Goal: Task Accomplishment & Management: Complete application form

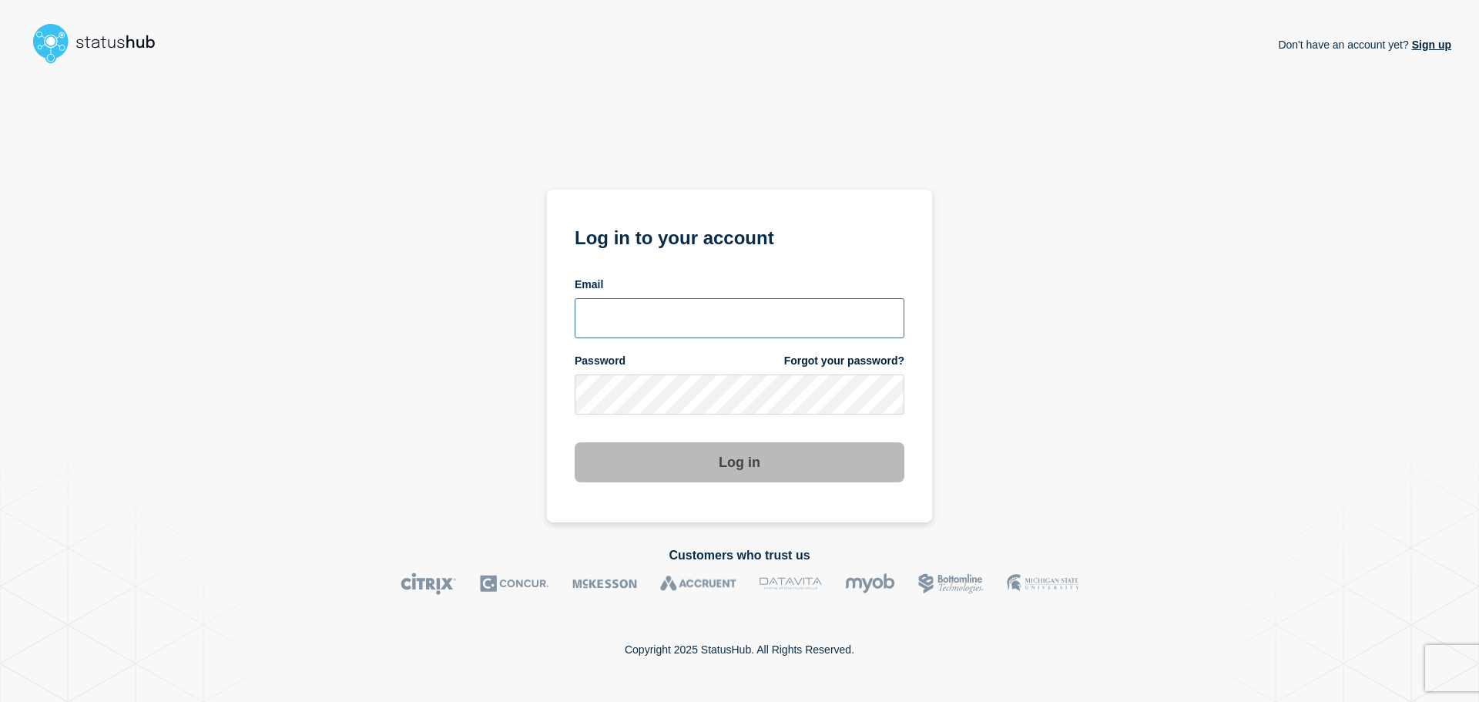
click at [604, 312] on input "email input" at bounding box center [740, 318] width 330 height 40
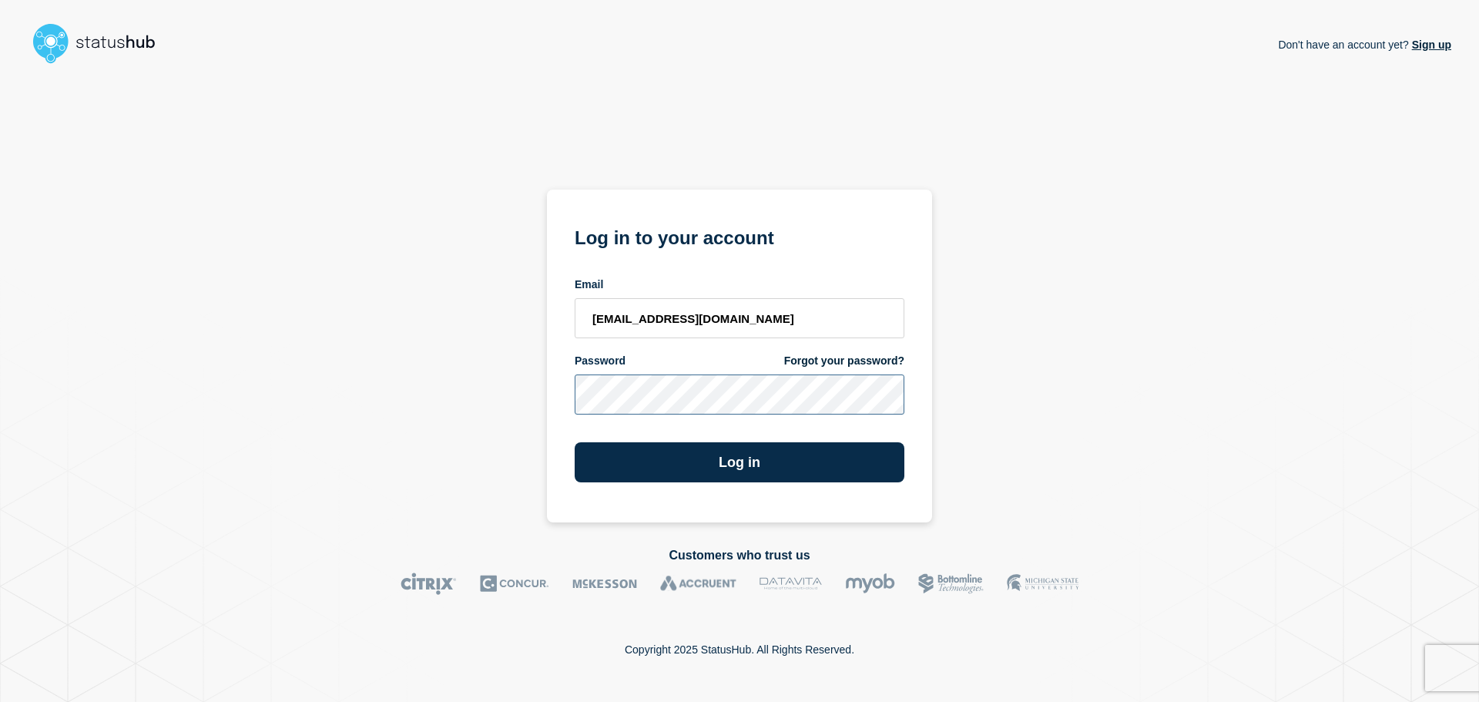
click at [575, 442] on button "Log in" at bounding box center [740, 462] width 330 height 40
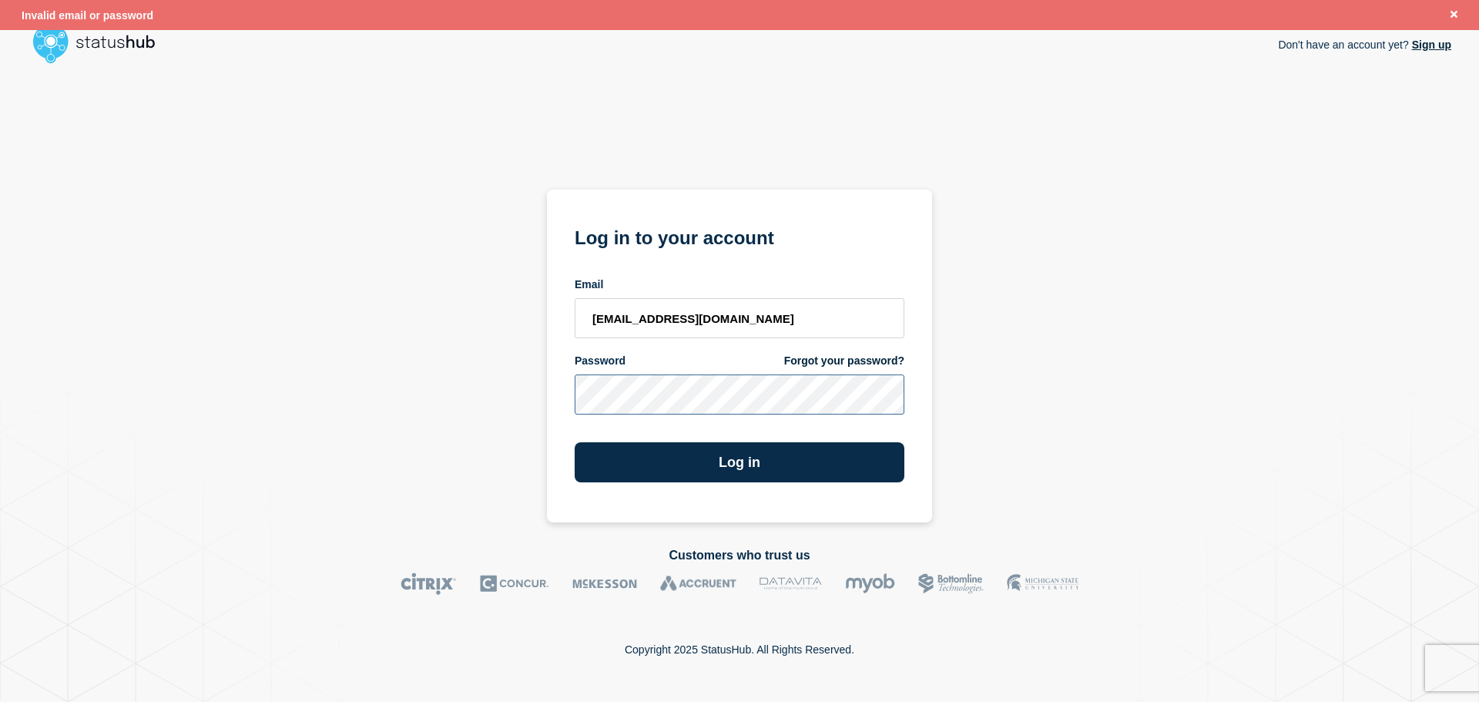
click at [487, 401] on div "Don't have an account yet? Sign up Log in to your account Email [EMAIL_ADDRESS]…" at bounding box center [739, 296] width 1423 height 452
click at [575, 442] on button "Log in" at bounding box center [740, 462] width 330 height 40
click at [598, 317] on input "[EMAIL_ADDRESS][DOMAIN_NAME]" at bounding box center [740, 318] width 330 height 40
click at [522, 380] on div "Don't have an account yet? Sign up Log in to your account Email [EMAIL_ADDRESS]…" at bounding box center [739, 296] width 1423 height 452
click at [575, 442] on button "Log in" at bounding box center [740, 462] width 330 height 40
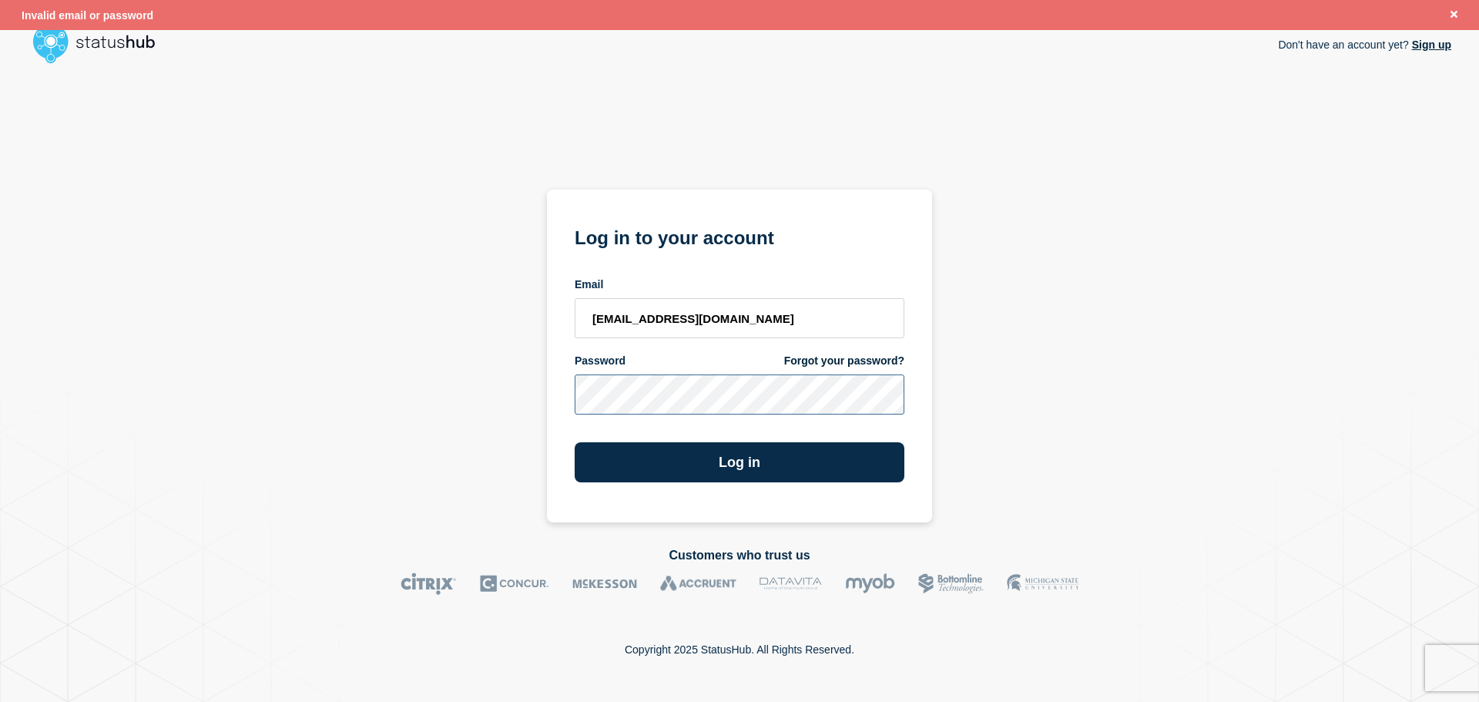
click at [575, 442] on button "Log in" at bounding box center [740, 462] width 330 height 40
click at [683, 320] on input "[EMAIL_ADDRESS][DOMAIN_NAME]" at bounding box center [740, 318] width 330 height 40
click at [599, 317] on input "[EMAIL_ADDRESS][DOMAIN_NAME]" at bounding box center [740, 318] width 330 height 40
type input "[EMAIL_ADDRESS][DOMAIN_NAME]"
click at [444, 392] on div "Don't have an account yet? Sign up Log in to your account Email [EMAIL_ADDRESS]…" at bounding box center [739, 296] width 1423 height 452
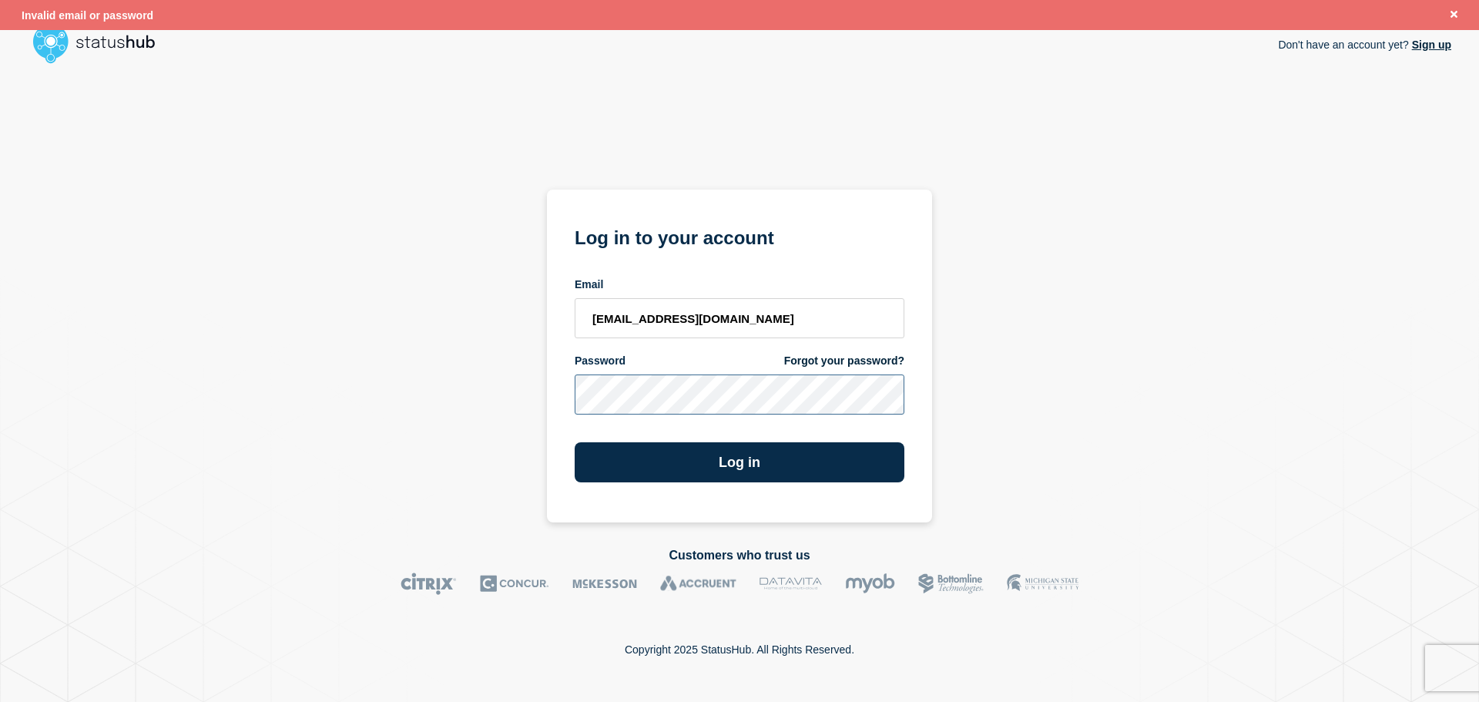
click at [575, 442] on button "Log in" at bounding box center [740, 462] width 330 height 40
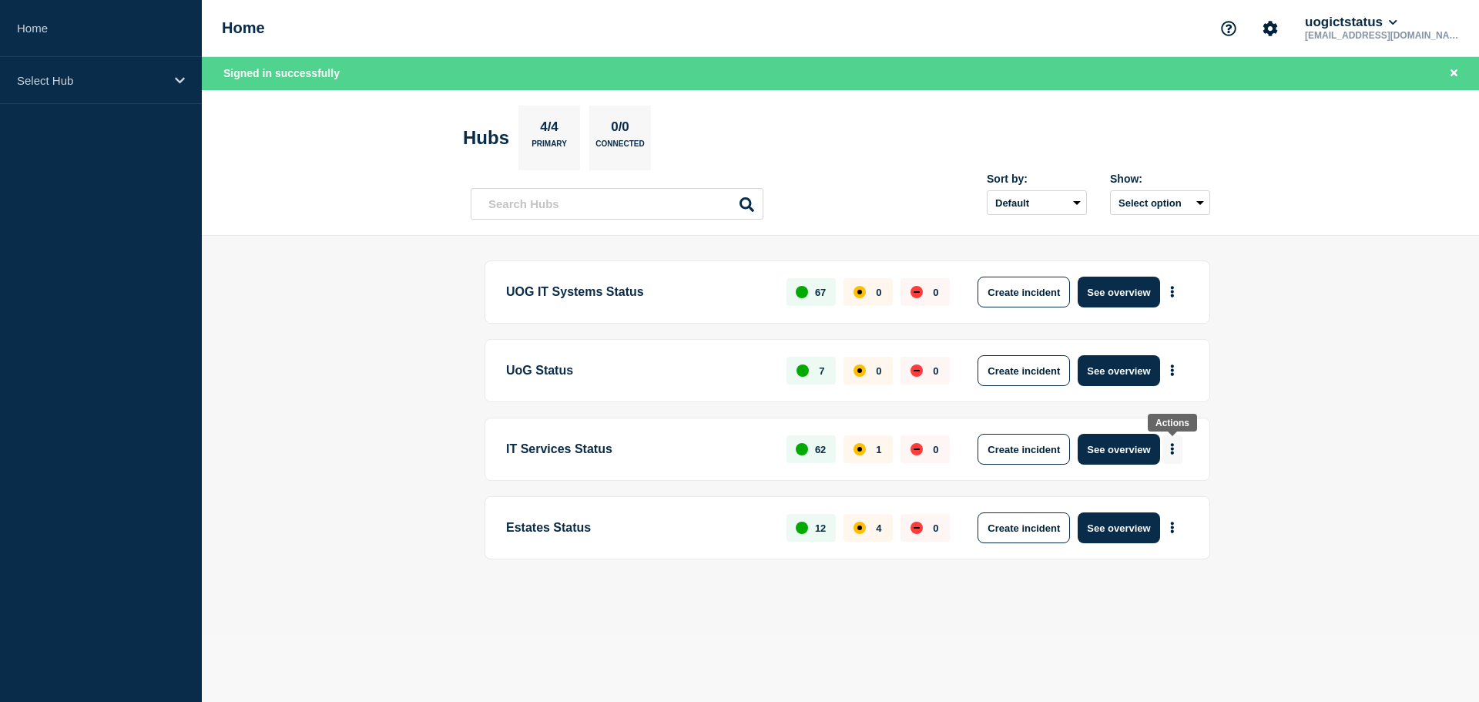
click at [1171, 451] on icon "More actions" at bounding box center [1172, 449] width 5 height 12
click at [1165, 496] on button "Create maintenance" at bounding box center [1167, 495] width 104 height 13
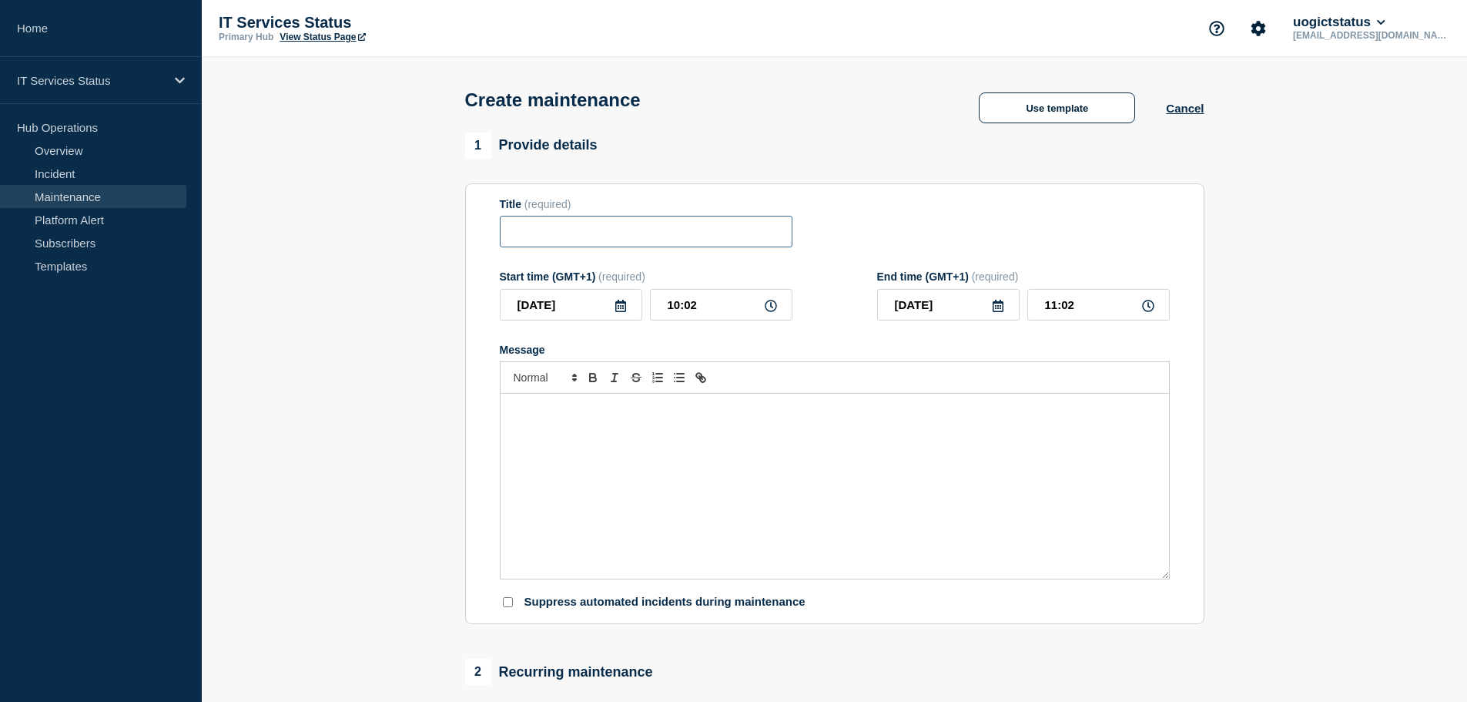
click at [581, 237] on input "Title" at bounding box center [646, 232] width 293 height 32
type input "Network Maintenance"
click at [707, 454] on div "Message" at bounding box center [835, 486] width 669 height 185
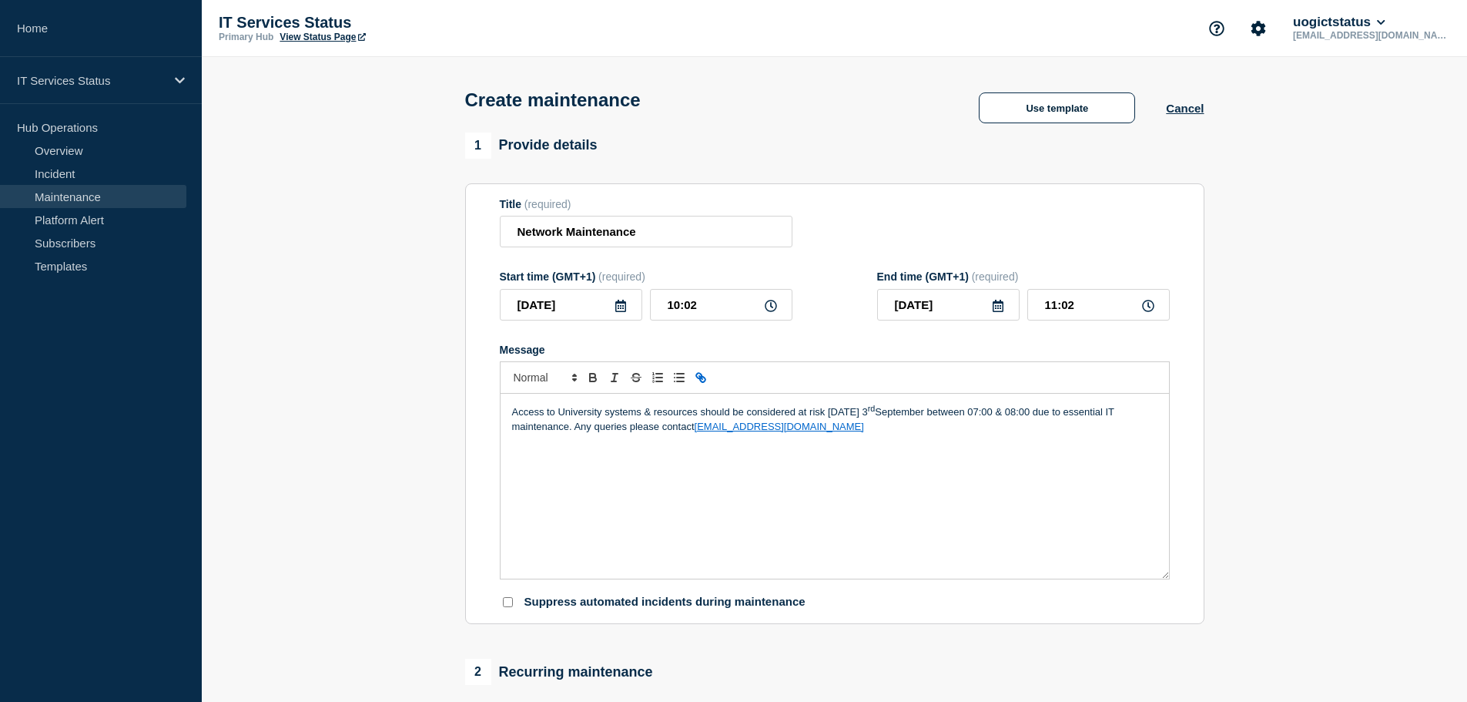
click at [575, 427] on p "Access to University systems & resources should be considered at risk [DATE][DA…" at bounding box center [834, 418] width 645 height 31
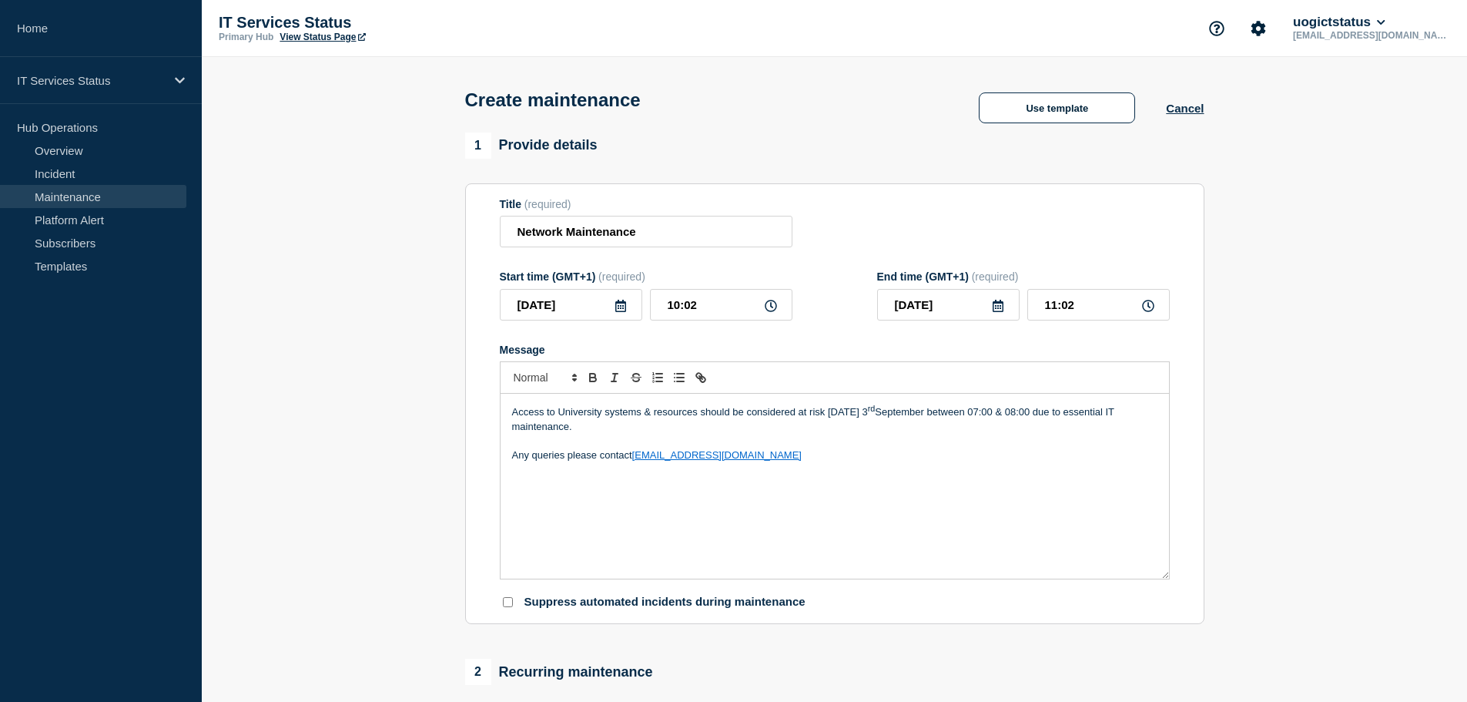
click at [619, 307] on icon at bounding box center [621, 306] width 12 height 12
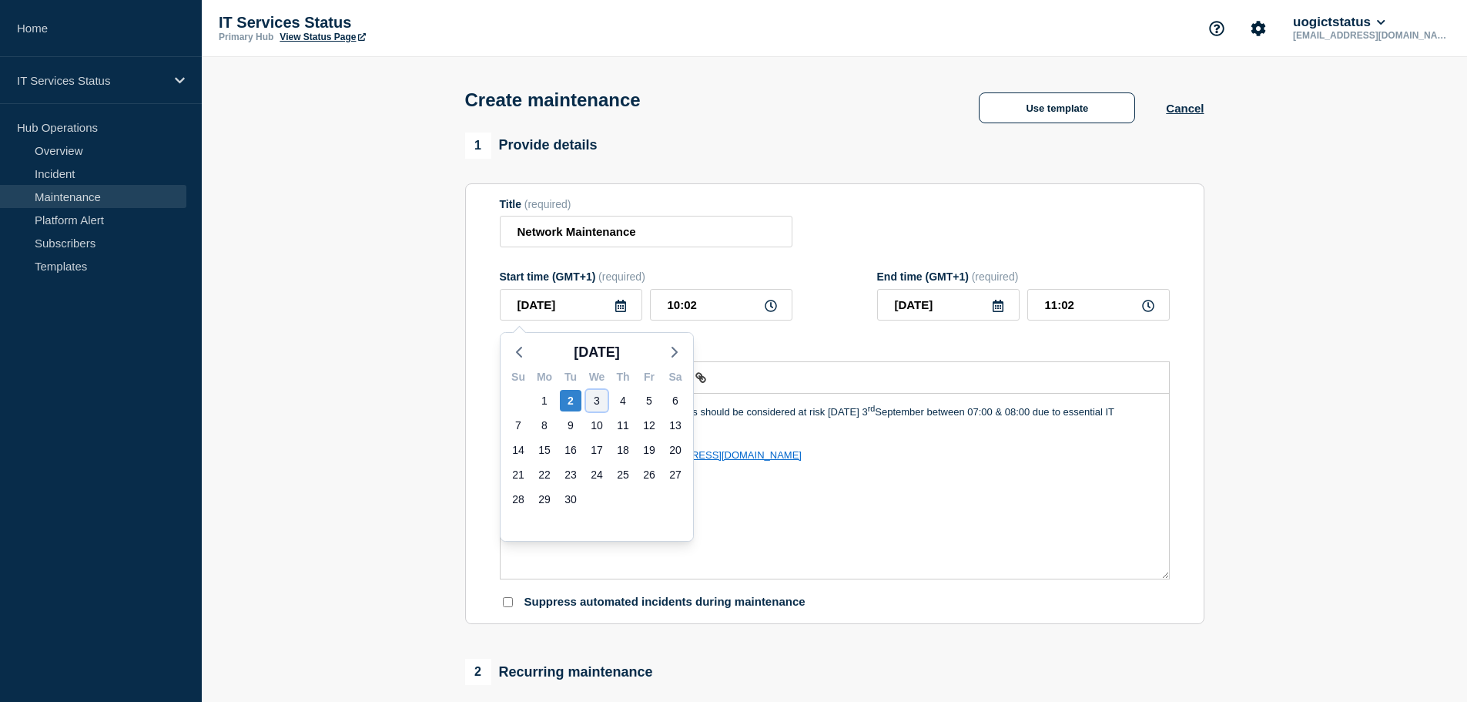
click at [592, 401] on div "3" at bounding box center [597, 401] width 22 height 22
type input "[DATE]"
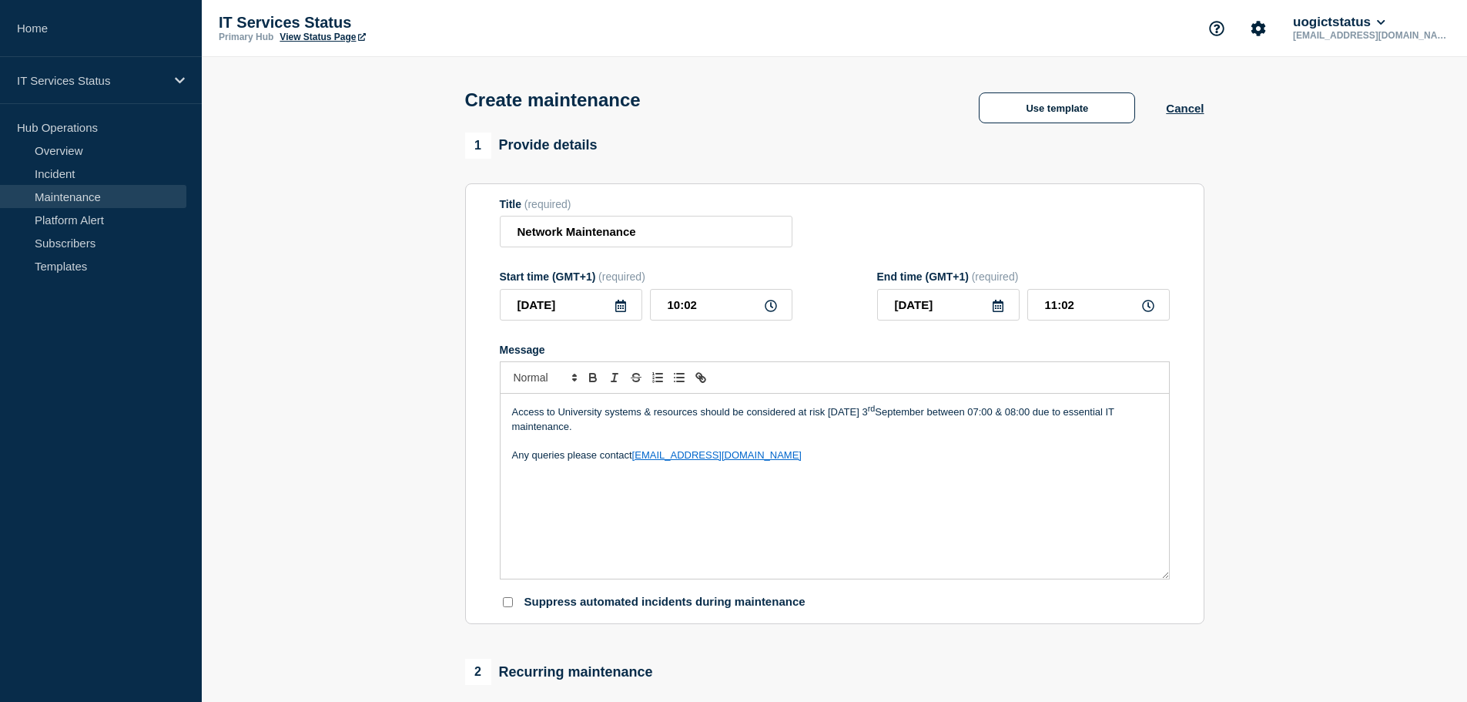
click at [824, 344] on form "Title (required) Network Maintenance Start time (GMT+1) (required) [DATE] 10:02…" at bounding box center [835, 404] width 670 height 412
click at [771, 311] on icon at bounding box center [771, 306] width 12 height 12
click at [769, 308] on icon at bounding box center [771, 306] width 12 height 12
click at [676, 311] on input "10:02" at bounding box center [721, 305] width 142 height 32
drag, startPoint x: 707, startPoint y: 304, endPoint x: 612, endPoint y: 307, distance: 95.5
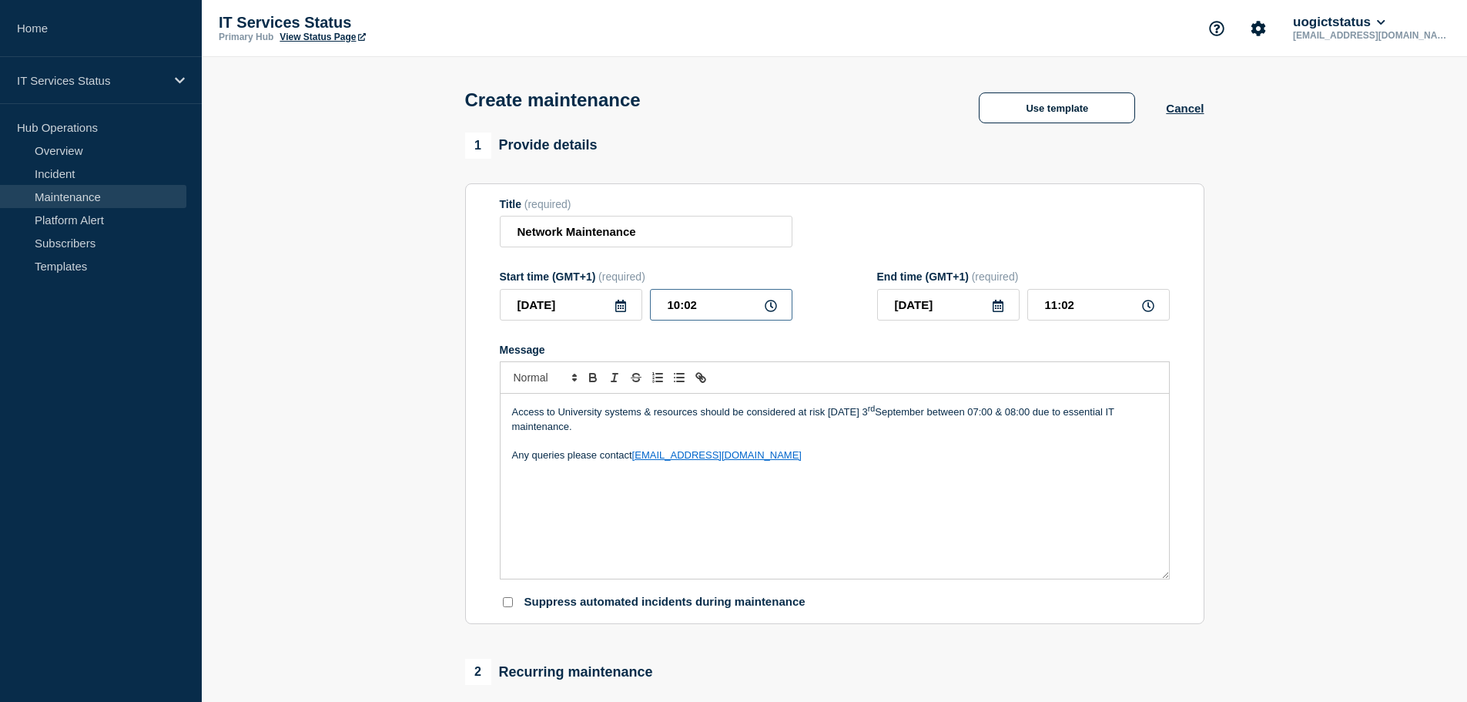
click at [612, 307] on div "[DATE] 10:02" at bounding box center [646, 305] width 293 height 32
type input "07:00"
type input "08:00"
click at [1066, 356] on div "Message" at bounding box center [835, 350] width 670 height 12
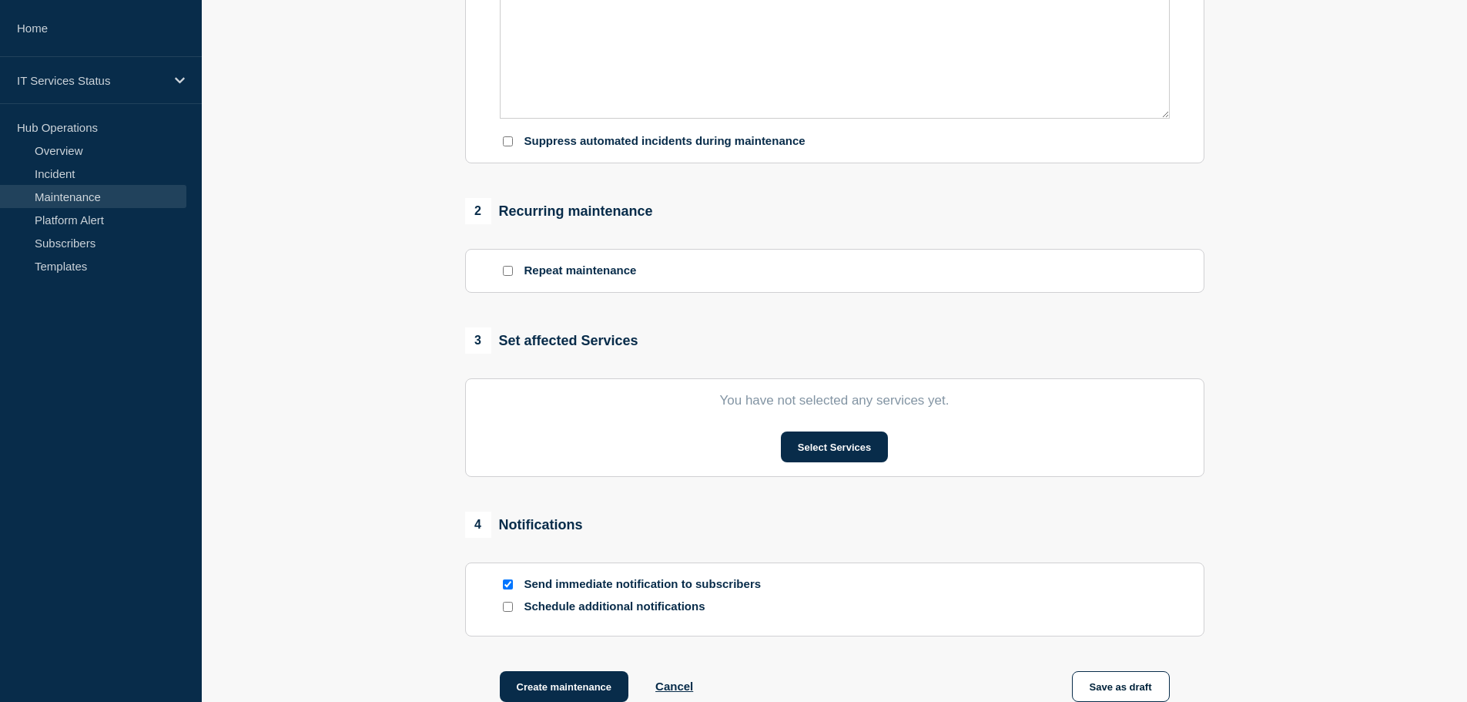
scroll to position [462, 0]
click at [507, 269] on input "Repeat maintenance" at bounding box center [508, 269] width 10 height 10
checkbox input "true"
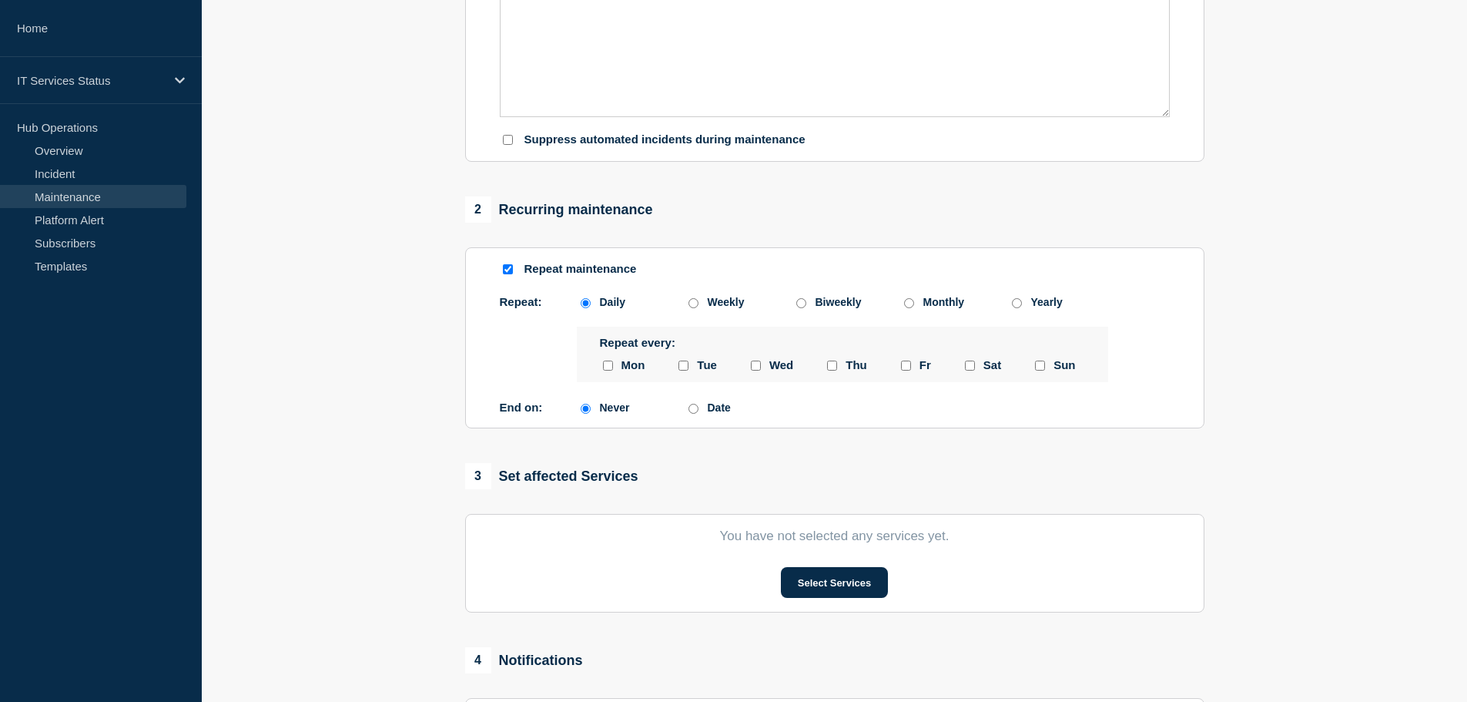
click at [697, 414] on input "Date" at bounding box center [694, 409] width 10 height 10
radio input "true"
radio input "false"
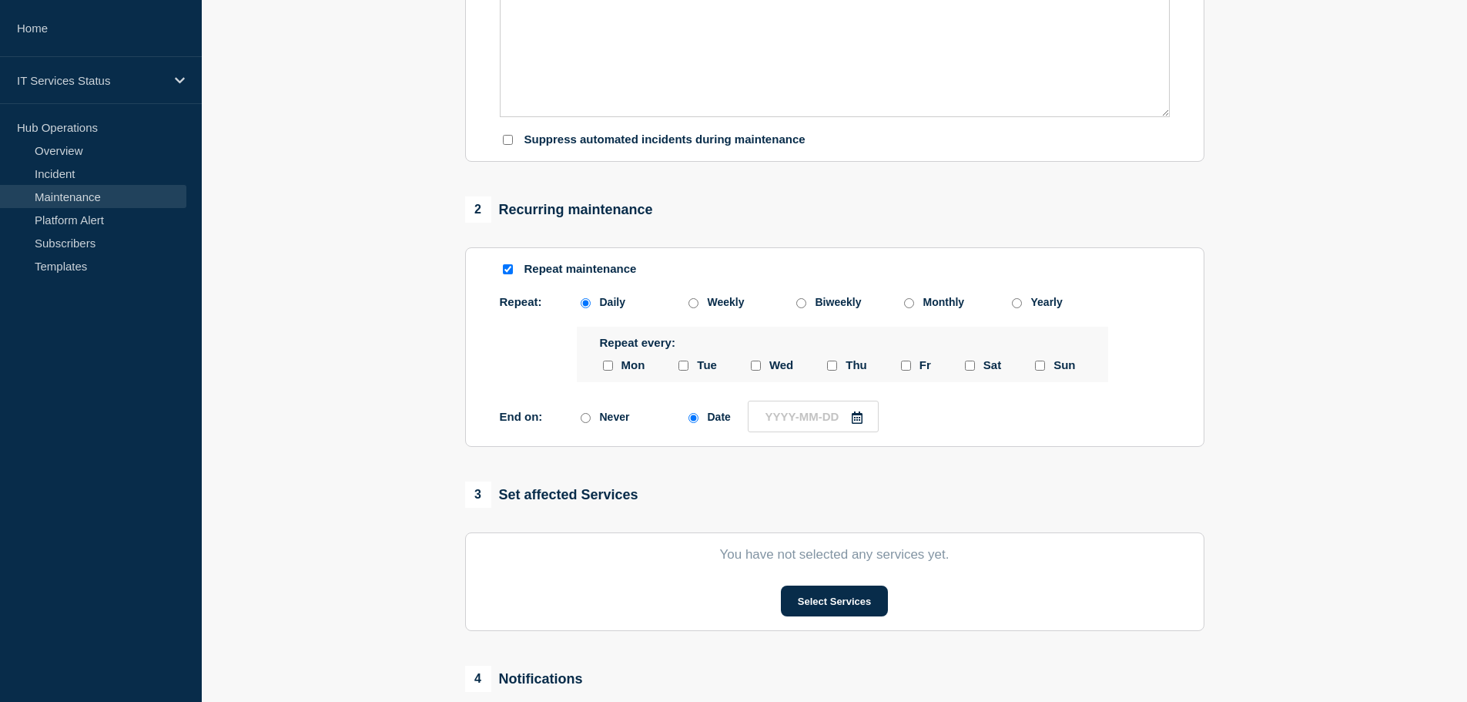
click at [859, 417] on icon at bounding box center [857, 417] width 11 height 12
click at [843, 537] on div "10" at bounding box center [845, 537] width 22 height 22
type input "[DATE]"
click at [987, 443] on section "Repeat maintenance Repeat: Daily Weekly Biweekly Monthly Yearly Daily Weekly Bi…" at bounding box center [834, 346] width 739 height 199
click at [508, 270] on input "Repeat maintenance" at bounding box center [508, 269] width 10 height 10
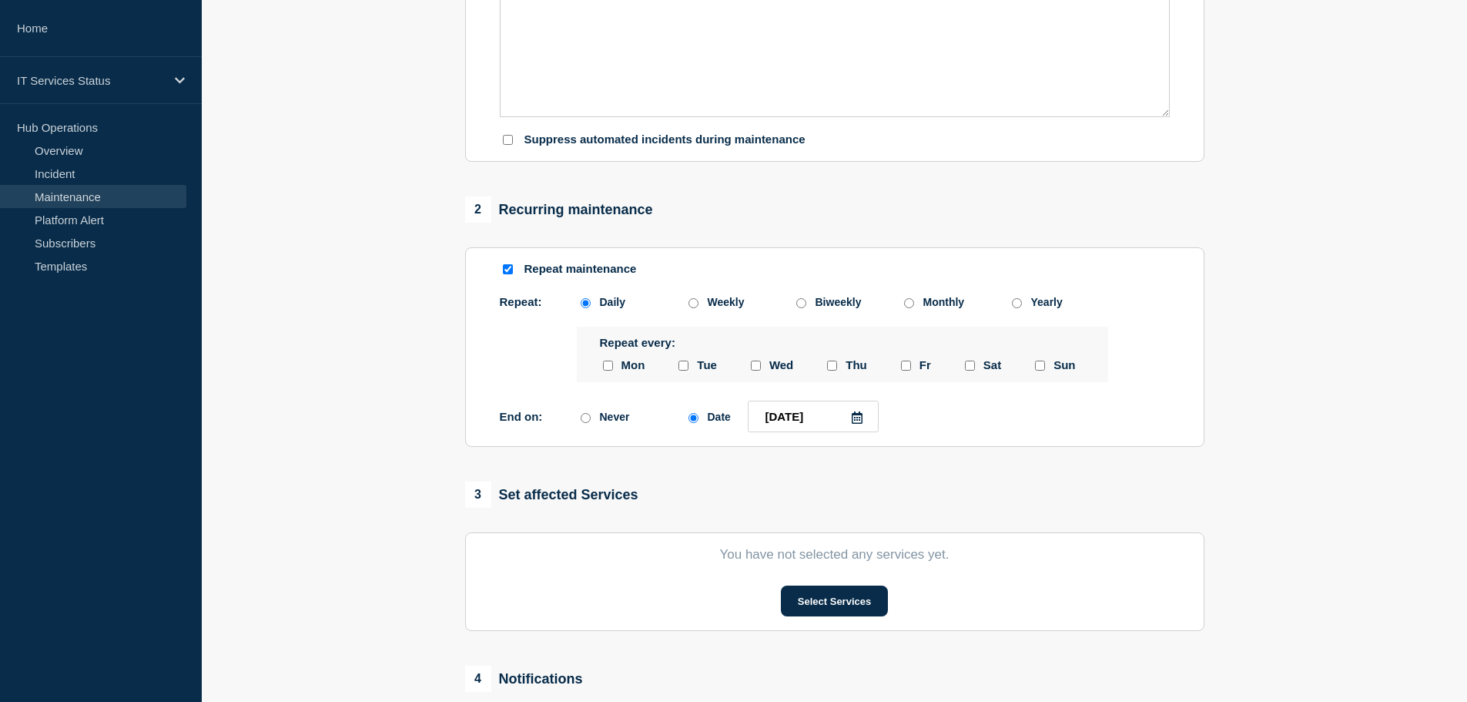
checkbox input "false"
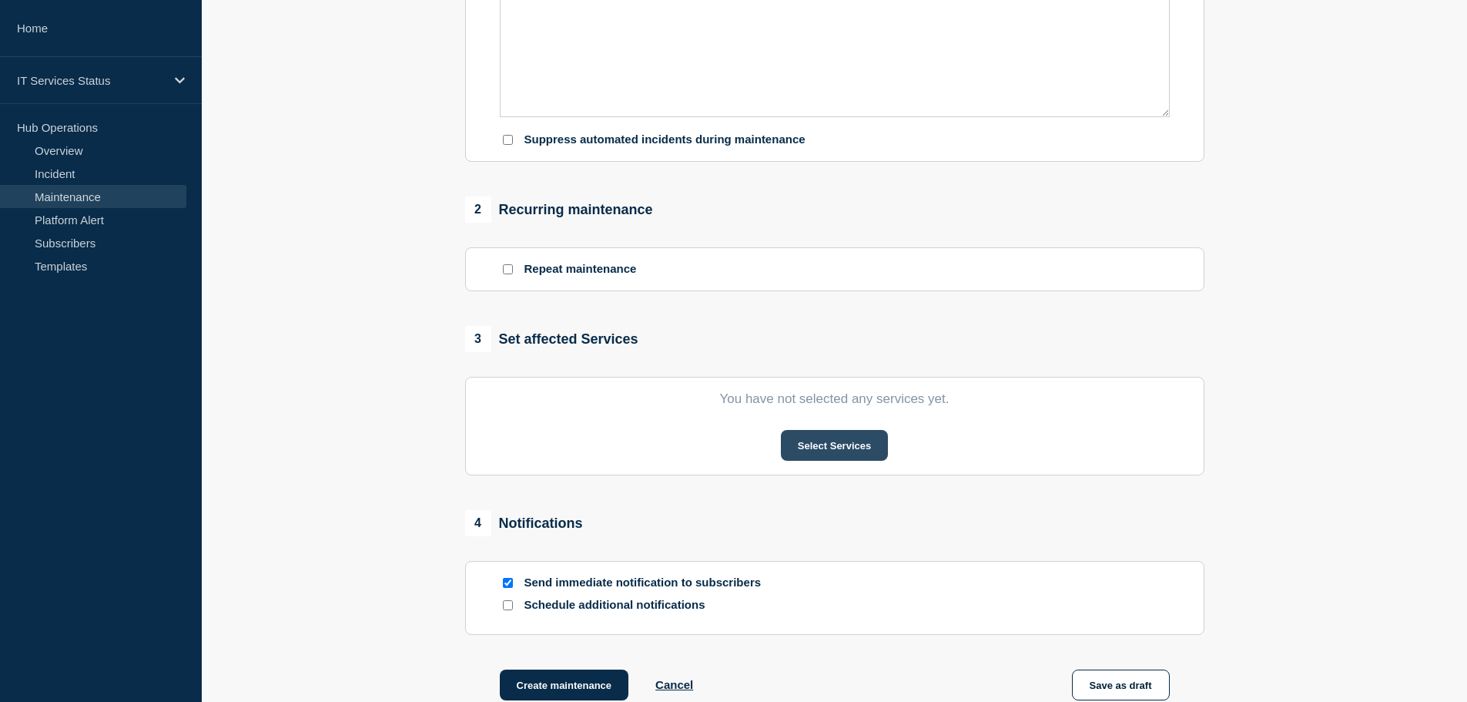
click at [840, 442] on button "Select Services" at bounding box center [834, 445] width 107 height 31
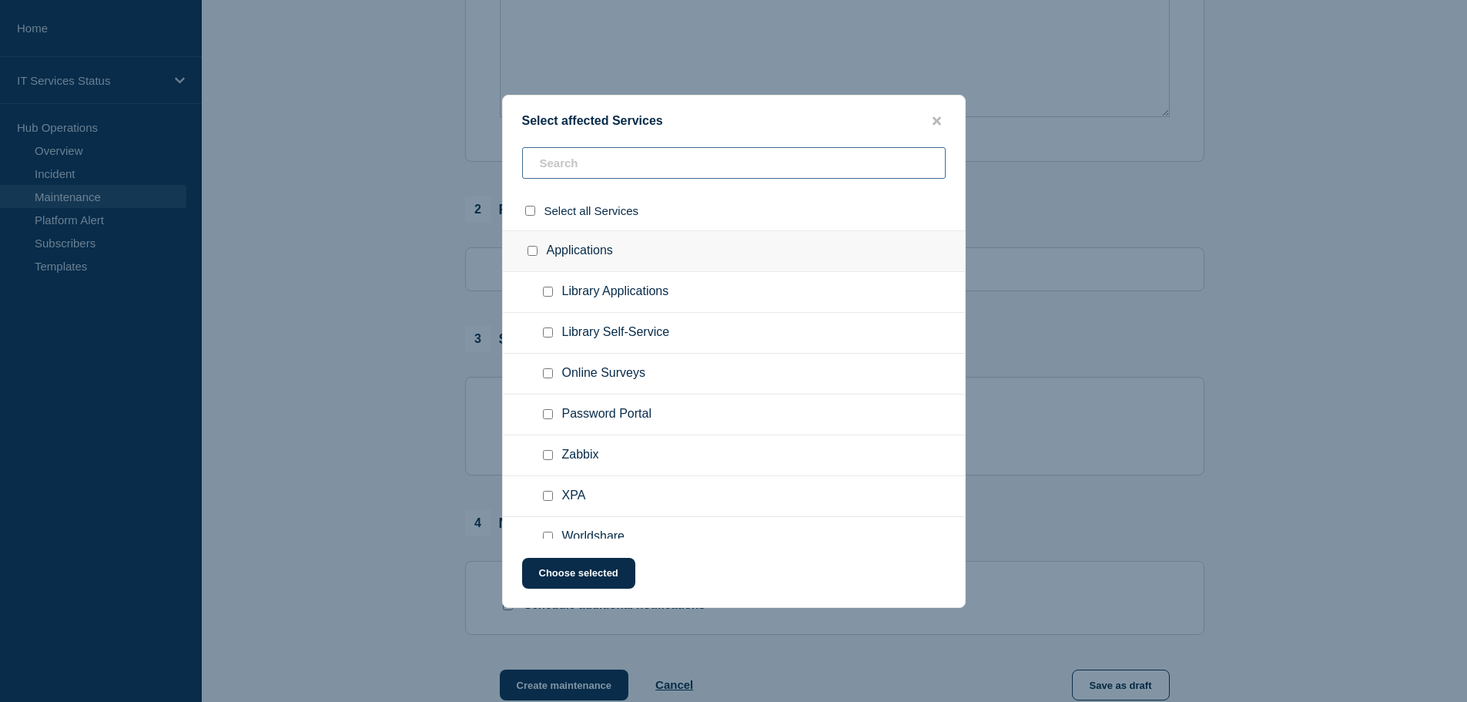
click at [652, 156] on input "text" at bounding box center [734, 163] width 424 height 32
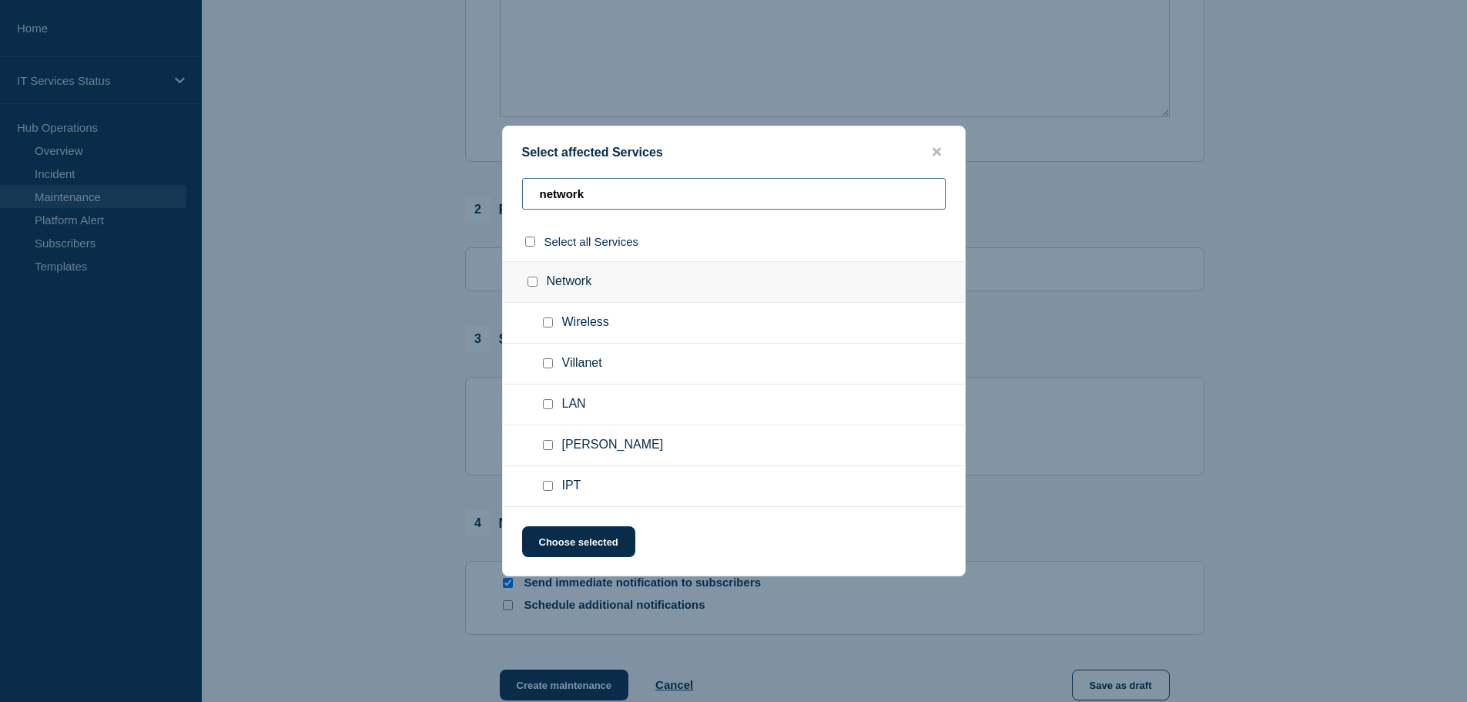
type input "network"
click at [534, 283] on input "Network checkbox" at bounding box center [533, 282] width 10 height 10
checkbox input "true"
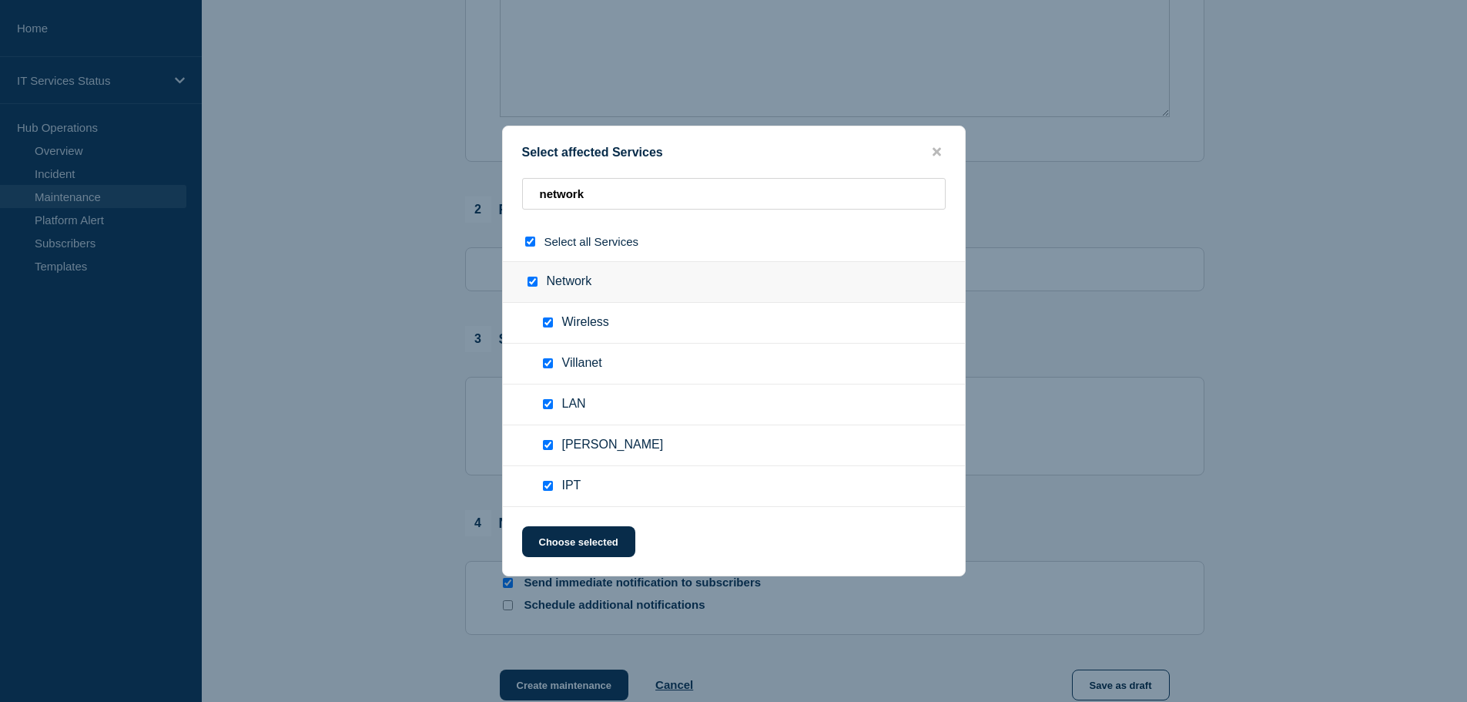
checkbox input "true"
click at [574, 545] on button "Choose selected" at bounding box center [578, 541] width 113 height 31
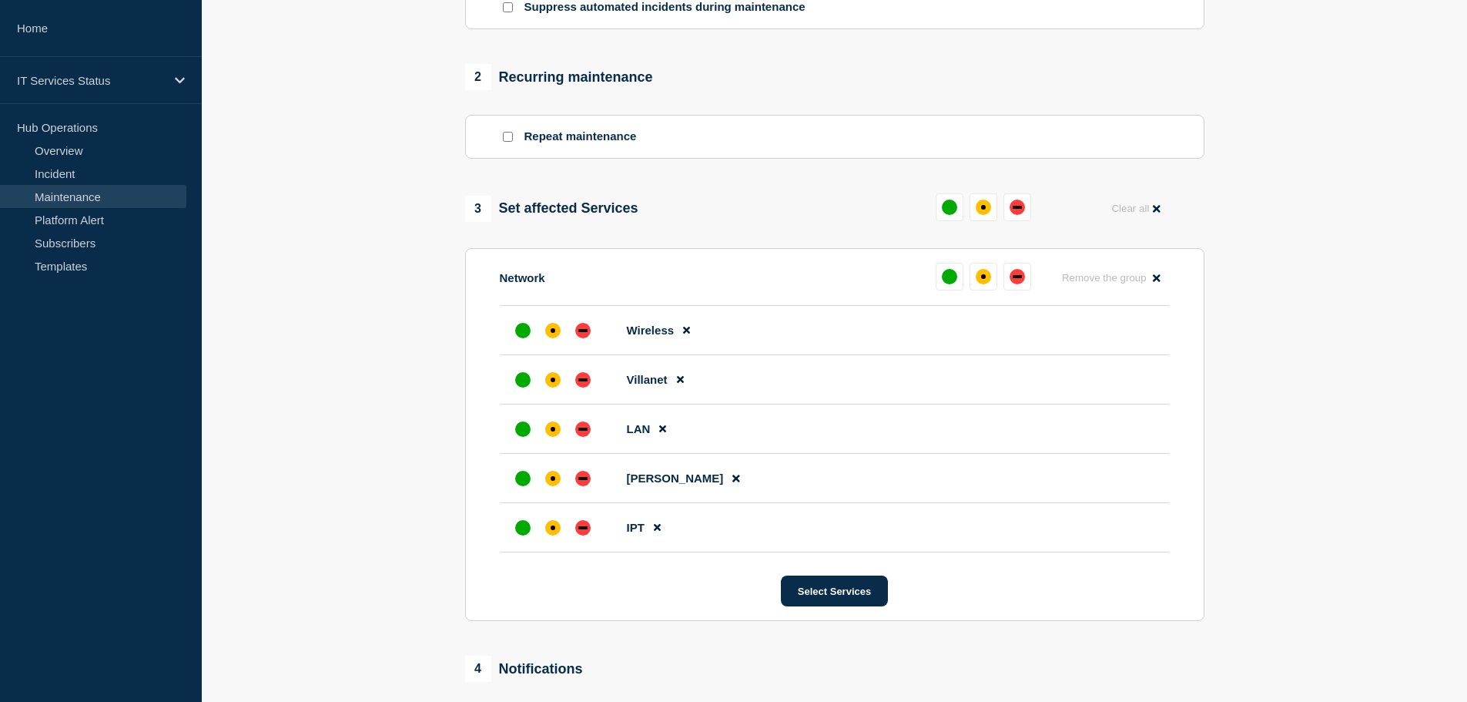
scroll to position [616, 0]
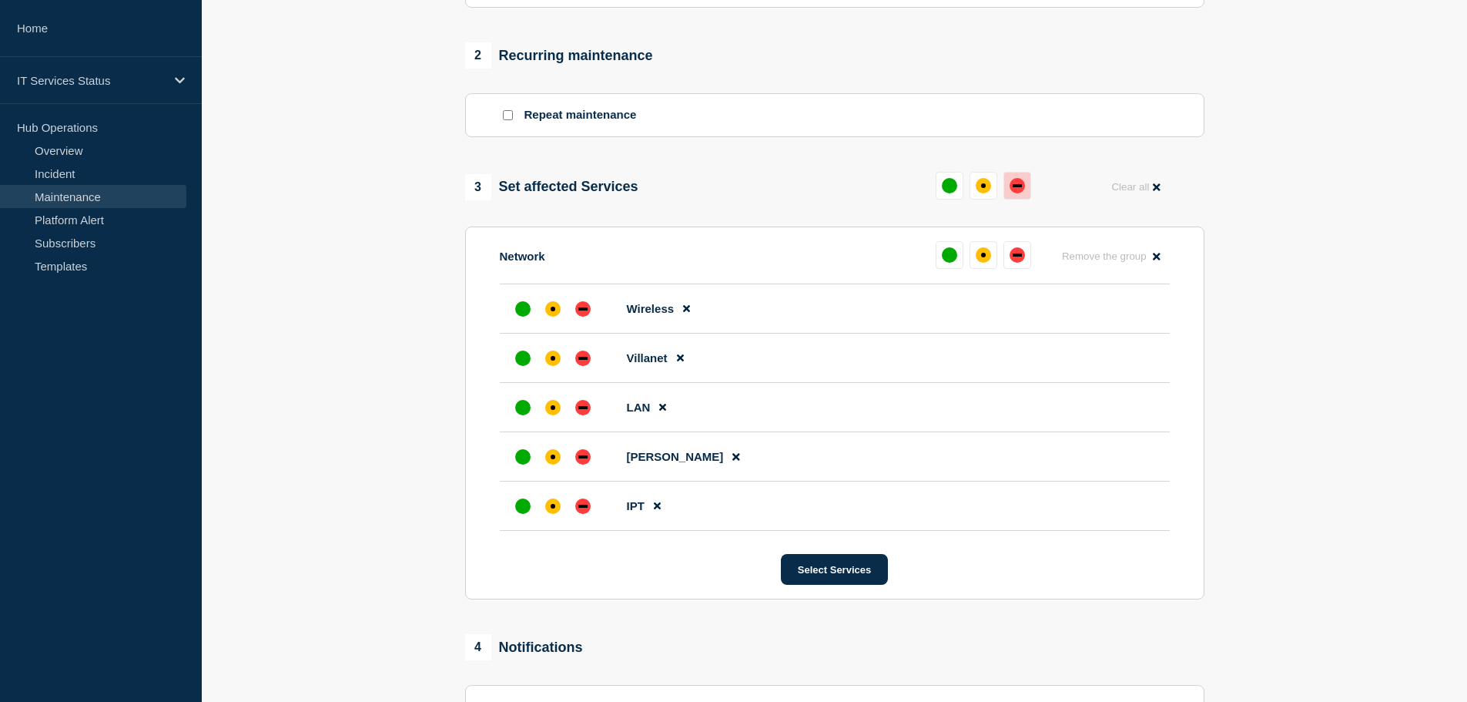
click at [1020, 187] on div "down" at bounding box center [1017, 185] width 9 height 3
click at [986, 187] on button at bounding box center [978, 186] width 28 height 28
click at [983, 192] on div "affected" at bounding box center [977, 185] width 15 height 15
click at [975, 188] on div "affected" at bounding box center [977, 185] width 5 height 5
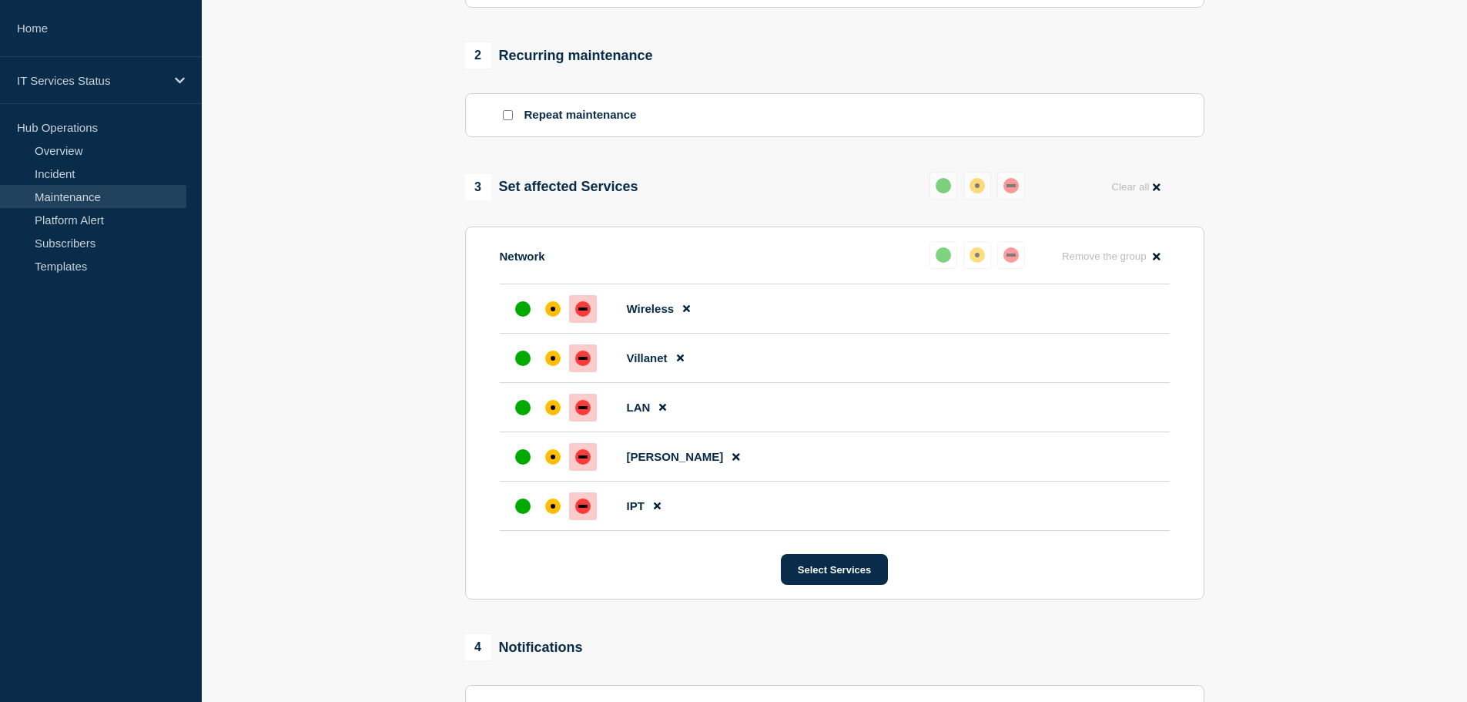
click at [592, 179] on div "3 Set affected Services" at bounding box center [551, 187] width 173 height 26
click at [976, 221] on button "Reset" at bounding box center [980, 222] width 32 height 13
click at [986, 186] on div "affected" at bounding box center [983, 185] width 15 height 15
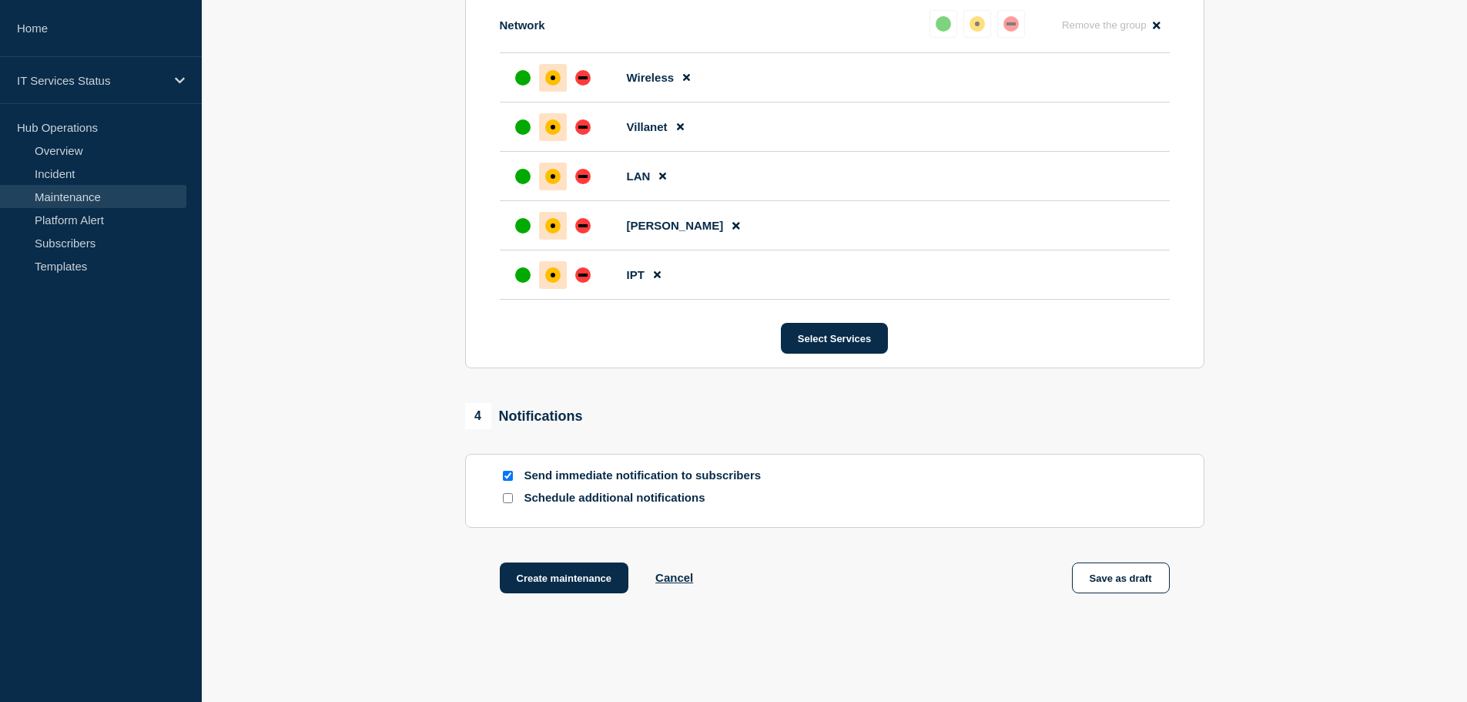
scroll to position [920, 0]
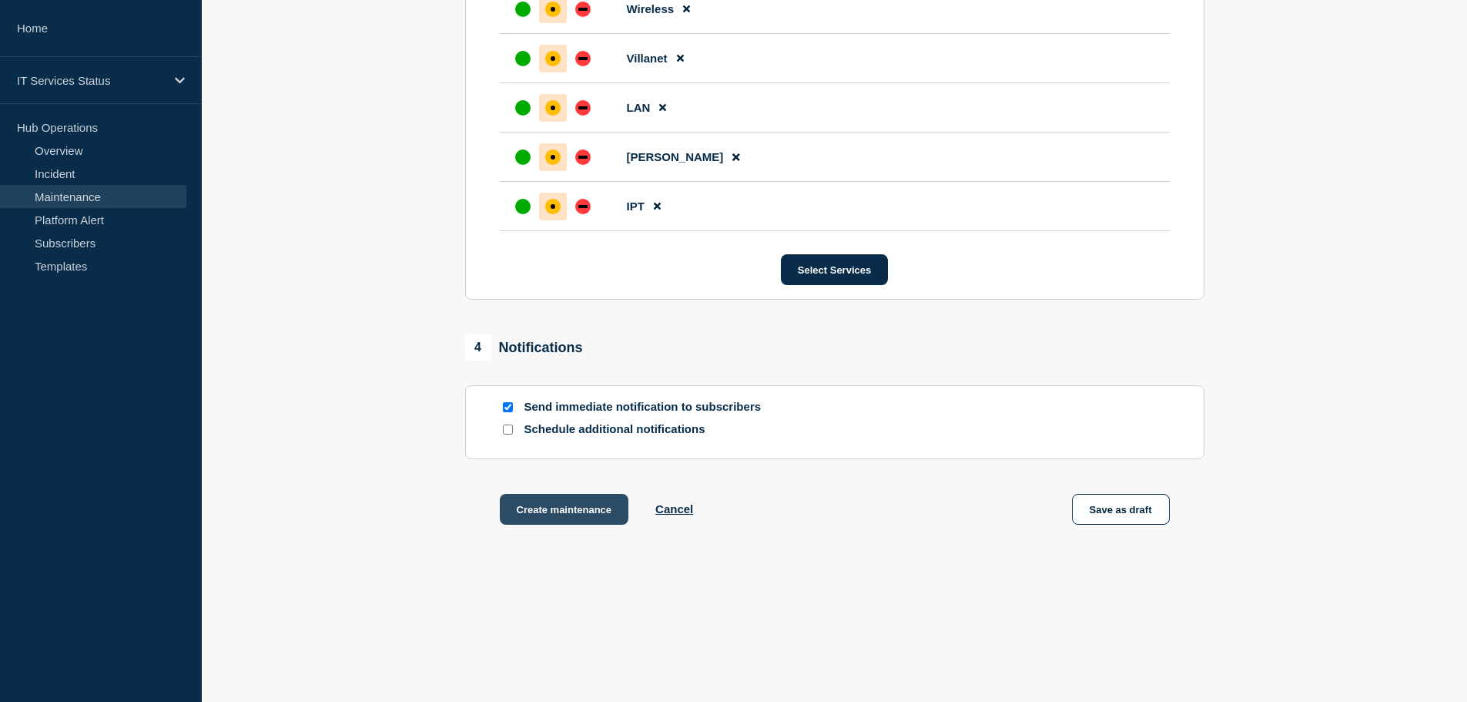
click at [590, 498] on button "Create maintenance" at bounding box center [564, 509] width 129 height 31
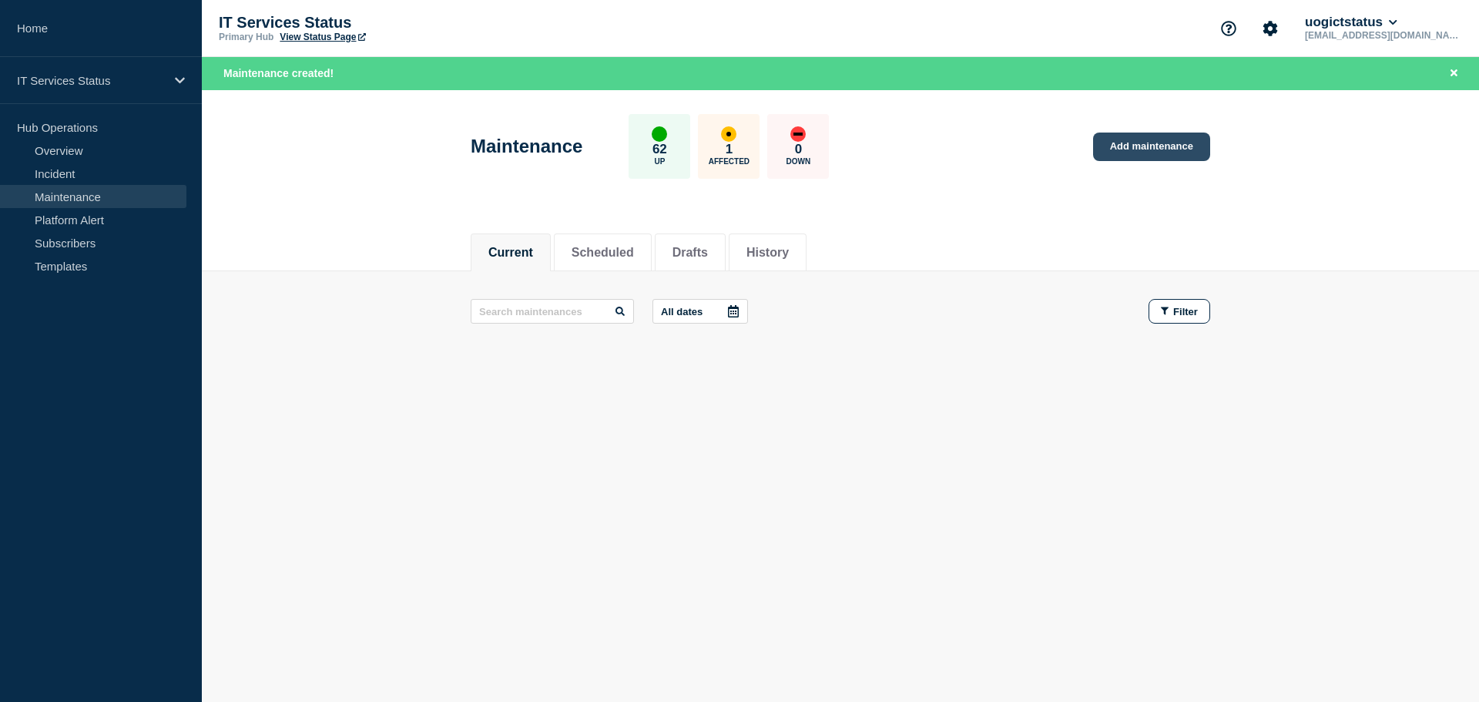
click at [1138, 146] on link "Add maintenance" at bounding box center [1151, 146] width 117 height 28
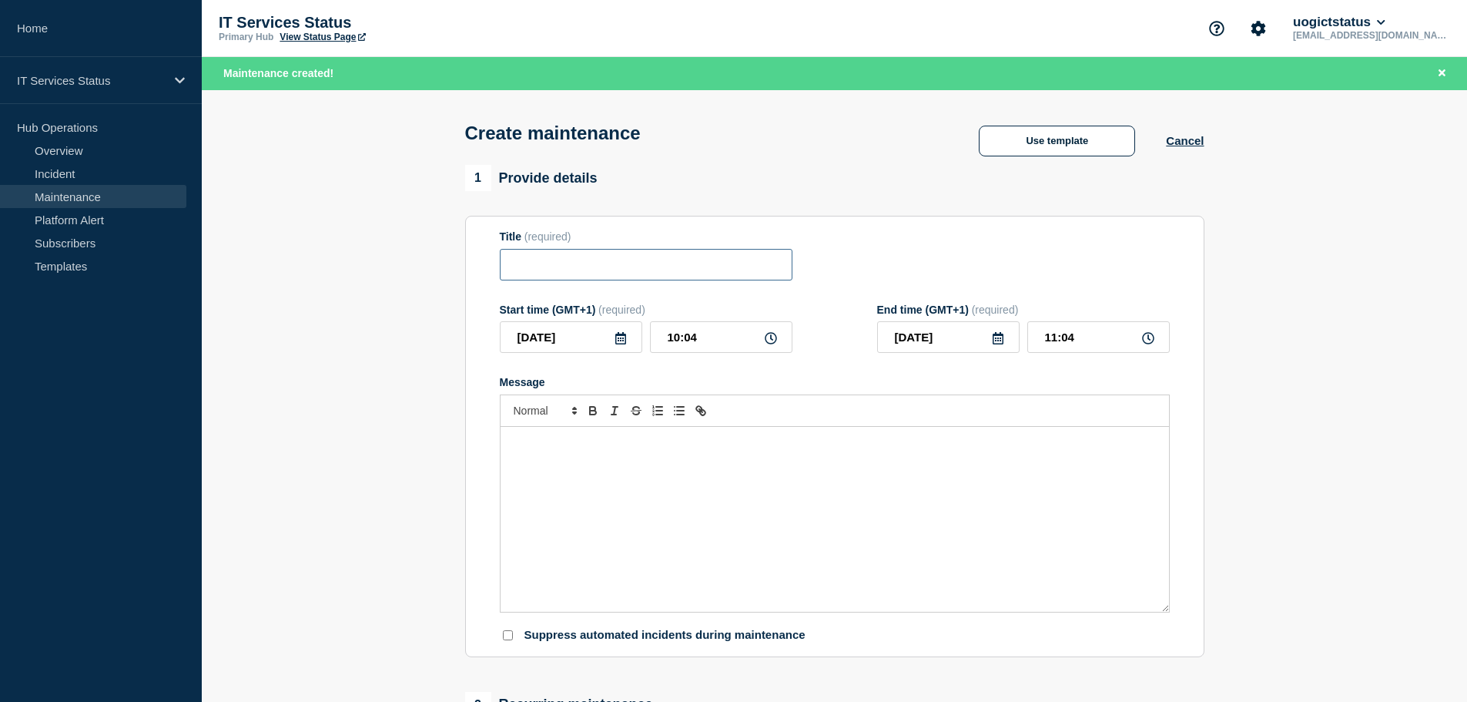
click at [591, 270] on input "Title" at bounding box center [646, 265] width 293 height 32
type input "Network Maintenance"
click at [622, 341] on icon at bounding box center [621, 338] width 12 height 12
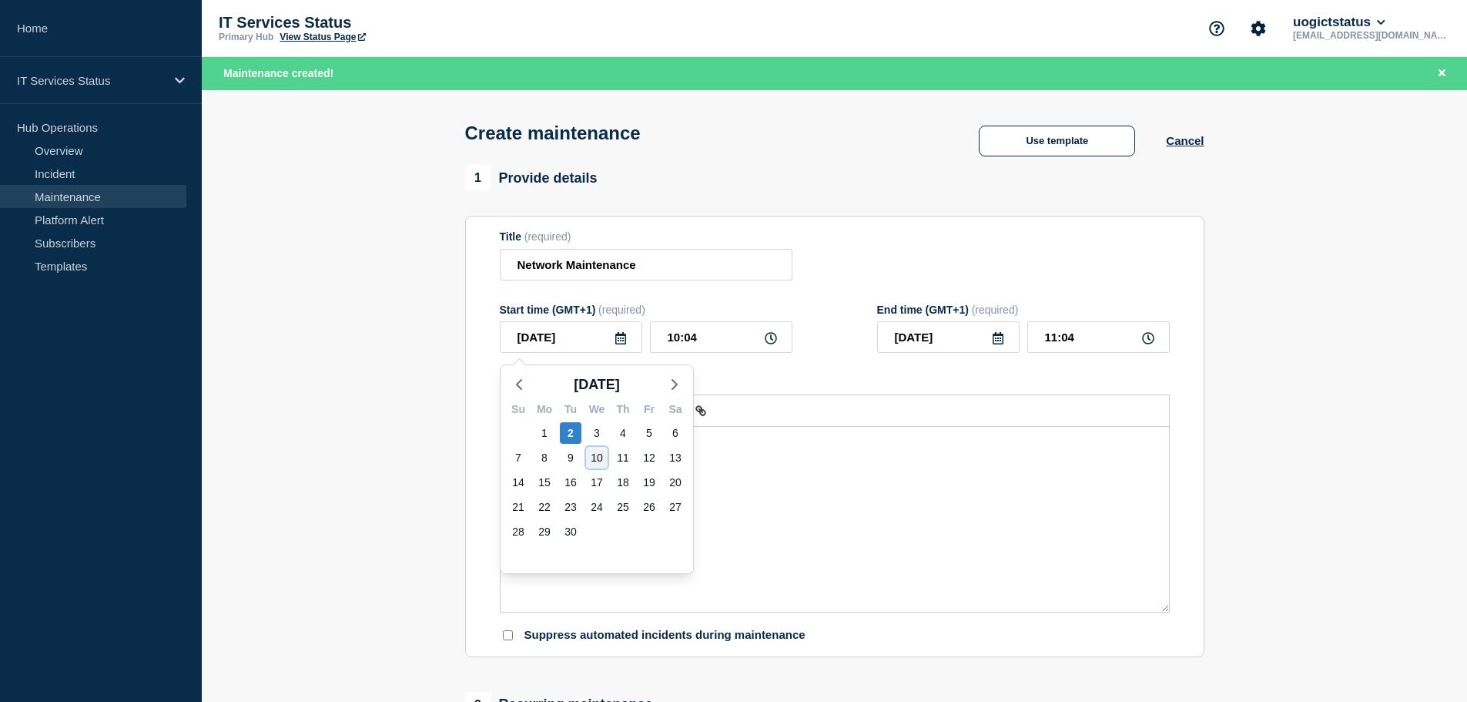
click at [599, 461] on div "10" at bounding box center [597, 458] width 22 height 22
type input "[DATE]"
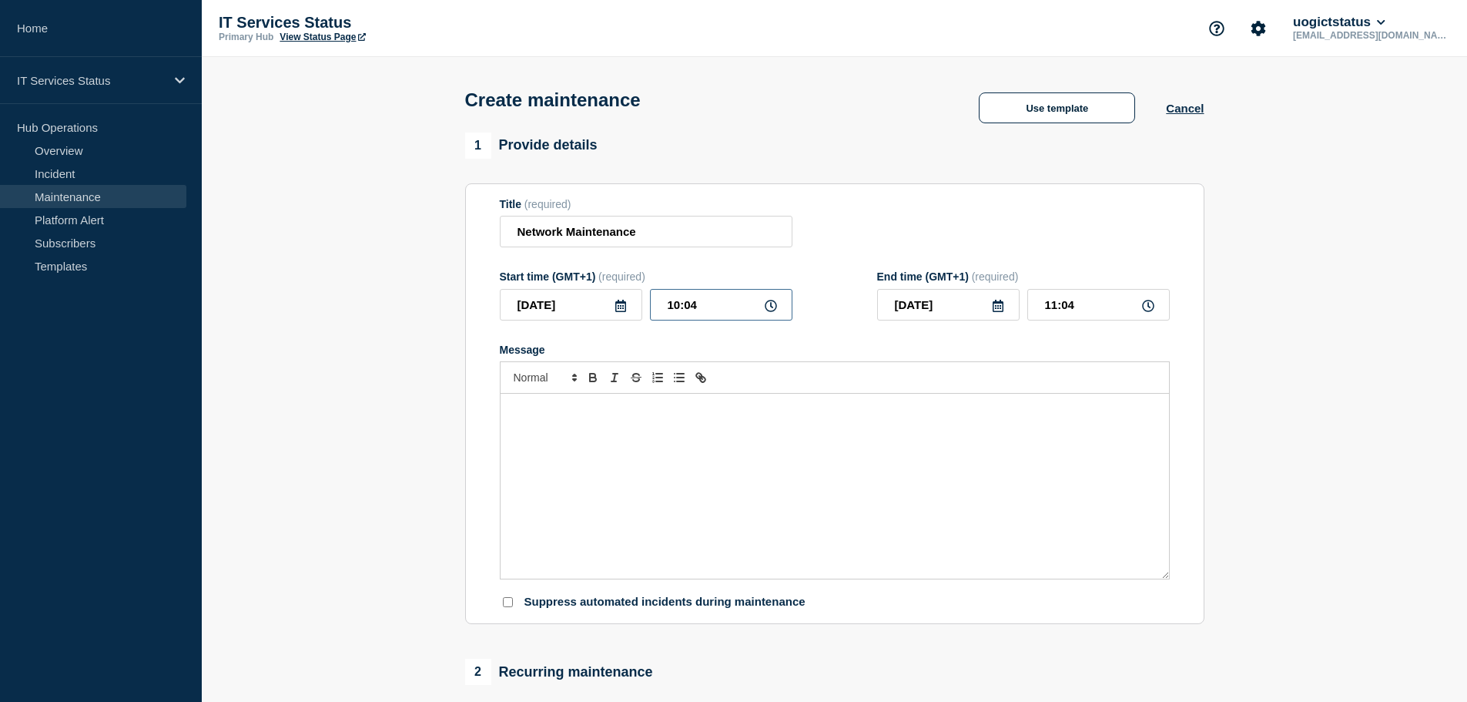
drag, startPoint x: 708, startPoint y: 307, endPoint x: 514, endPoint y: 297, distance: 194.4
click at [515, 301] on div "[DATE] 10:04" at bounding box center [646, 305] width 293 height 32
type input "07:00"
type input "08:00"
click at [910, 213] on div "Title (required) Network Maintenance" at bounding box center [835, 223] width 670 height 50
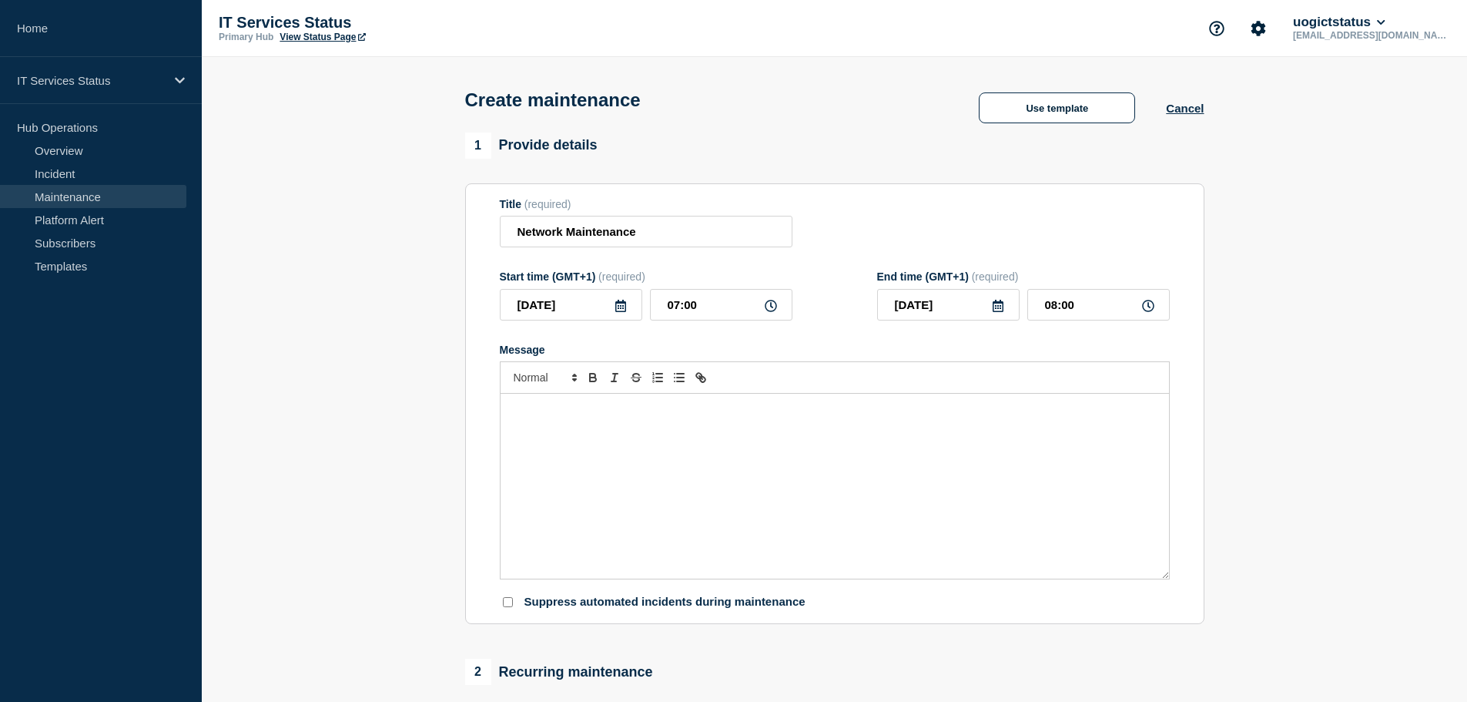
click at [630, 497] on div "Message" at bounding box center [835, 486] width 669 height 185
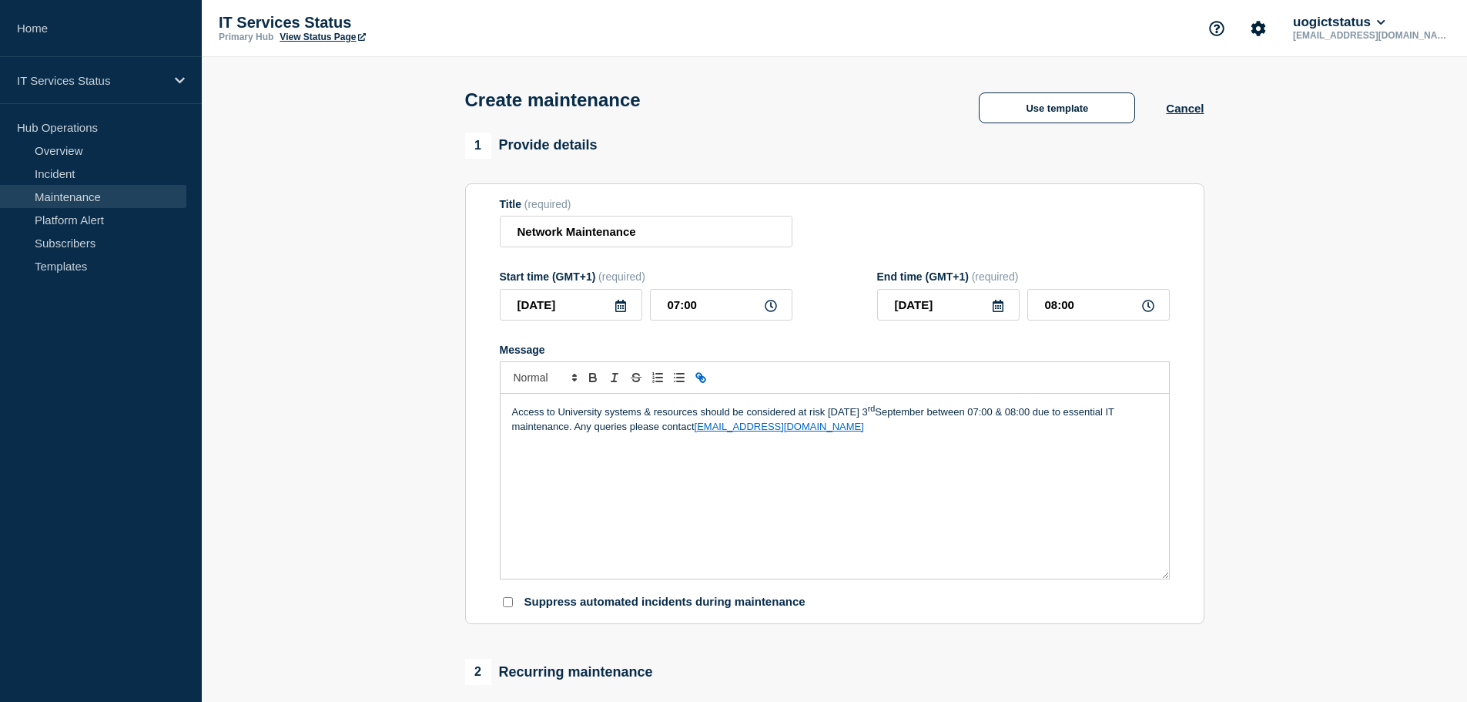
click at [574, 428] on p "Access to University systems & resources should be considered at risk [DATE][DA…" at bounding box center [834, 418] width 645 height 31
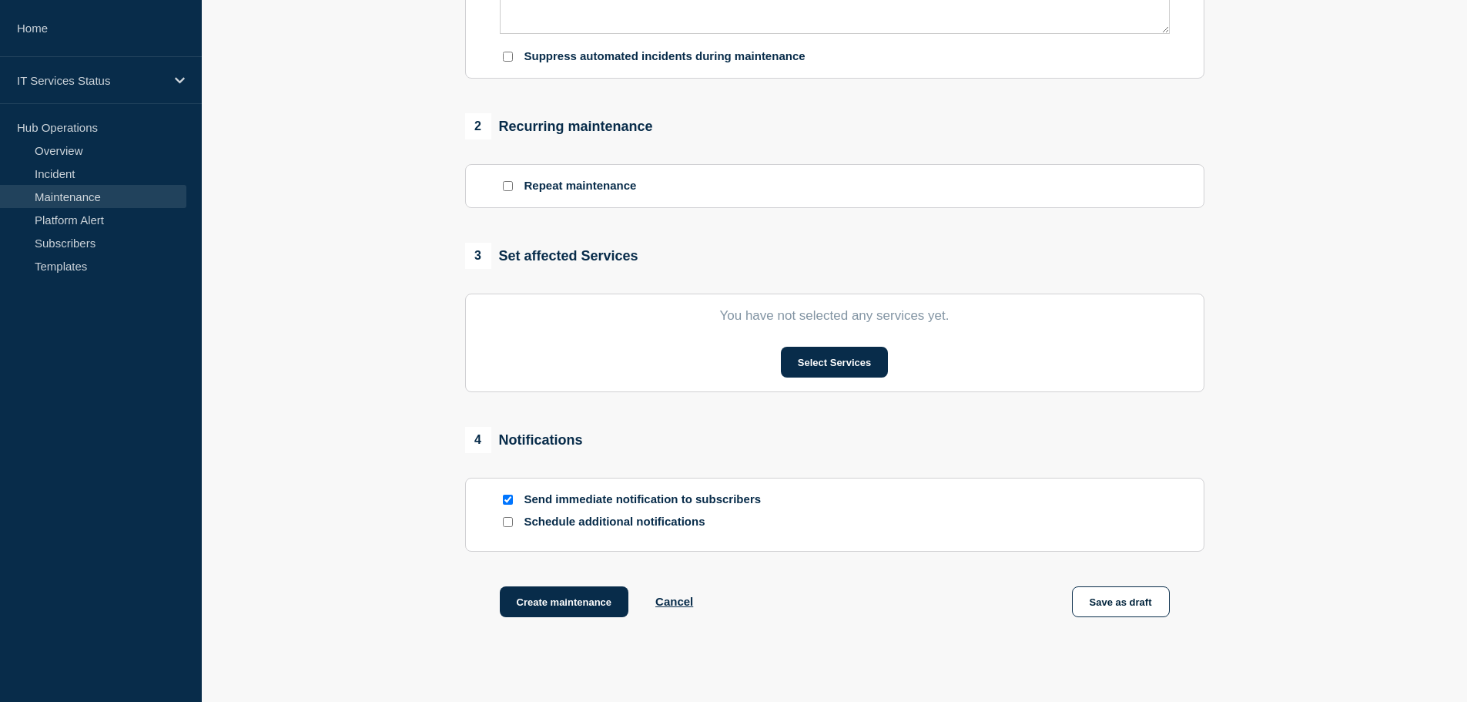
scroll to position [616, 0]
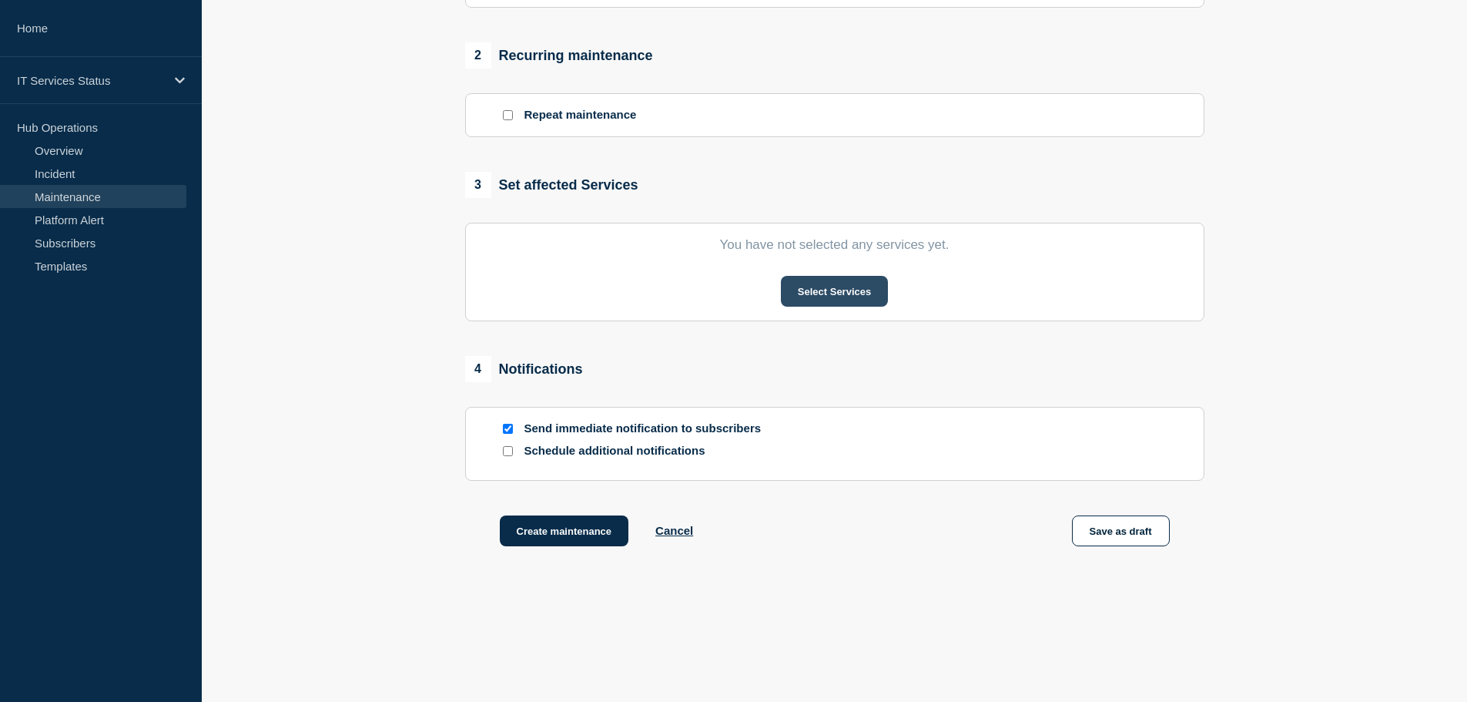
click at [796, 303] on button "Select Services" at bounding box center [834, 291] width 107 height 31
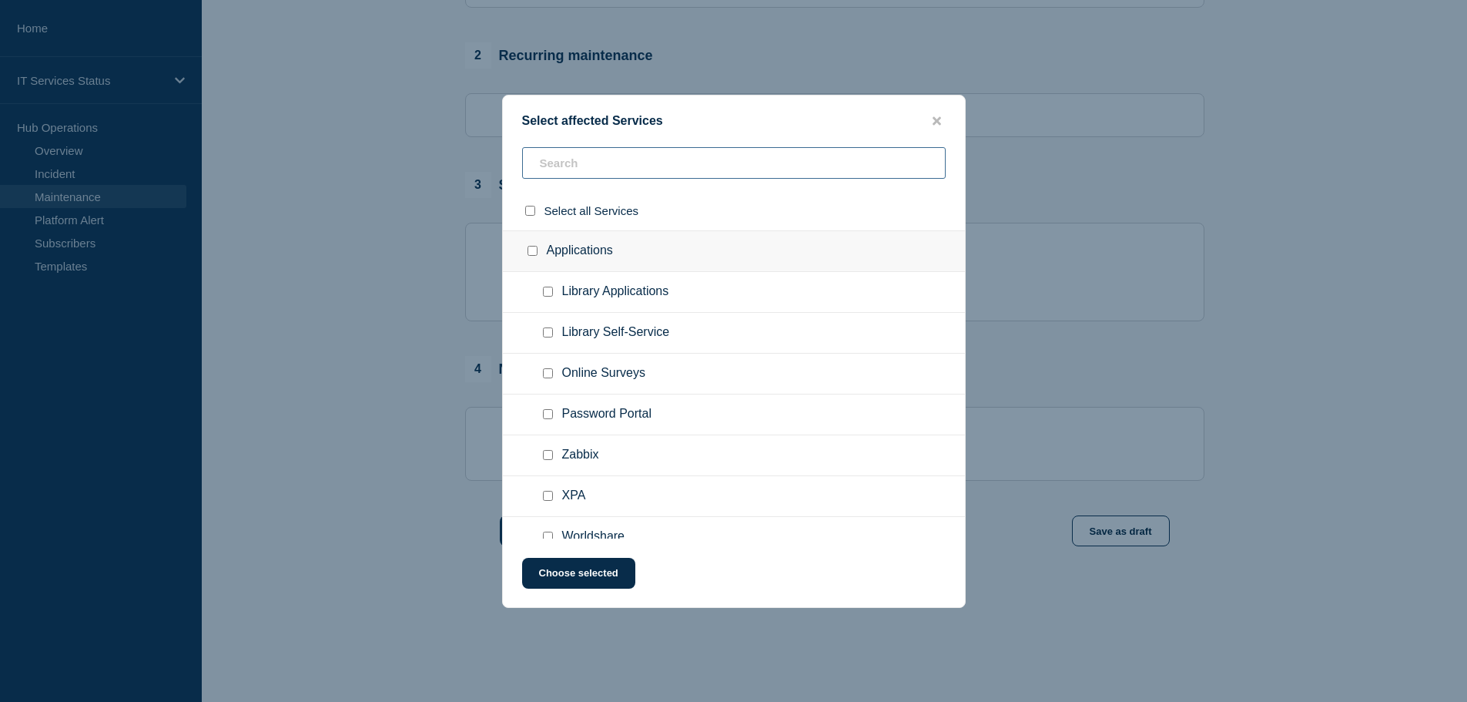
click at [614, 168] on input "text" at bounding box center [734, 163] width 424 height 32
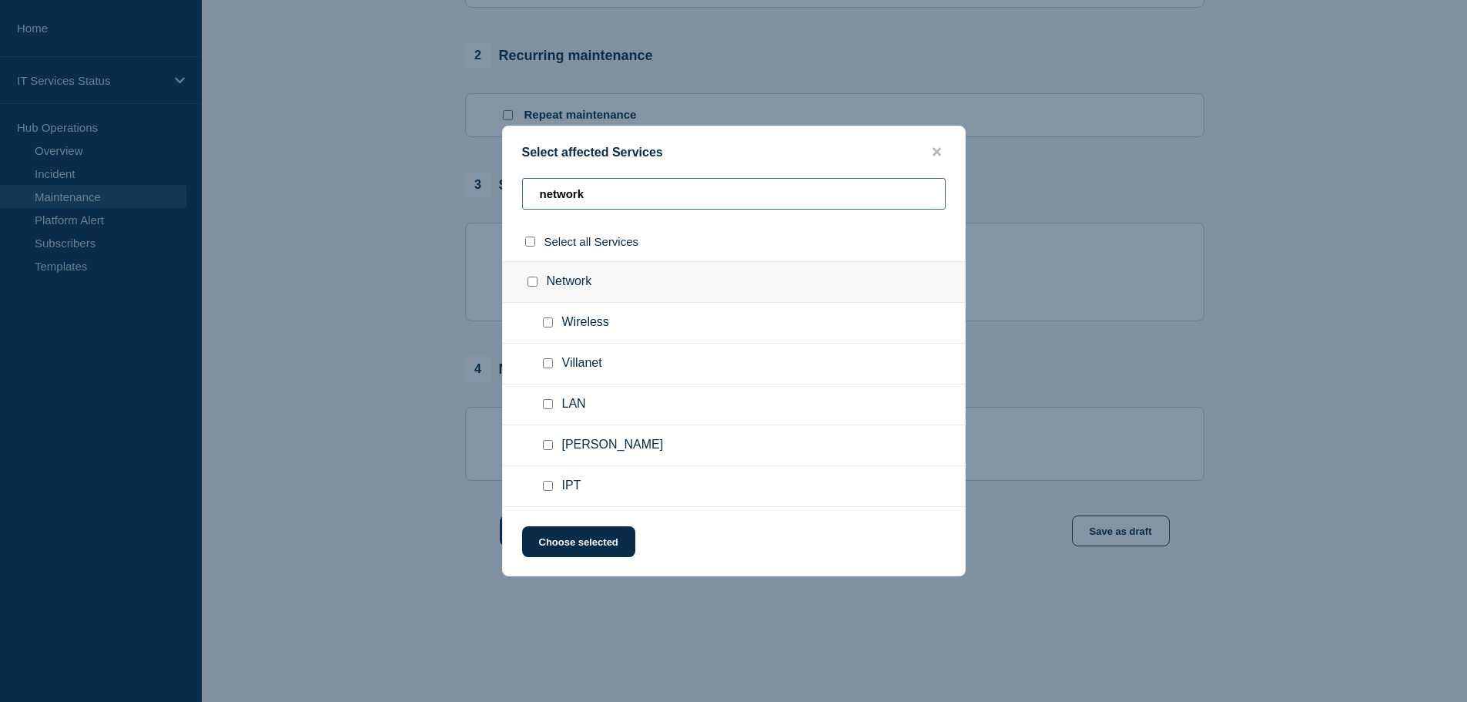
type input "network"
click at [533, 277] on div at bounding box center [536, 281] width 22 height 15
click at [534, 286] on input "Network checkbox" at bounding box center [533, 282] width 10 height 10
checkbox input "true"
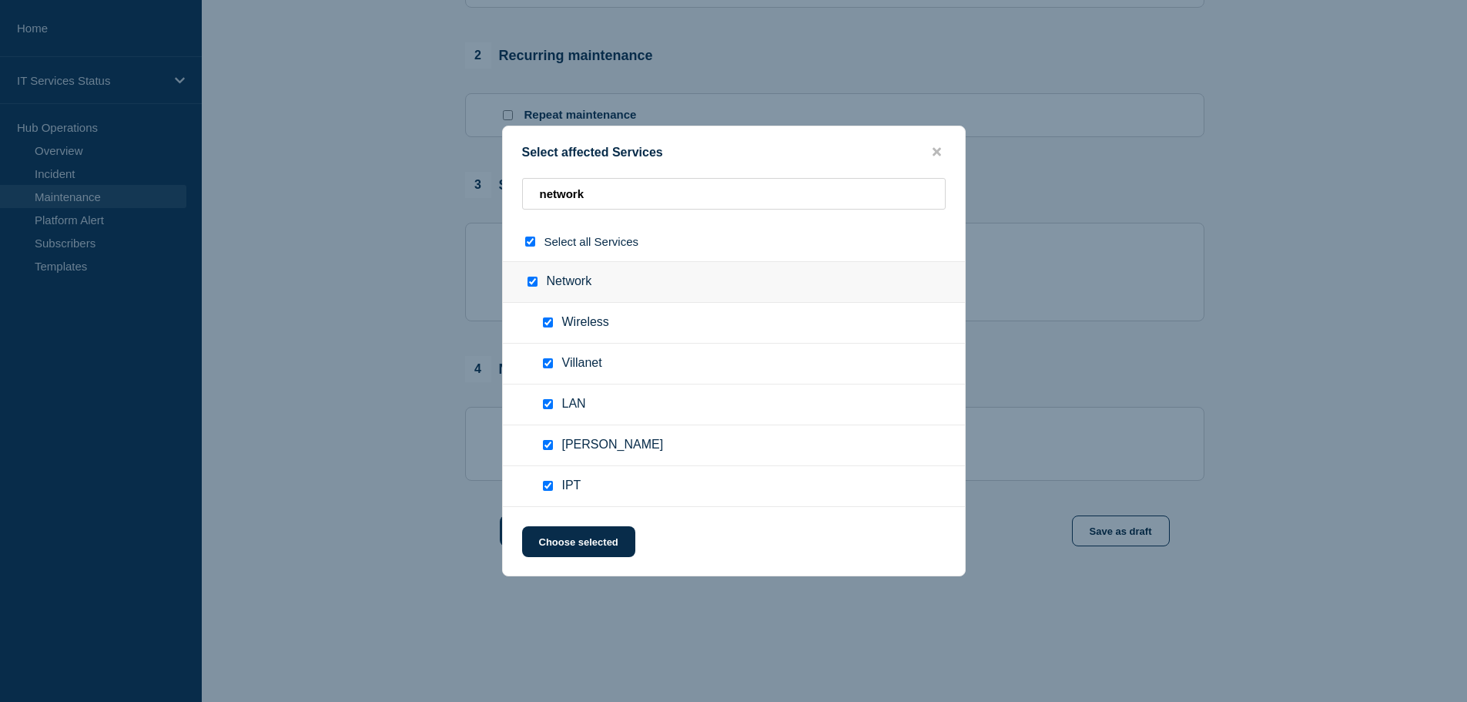
checkbox input "true"
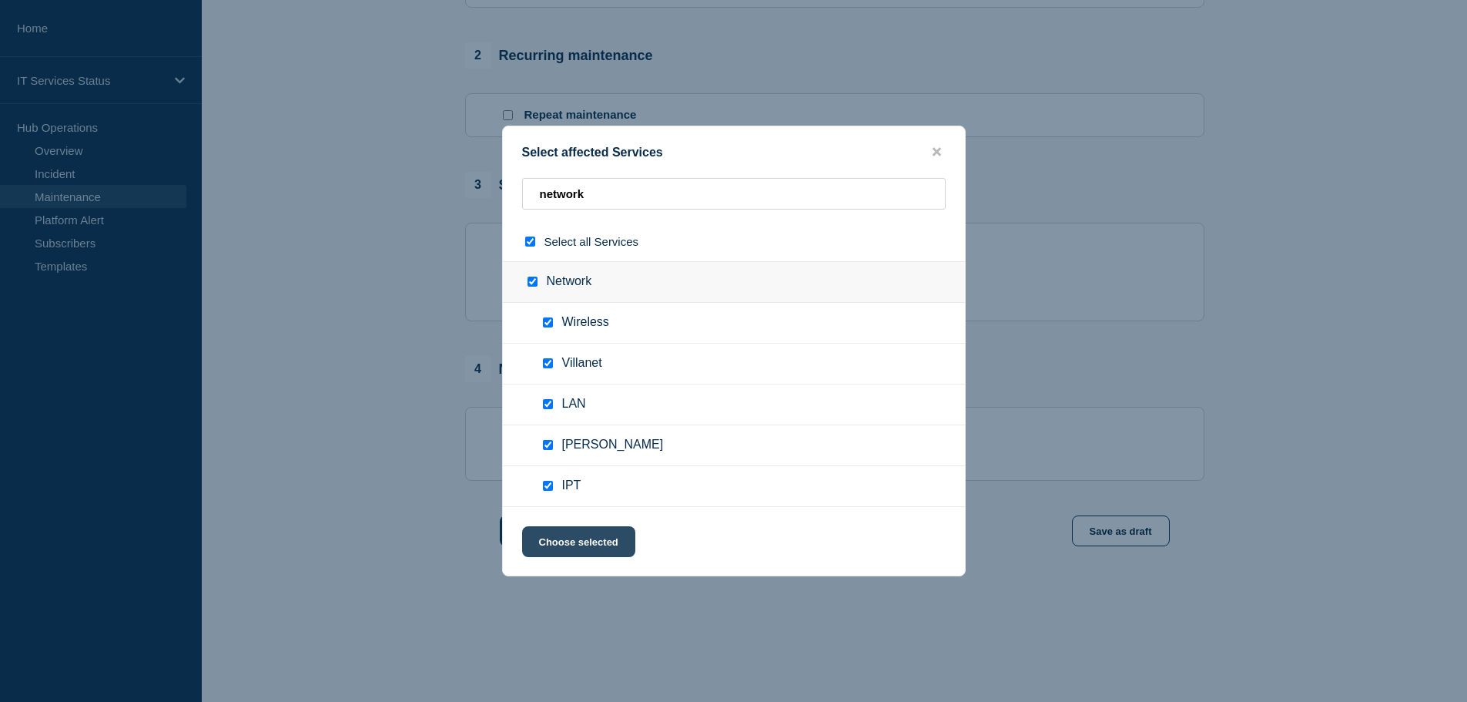
click at [575, 541] on button "Choose selected" at bounding box center [578, 541] width 113 height 31
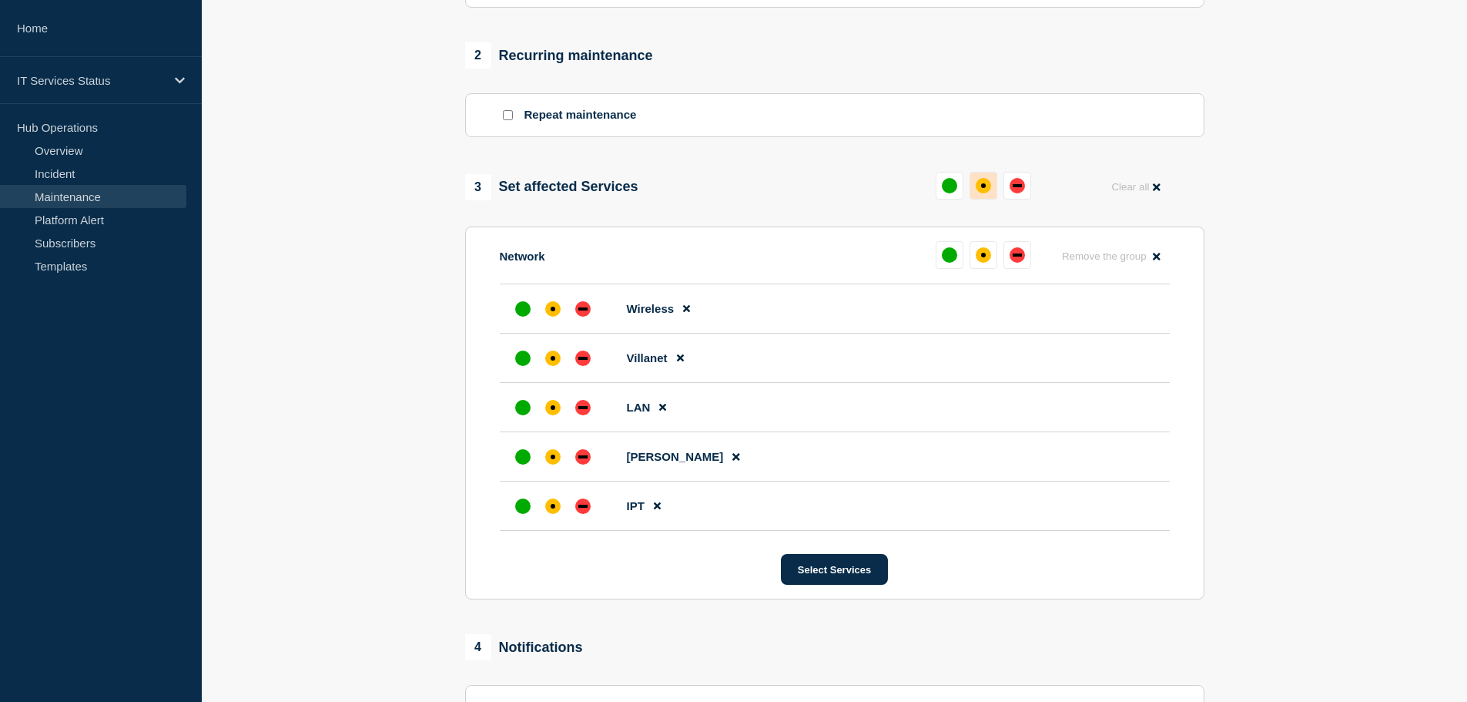
click at [986, 189] on div "affected" at bounding box center [983, 185] width 15 height 15
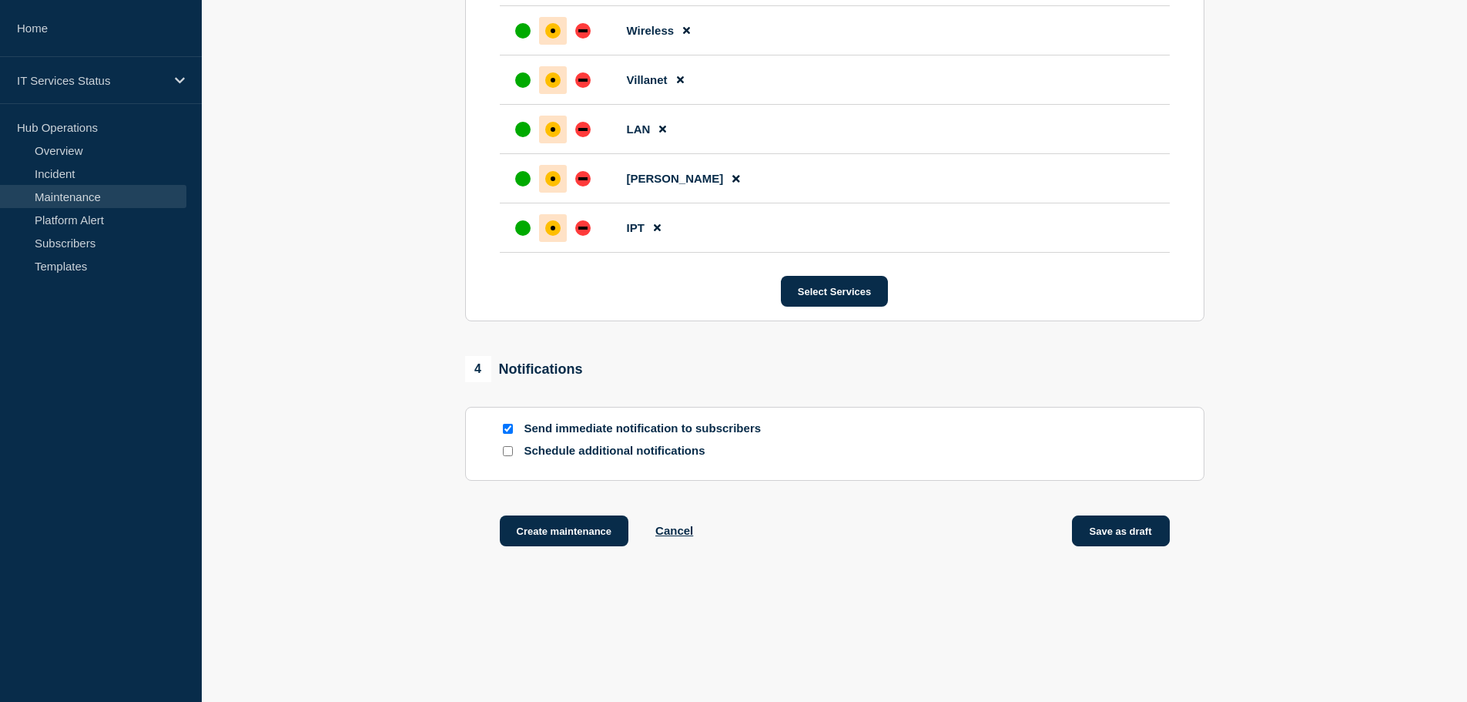
scroll to position [920, 0]
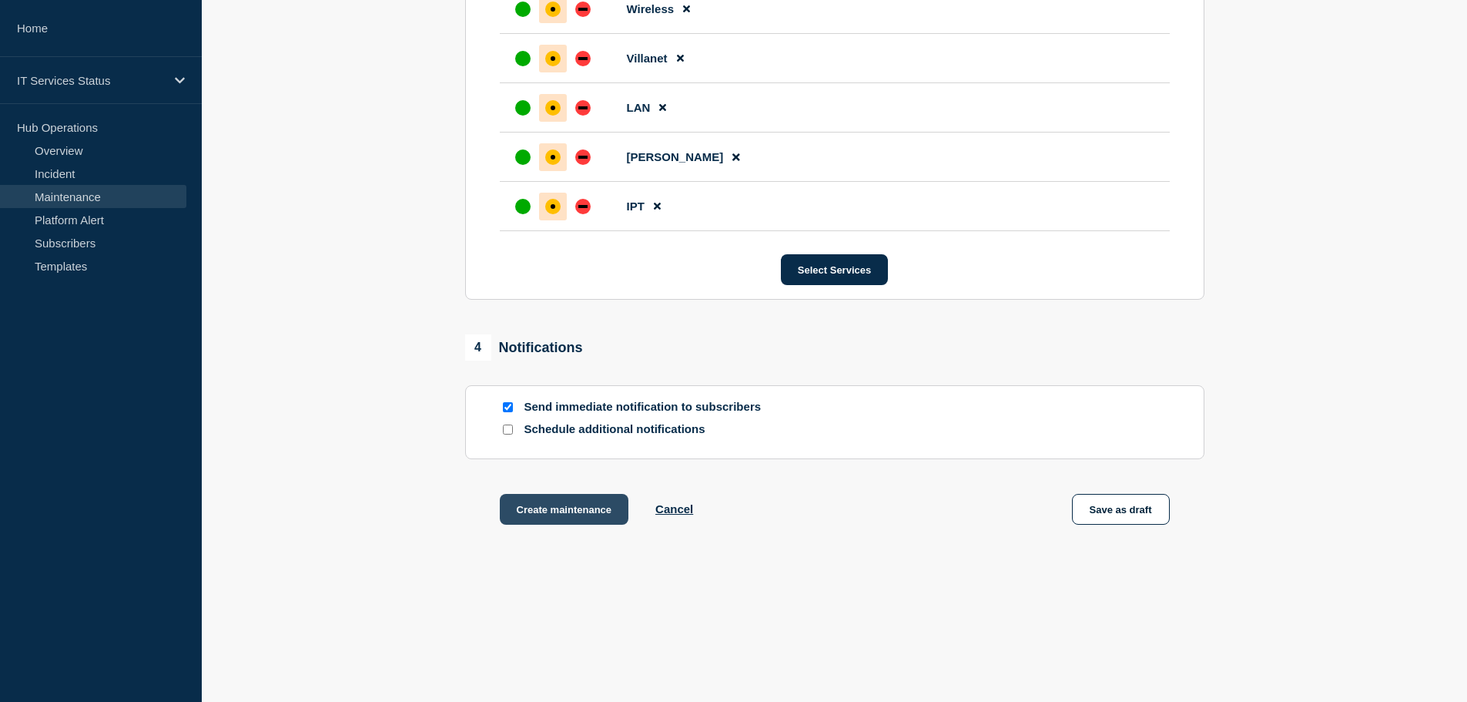
click at [568, 515] on button "Create maintenance" at bounding box center [564, 509] width 129 height 31
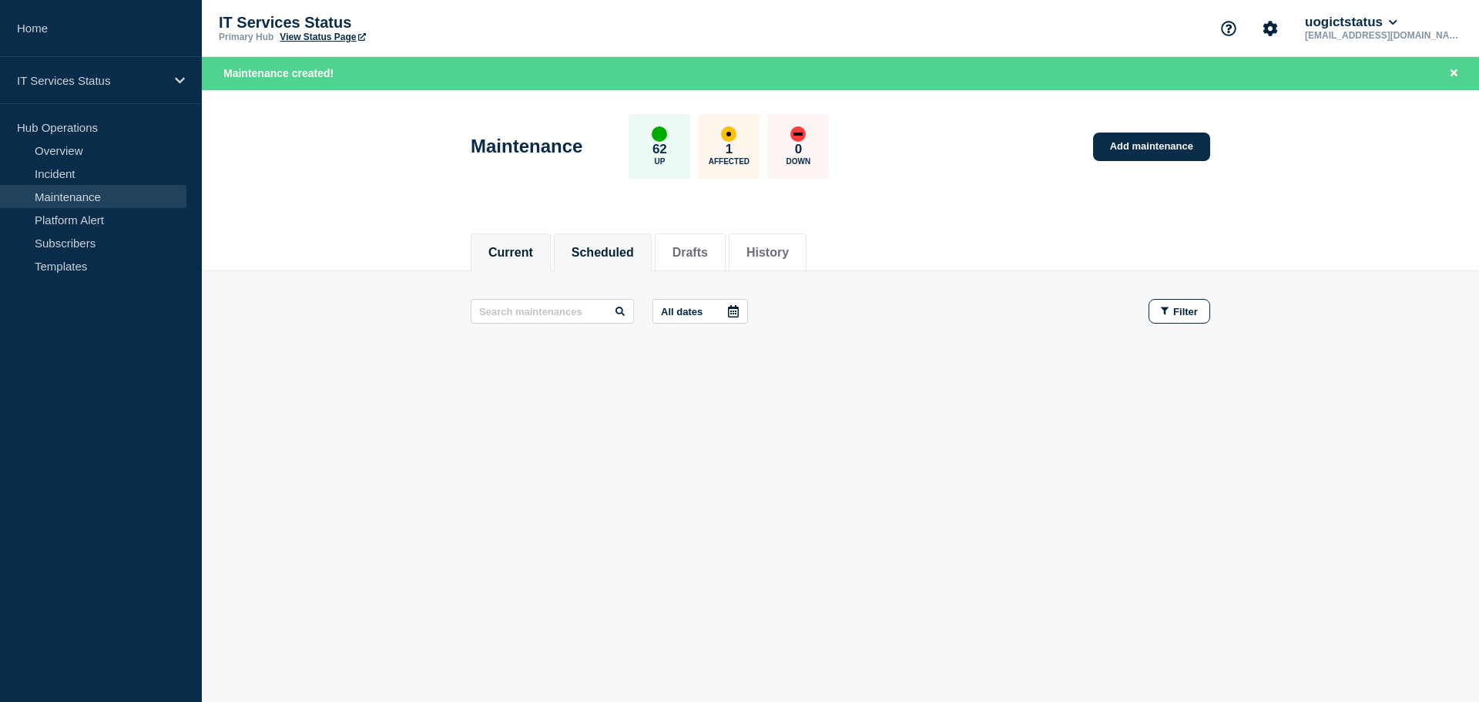
click at [633, 252] on button "Scheduled" at bounding box center [603, 253] width 62 height 14
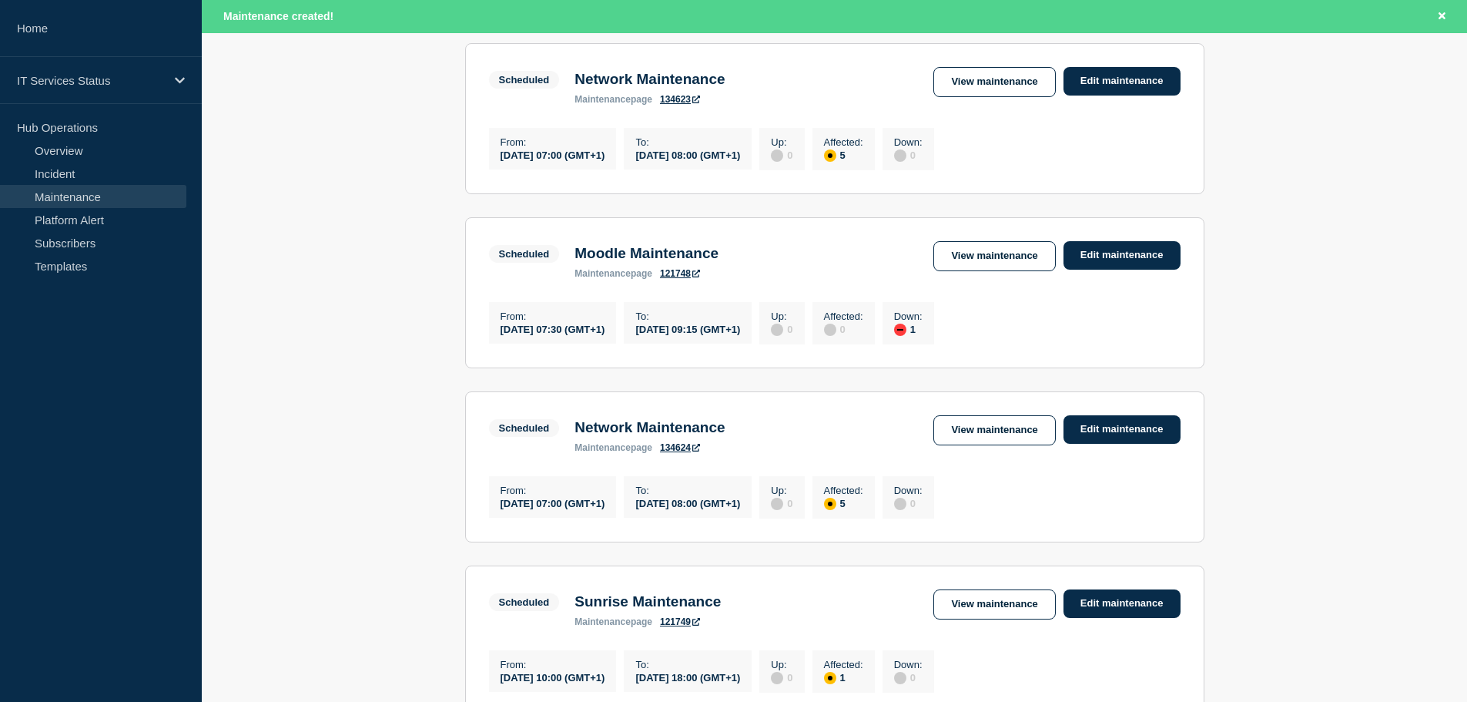
scroll to position [385, 0]
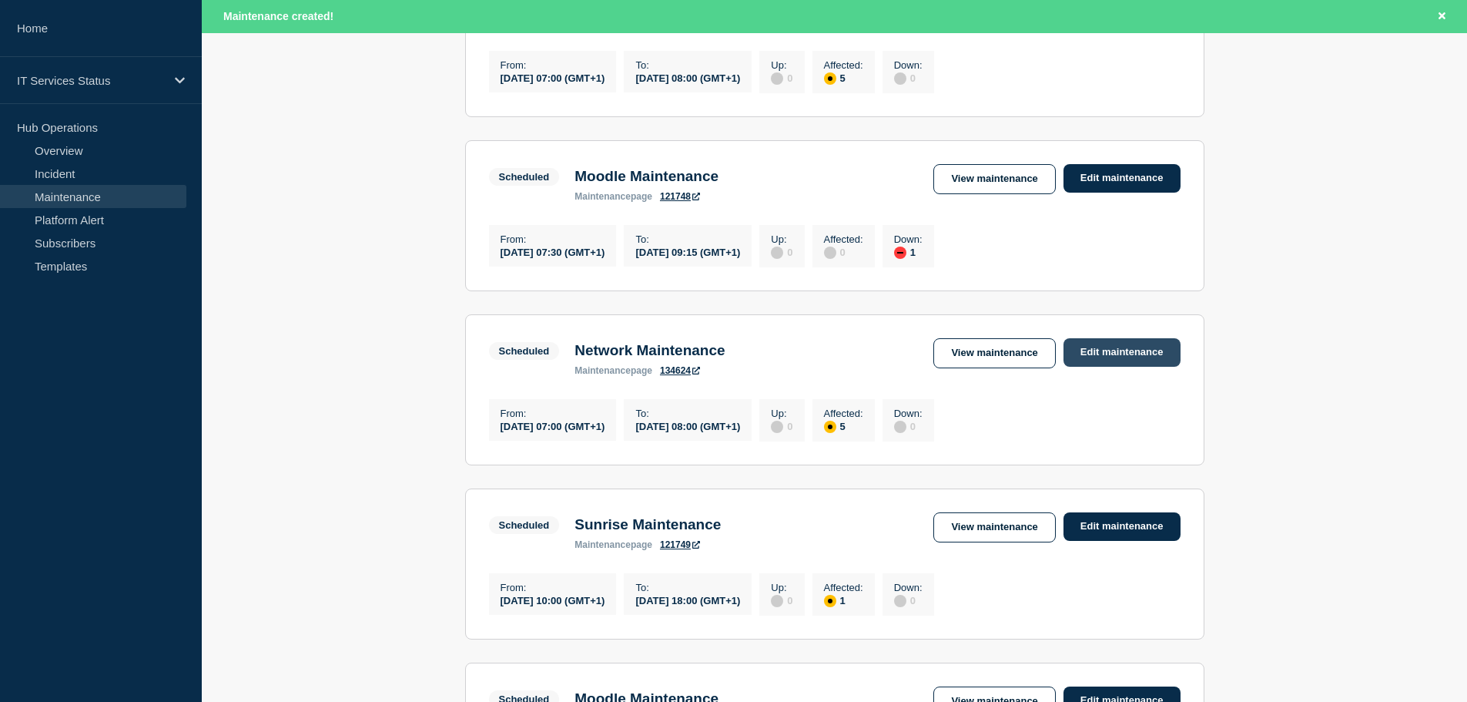
click at [1109, 365] on link "Edit maintenance" at bounding box center [1122, 352] width 117 height 28
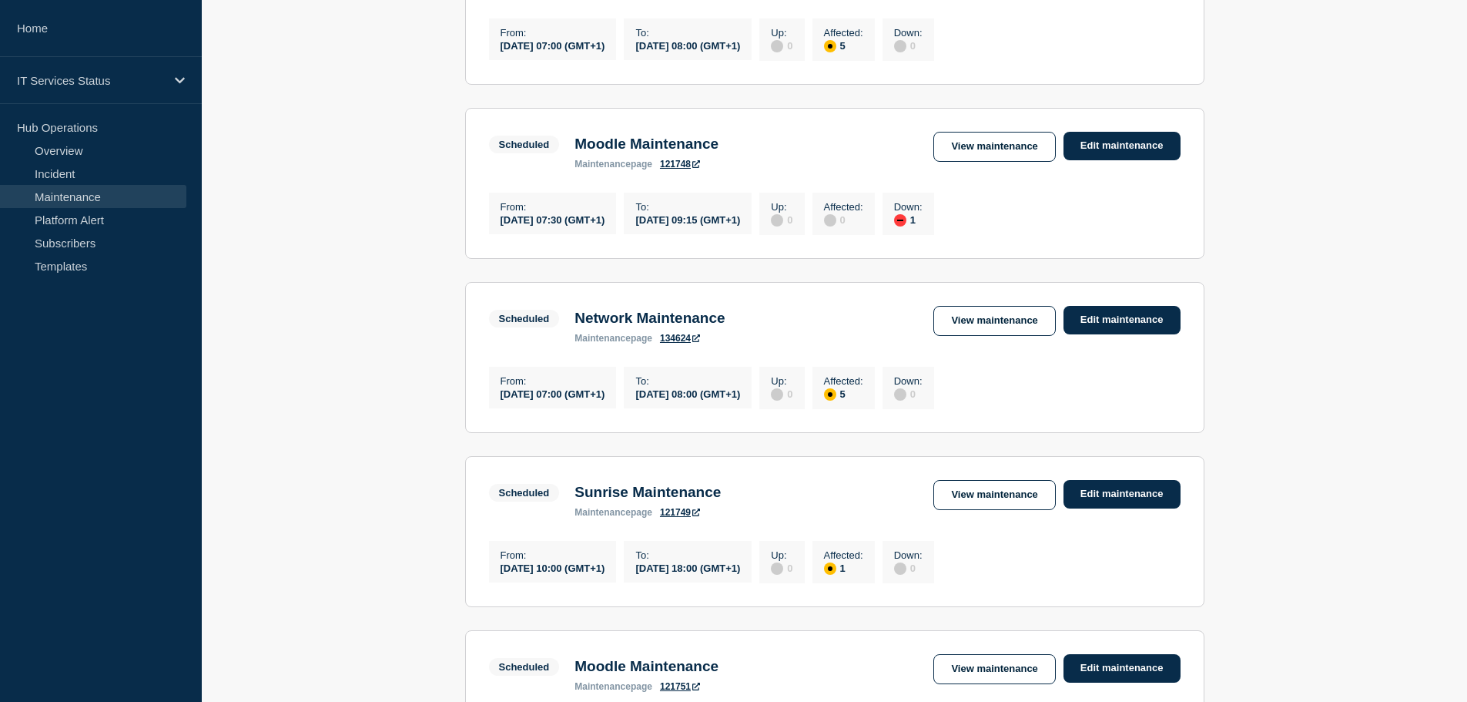
scroll to position [353, 0]
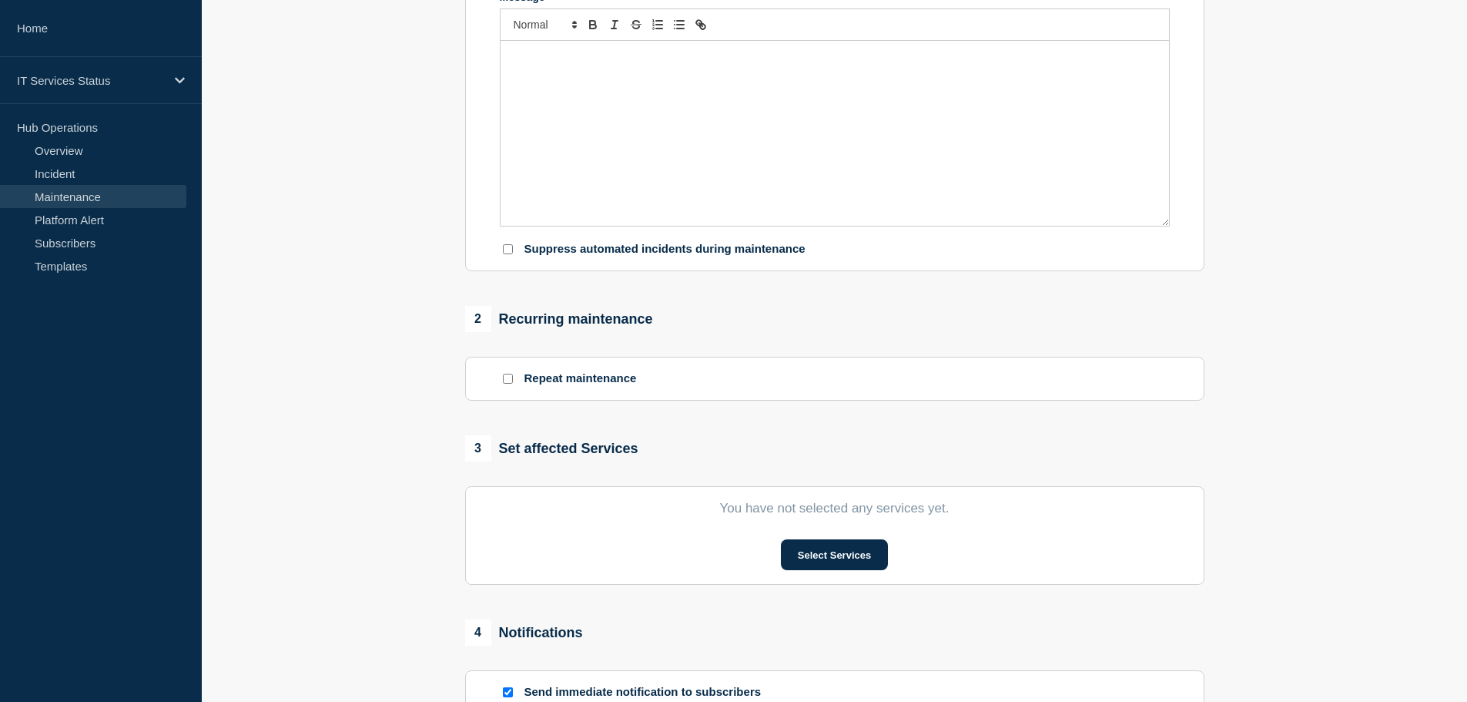
type input "Network Maintenance"
type input "[DATE]"
type input "07:00"
type input "[DATE]"
type input "08:00"
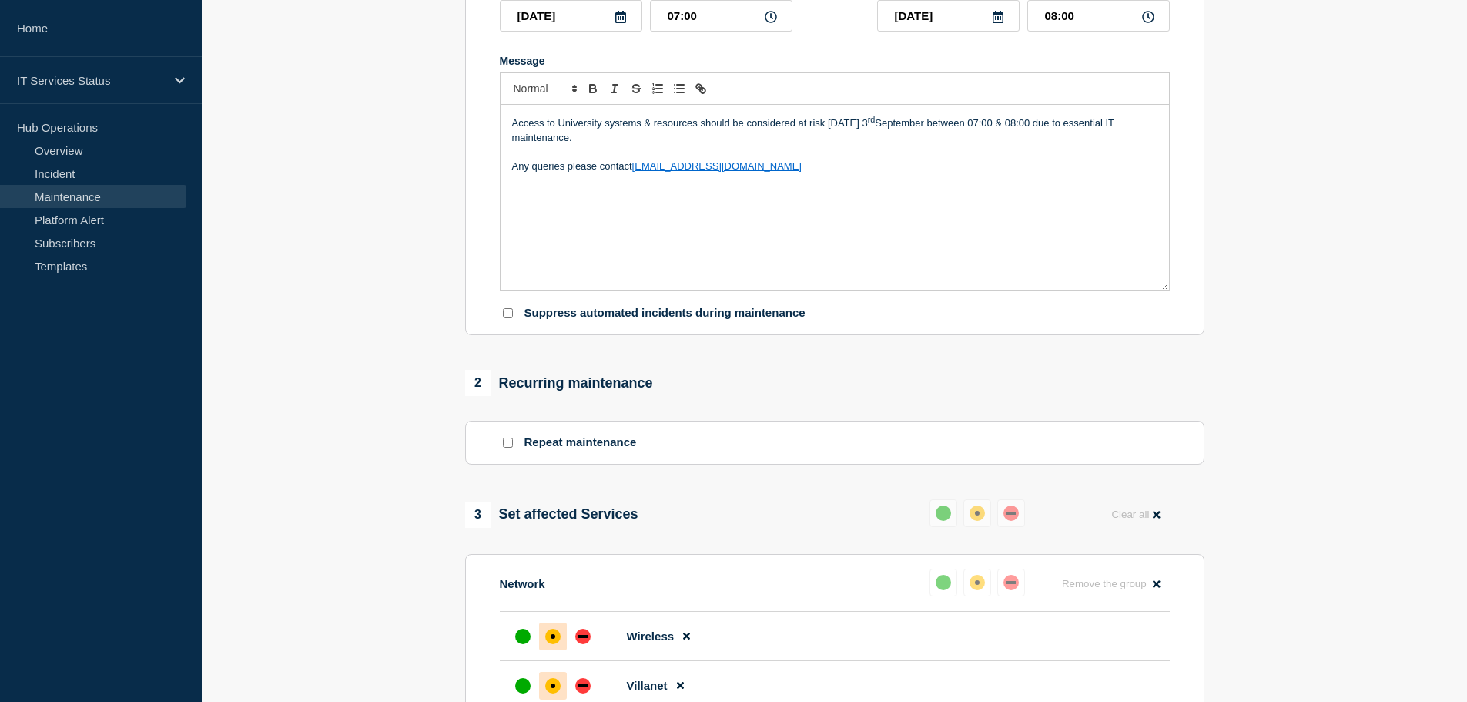
scroll to position [199, 0]
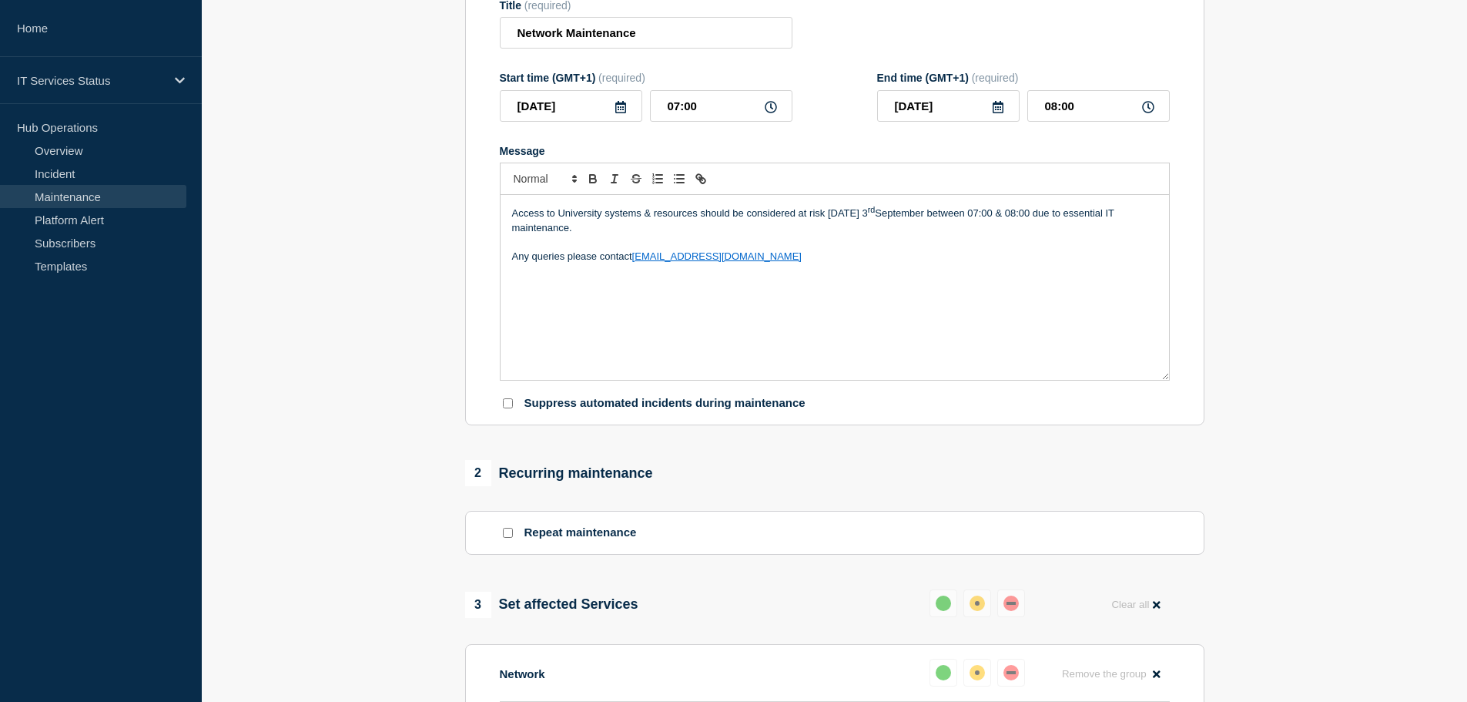
click at [876, 212] on sup "rd" at bounding box center [872, 209] width 8 height 9
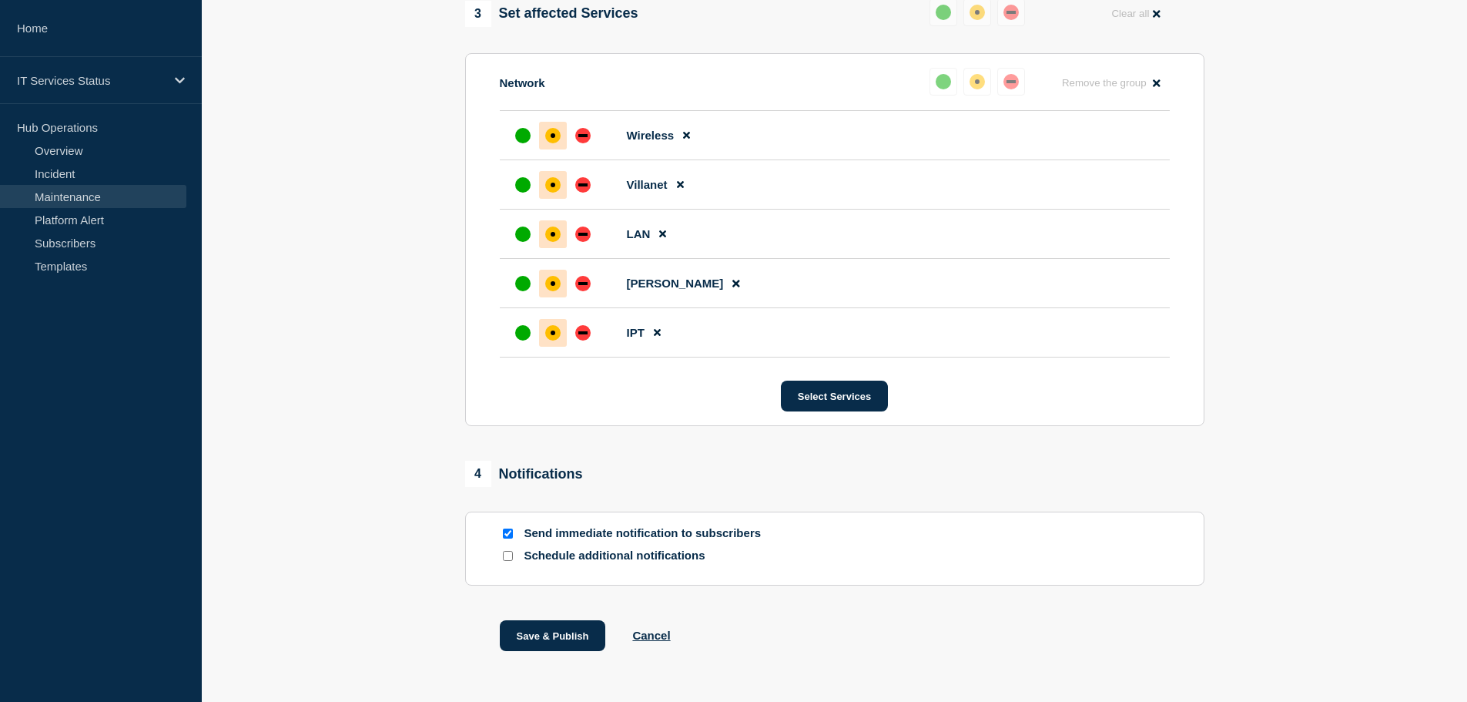
scroll to position [843, 0]
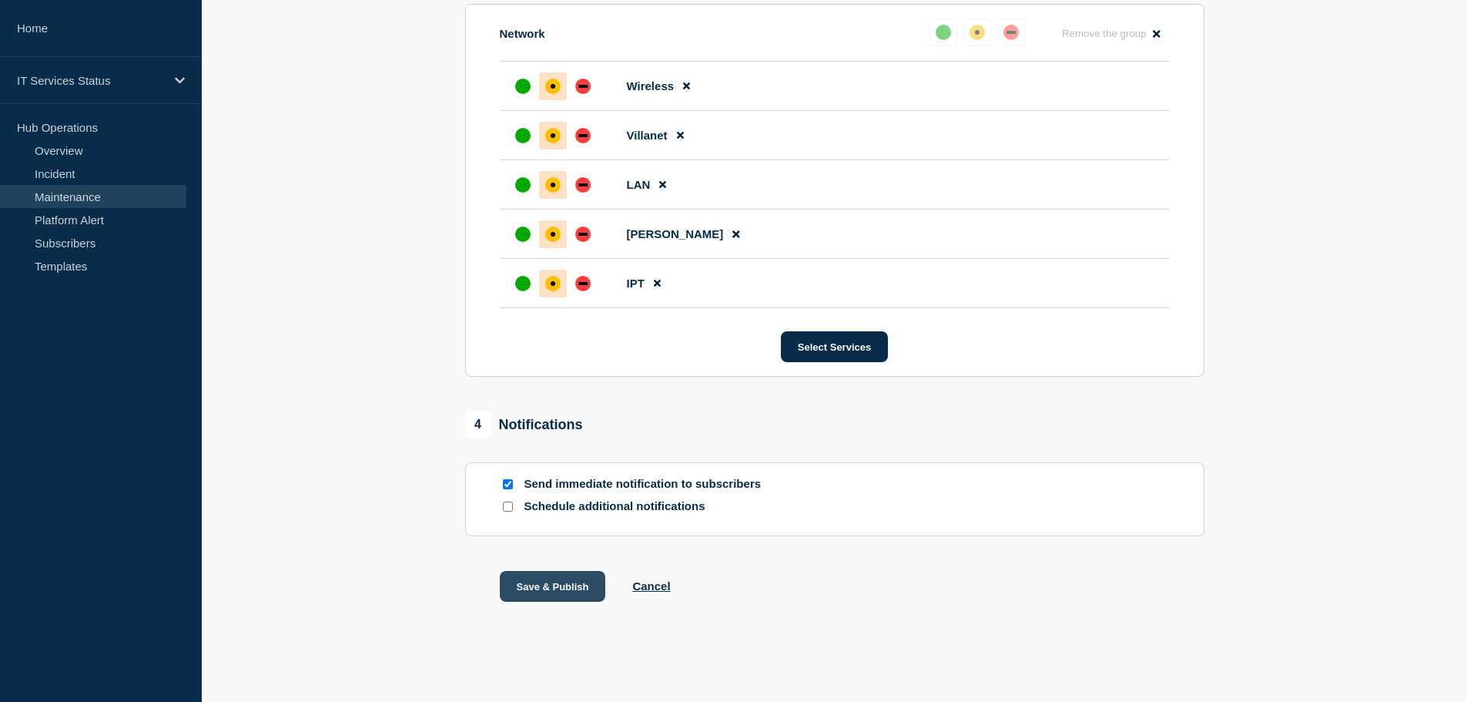
click at [574, 588] on button "Save & Publish" at bounding box center [553, 586] width 106 height 31
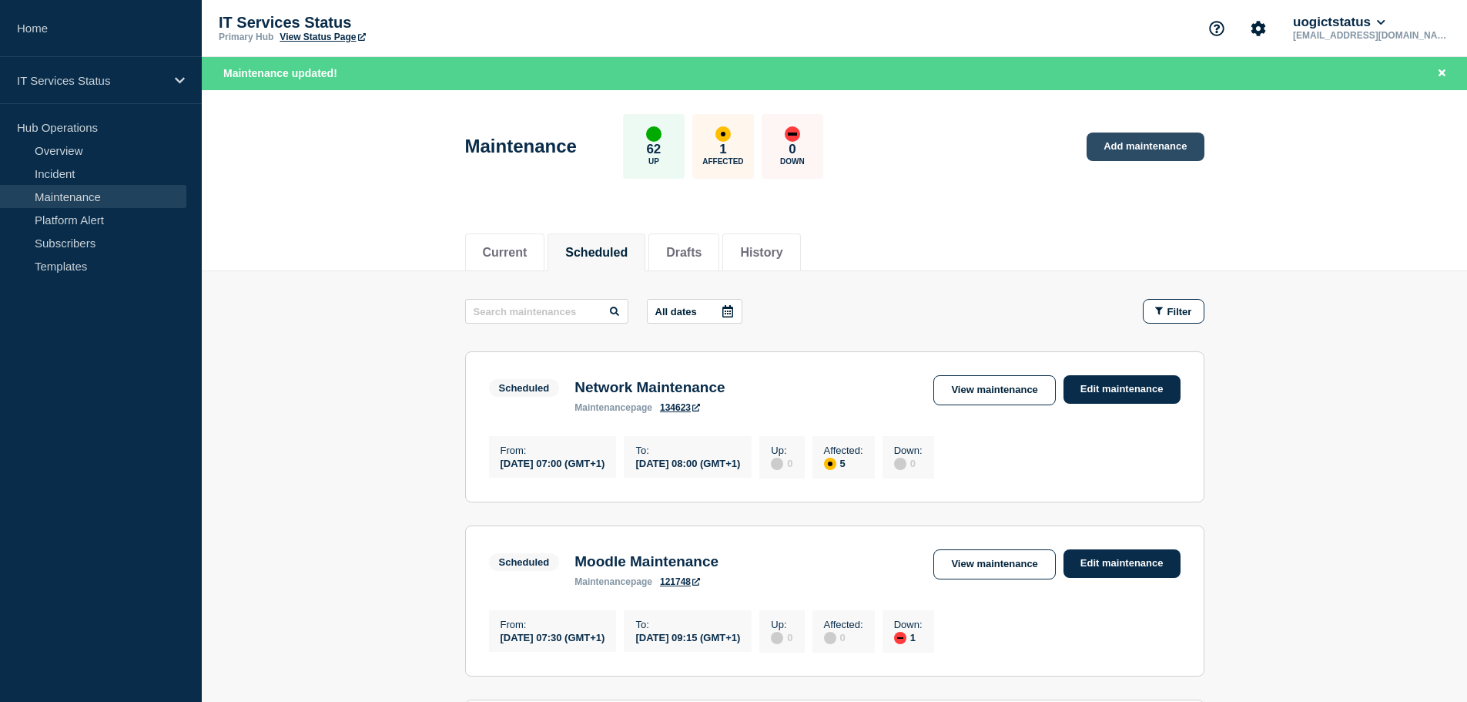
click at [1098, 152] on link "Add maintenance" at bounding box center [1145, 146] width 117 height 28
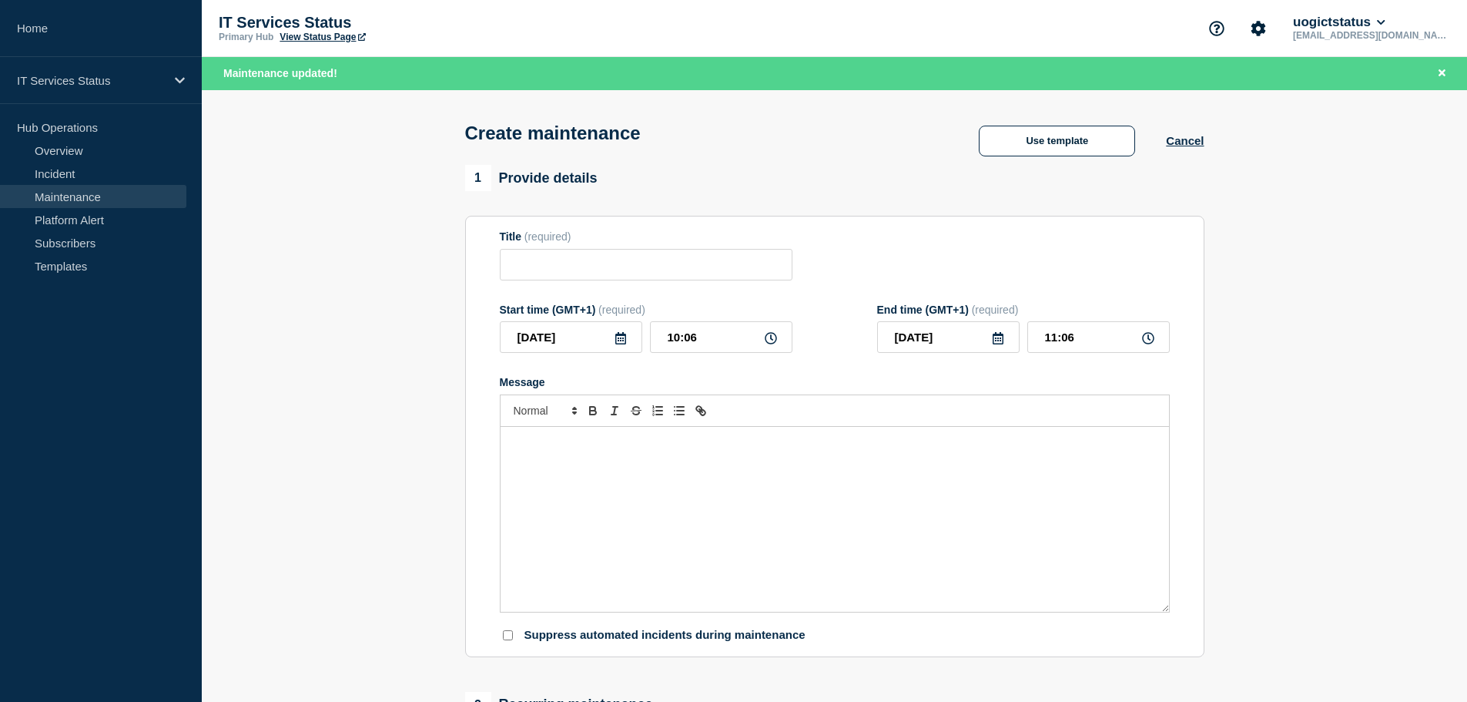
click at [590, 515] on div "Message" at bounding box center [835, 519] width 669 height 185
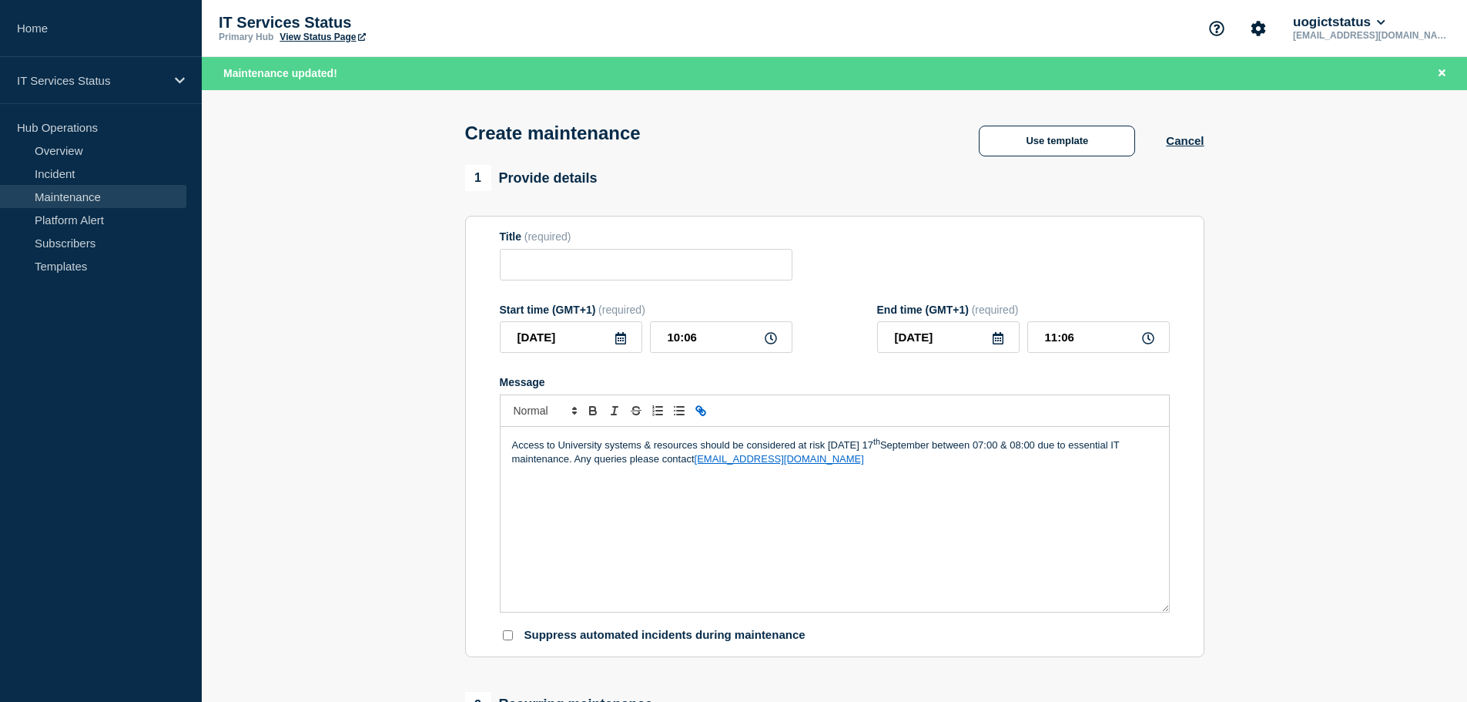
click at [586, 458] on p "Access to University systems & resources should be considered at risk [DATE][DA…" at bounding box center [834, 451] width 645 height 31
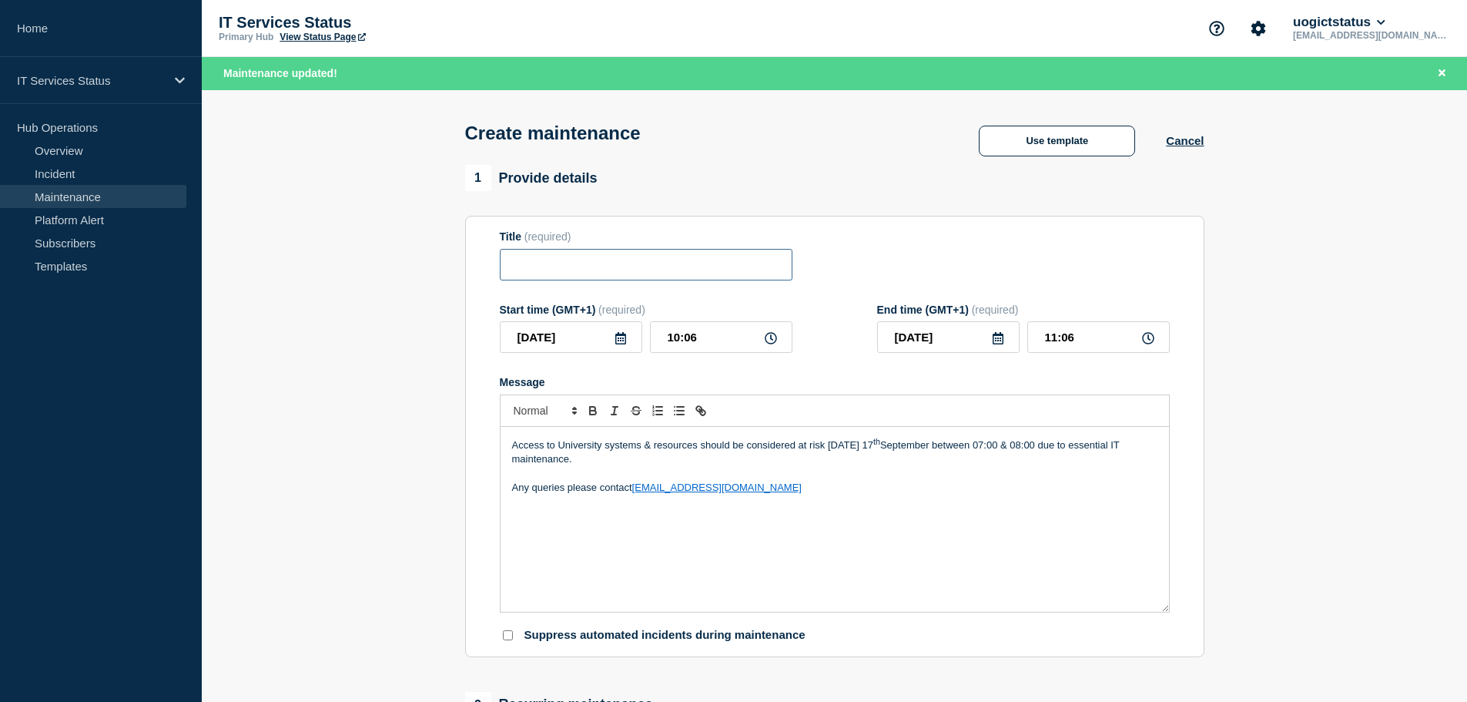
click at [583, 270] on input "Title" at bounding box center [646, 265] width 293 height 32
click at [832, 176] on div "1 Provide details" at bounding box center [834, 178] width 739 height 26
click at [605, 270] on input "Network Maintenace" at bounding box center [646, 265] width 293 height 32
click at [609, 270] on input "Network Maintenace" at bounding box center [646, 265] width 293 height 32
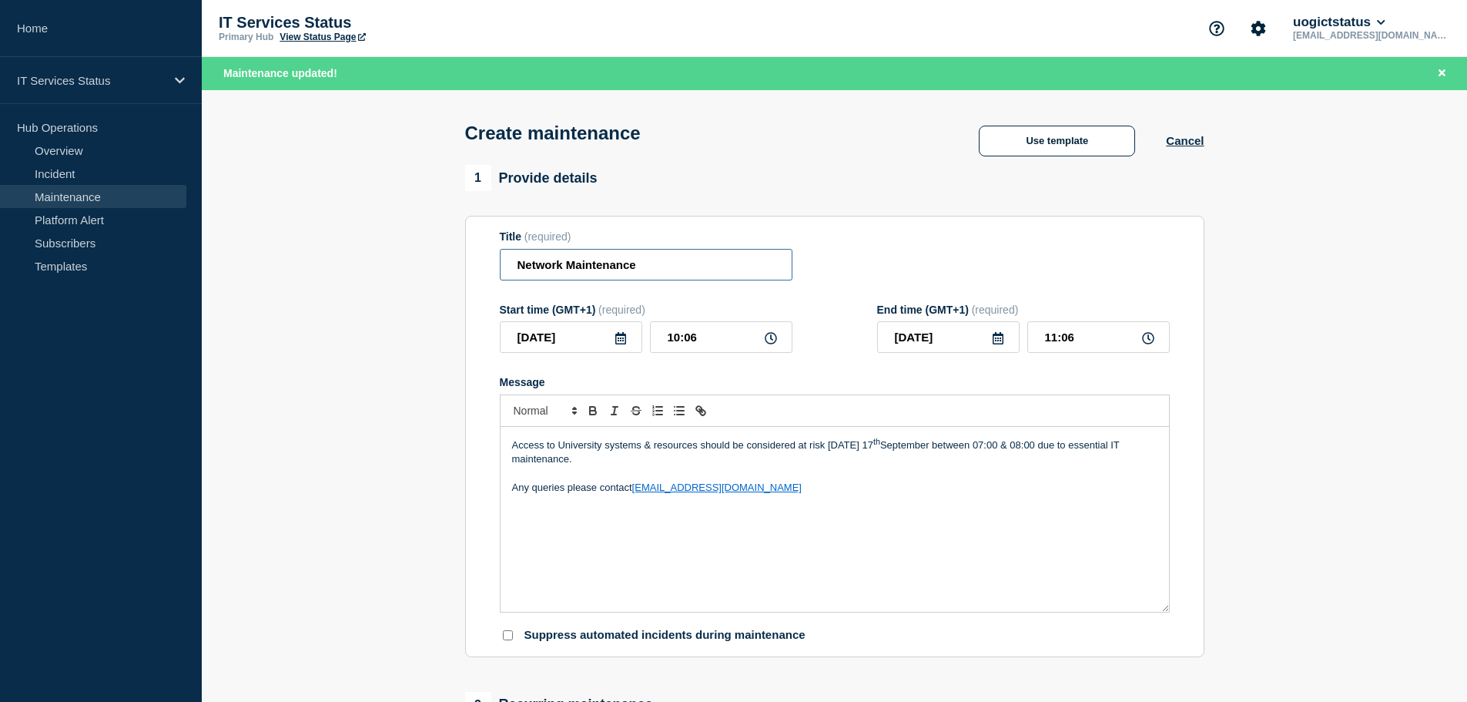
type input "Network Maintenance"
drag, startPoint x: 729, startPoint y: 335, endPoint x: 591, endPoint y: 333, distance: 137.9
click at [591, 333] on div "[DATE] 10:06" at bounding box center [646, 337] width 293 height 32
type input "07:00"
type input "08:00"
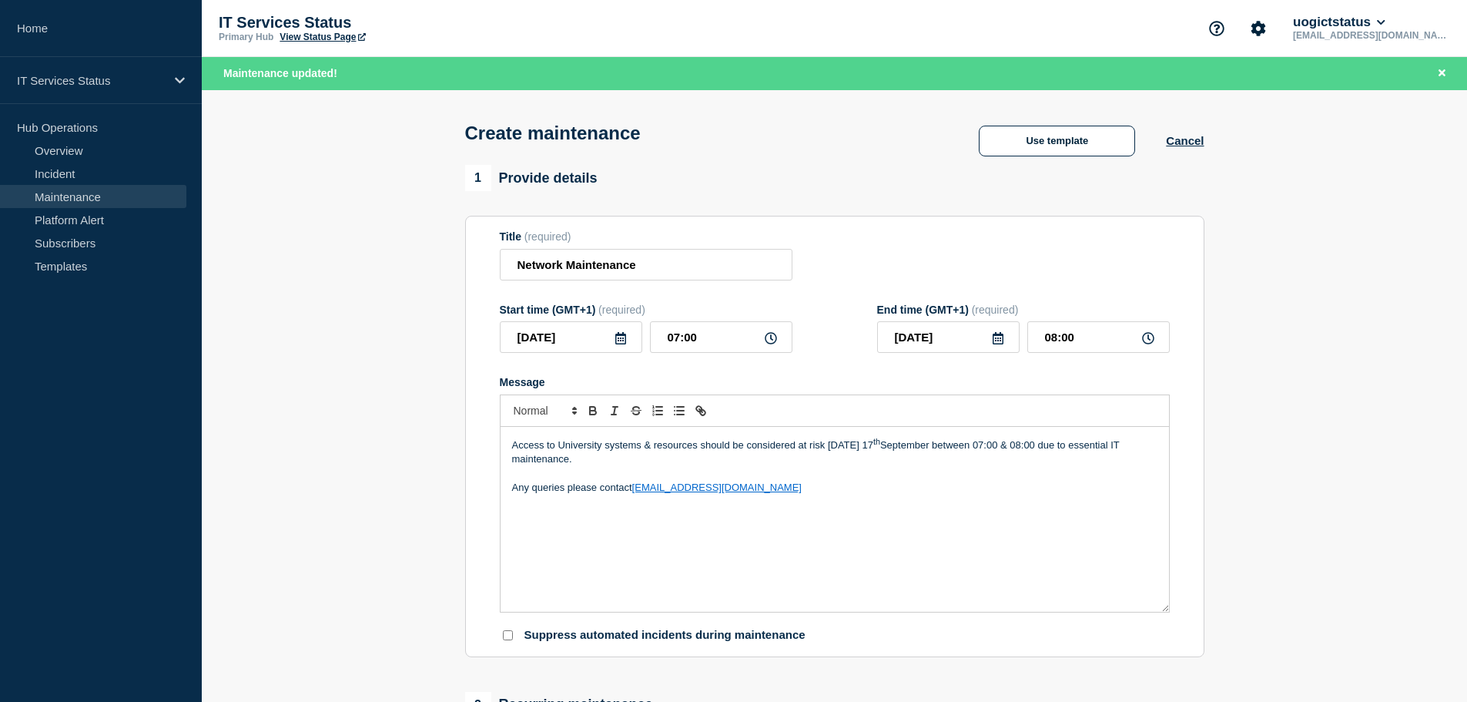
click at [912, 243] on div "Title (required) Network Maintenance" at bounding box center [835, 255] width 670 height 50
click at [624, 344] on icon at bounding box center [621, 338] width 12 height 12
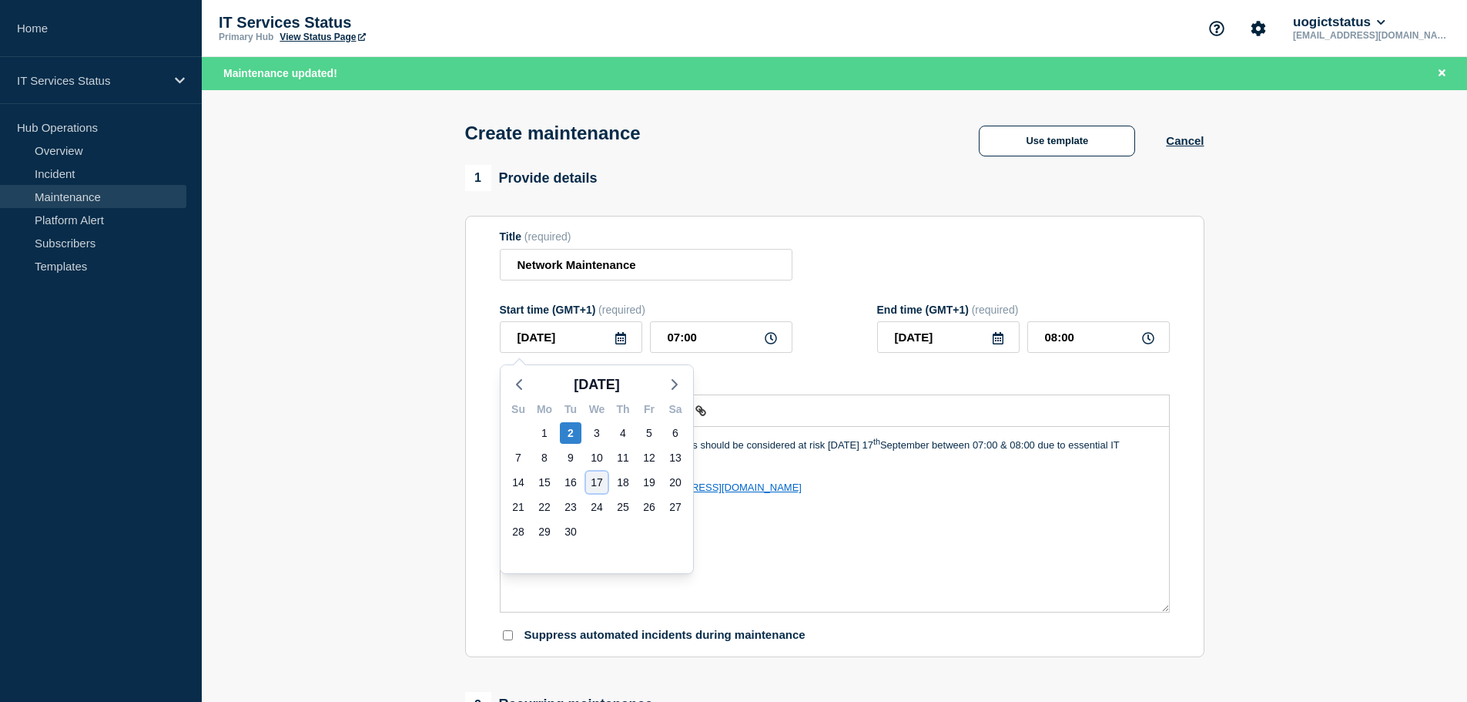
click at [600, 477] on div "17" at bounding box center [597, 482] width 22 height 22
type input "[DATE]"
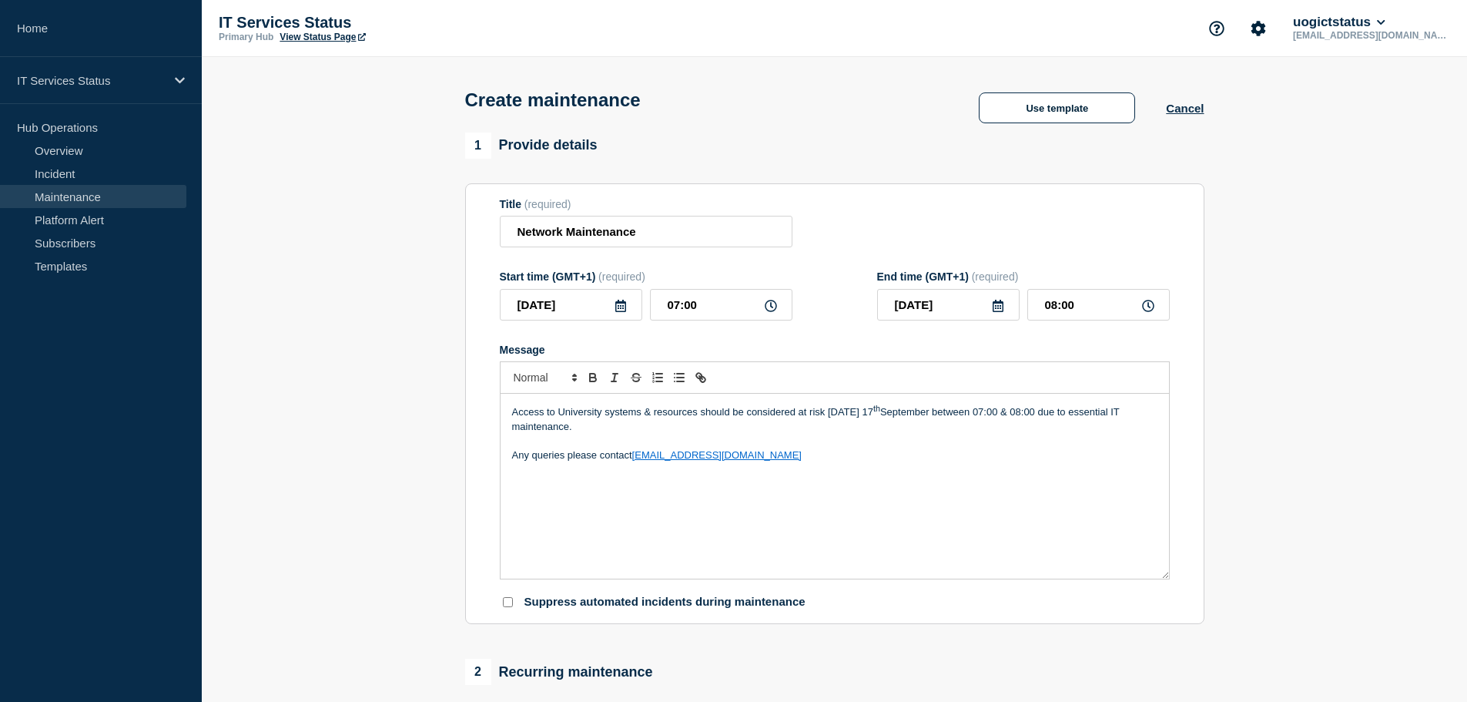
click at [807, 233] on div "Title (required) Network Maintenance" at bounding box center [835, 223] width 670 height 50
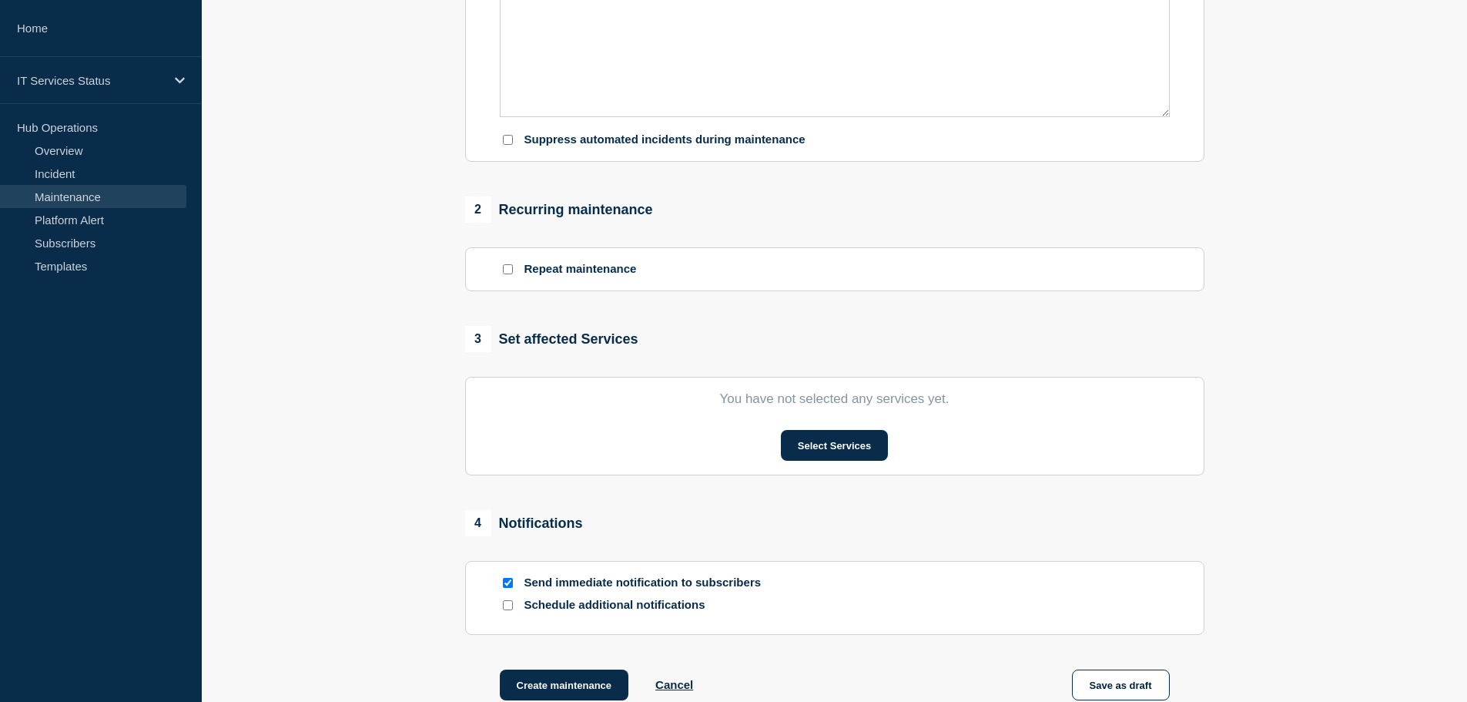
scroll to position [539, 0]
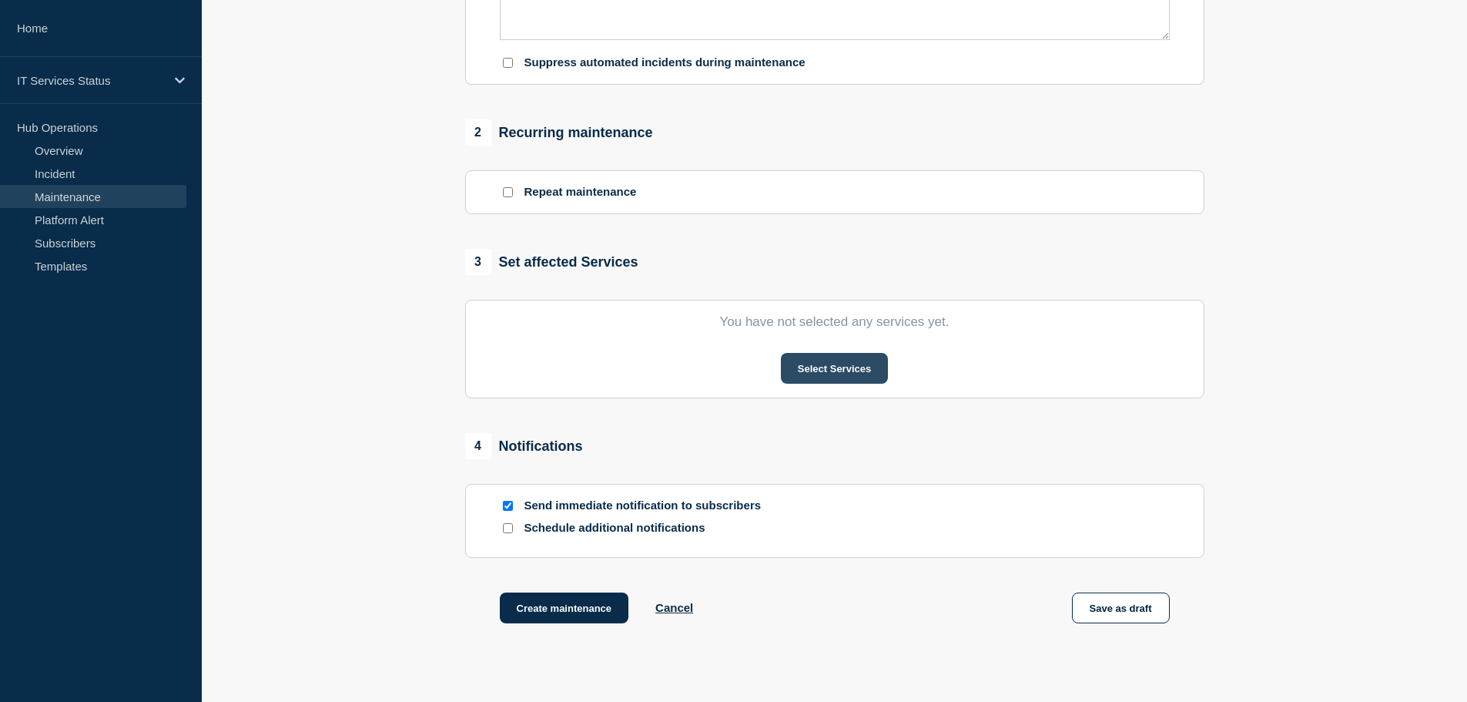
click at [837, 376] on button "Select Services" at bounding box center [834, 368] width 107 height 31
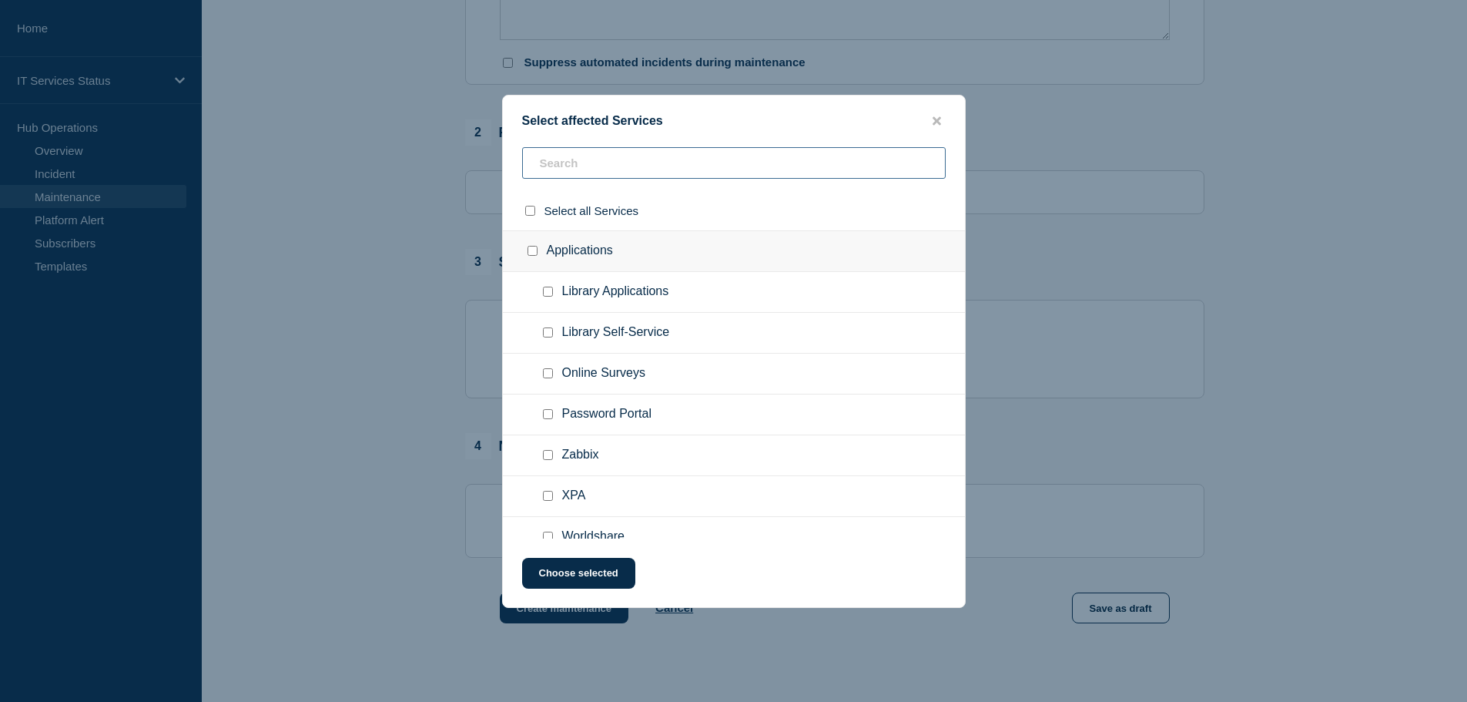
click at [587, 153] on input "text" at bounding box center [734, 163] width 424 height 32
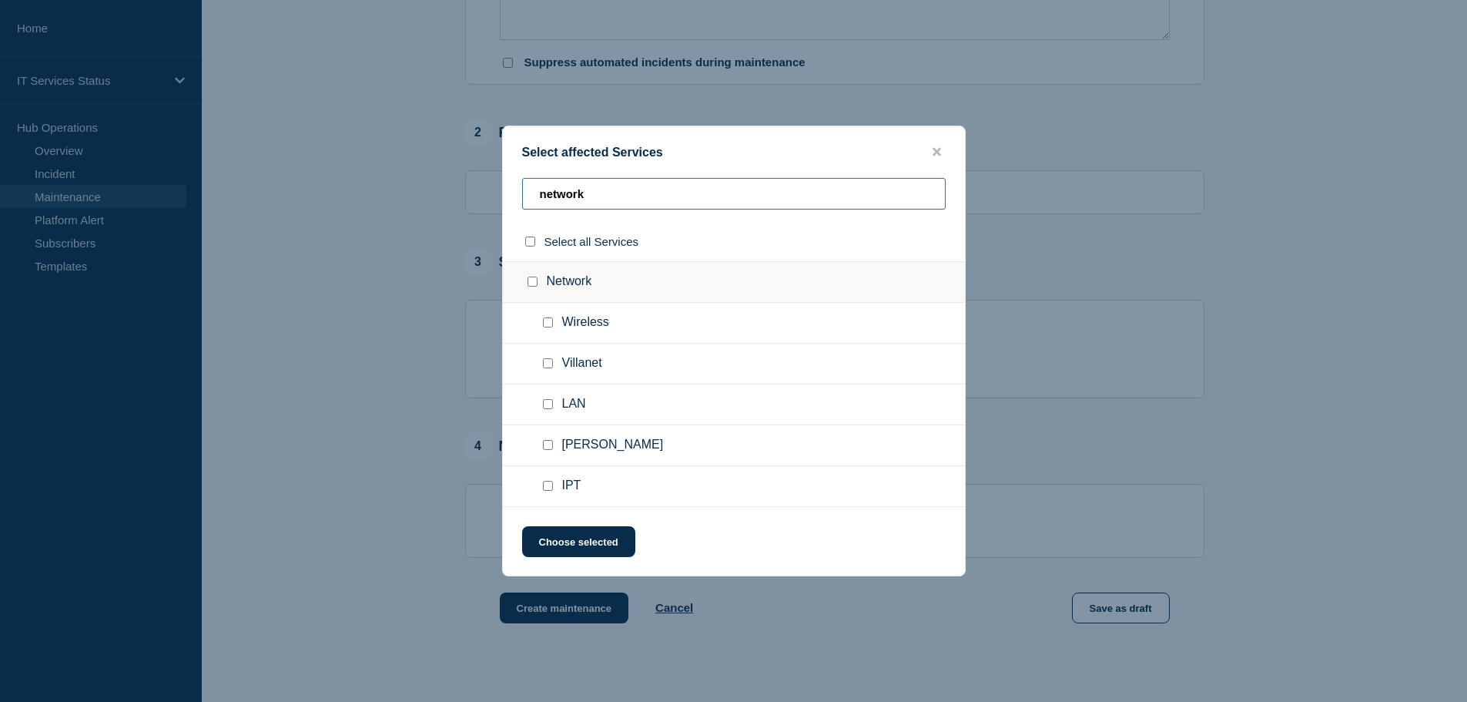
type input "network"
click at [532, 280] on input "Network checkbox" at bounding box center [533, 282] width 10 height 10
checkbox input "true"
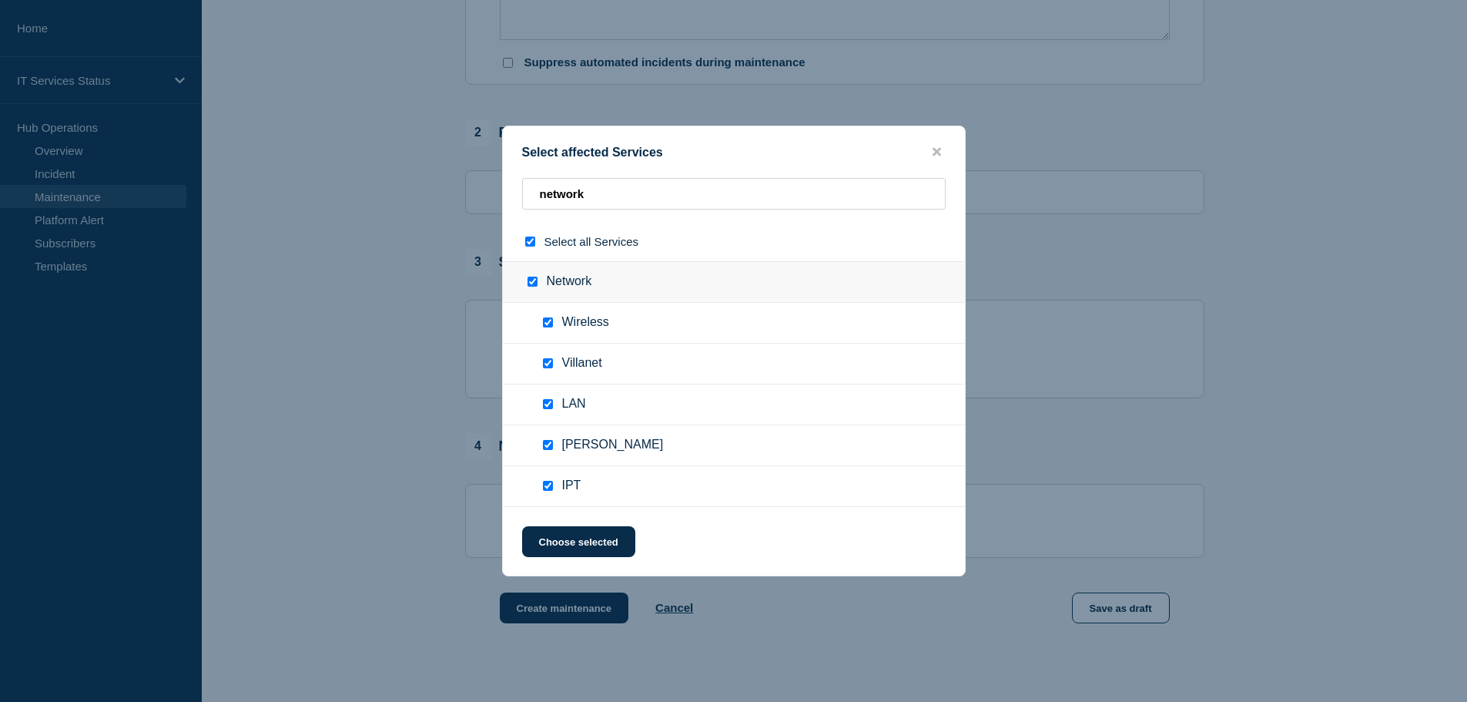
checkbox input "true"
click at [584, 545] on button "Choose selected" at bounding box center [578, 541] width 113 height 31
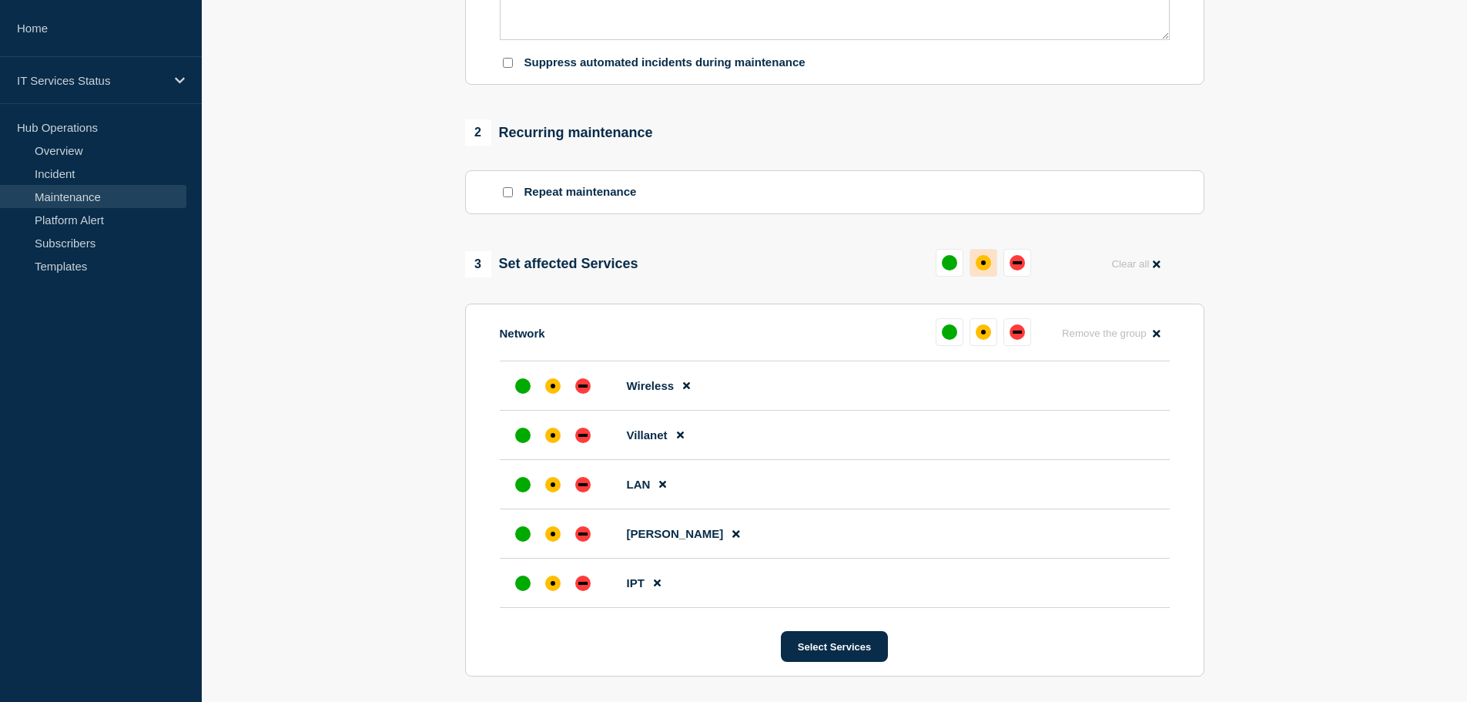
click at [985, 265] on div "affected" at bounding box center [983, 262] width 5 height 5
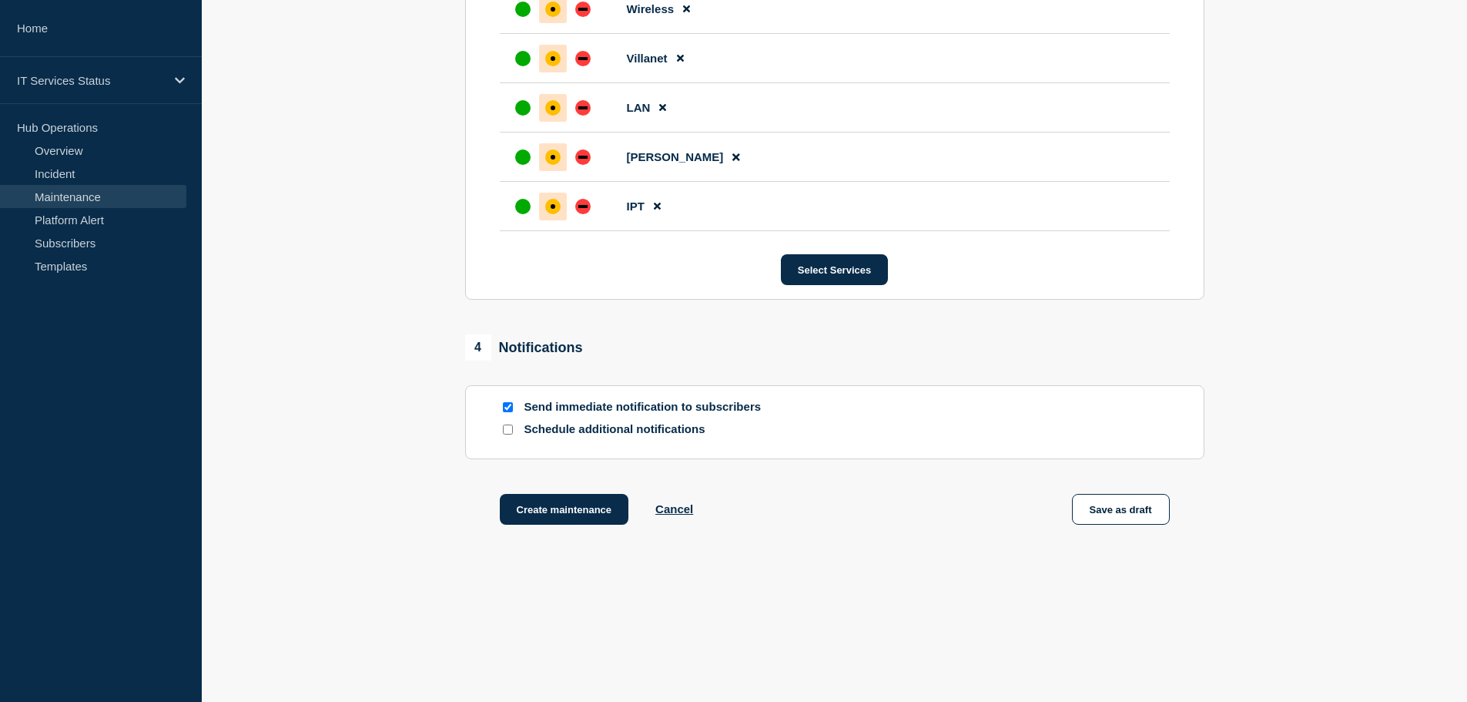
scroll to position [920, 0]
click at [554, 503] on button "Create maintenance" at bounding box center [564, 509] width 129 height 31
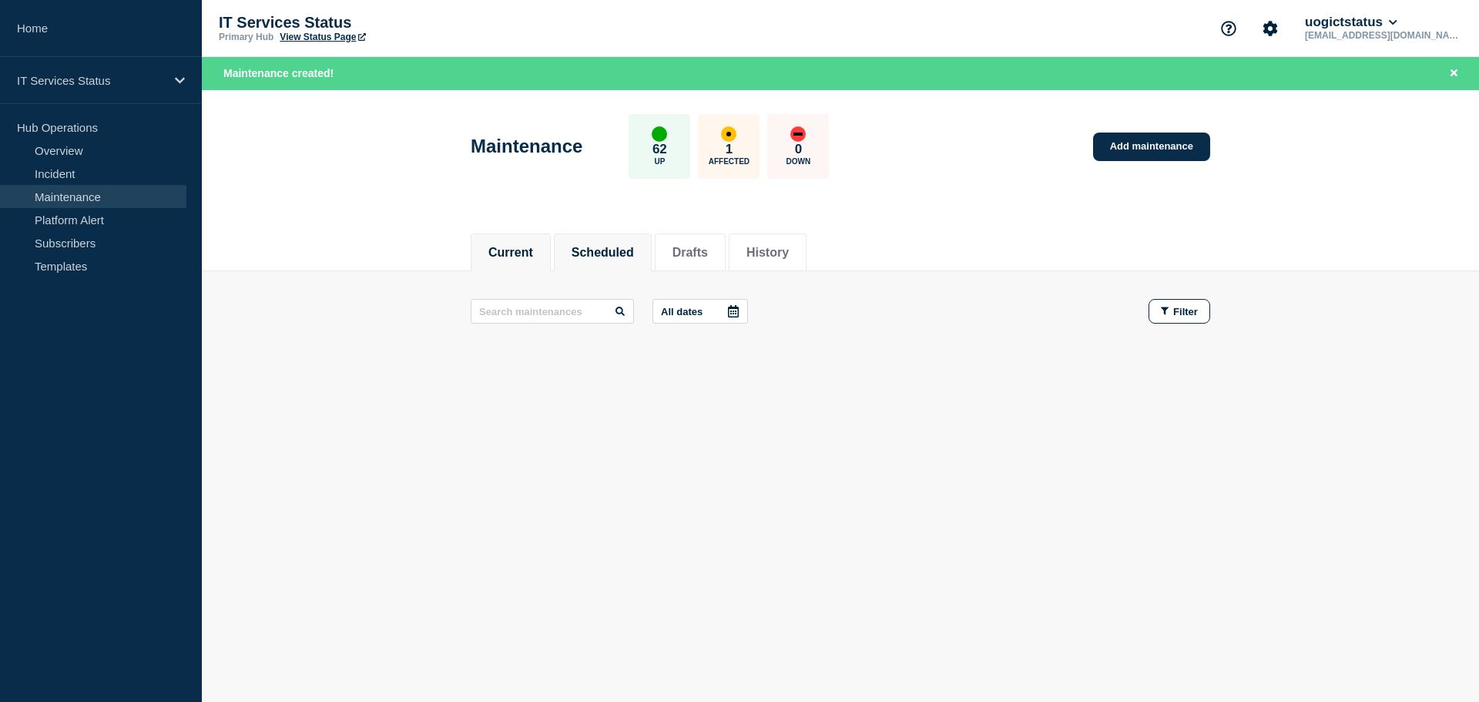
click at [607, 248] on button "Scheduled" at bounding box center [603, 253] width 62 height 14
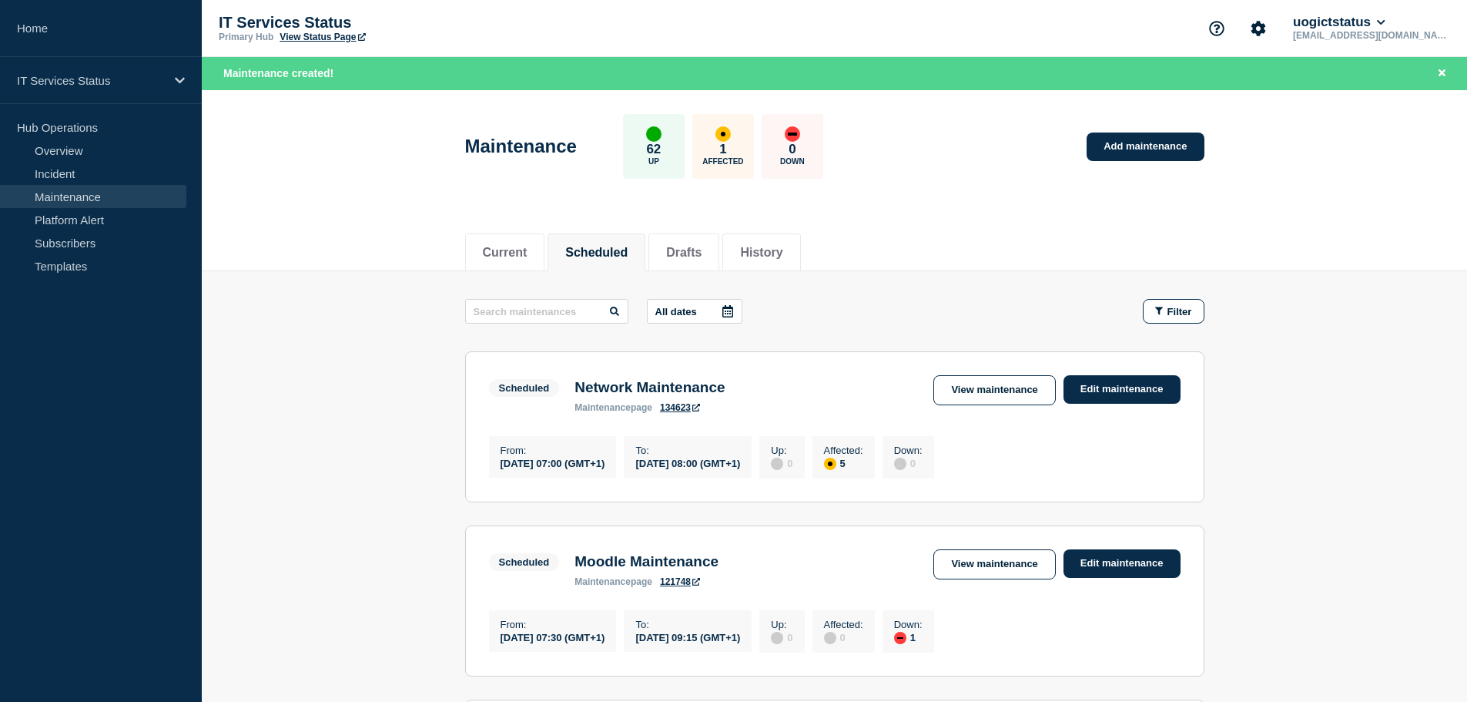
click at [953, 129] on div "Maintenance 62 Up 1 Affected 0 Down Add maintenance" at bounding box center [835, 141] width 774 height 94
click at [1363, 171] on header "Maintenance 62 Up 1 Affected 0 Down Add maintenance" at bounding box center [834, 154] width 1265 height 129
